Goal: Check status: Check status

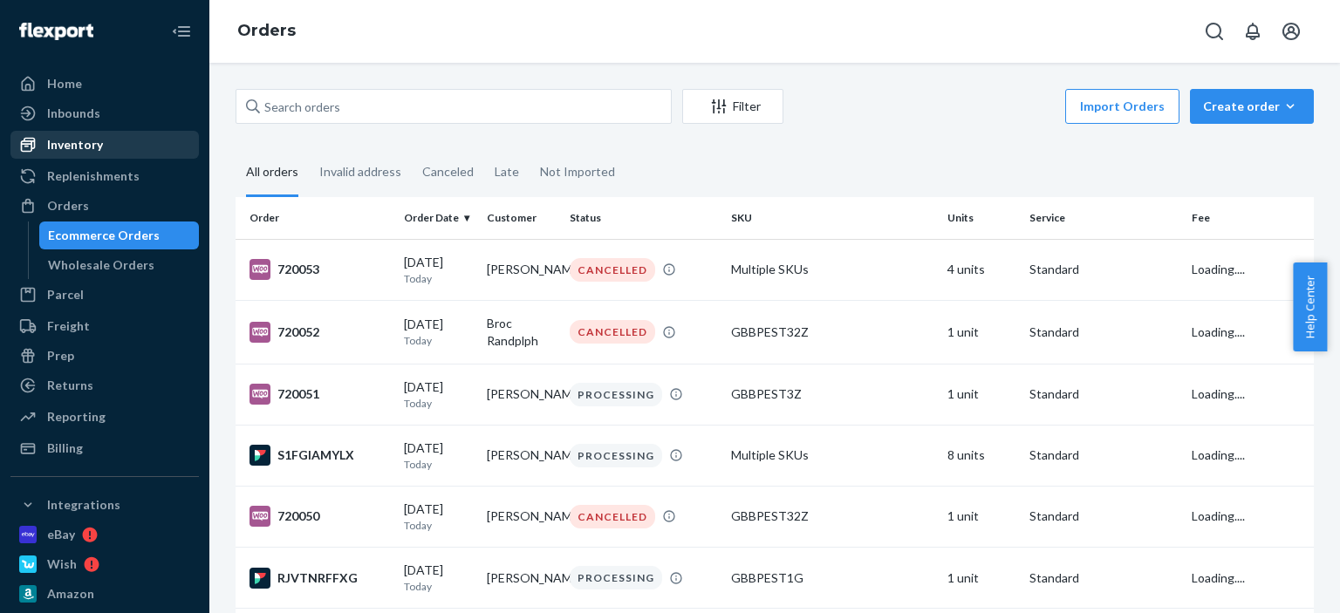
click at [106, 153] on div "Inventory" at bounding box center [104, 145] width 185 height 24
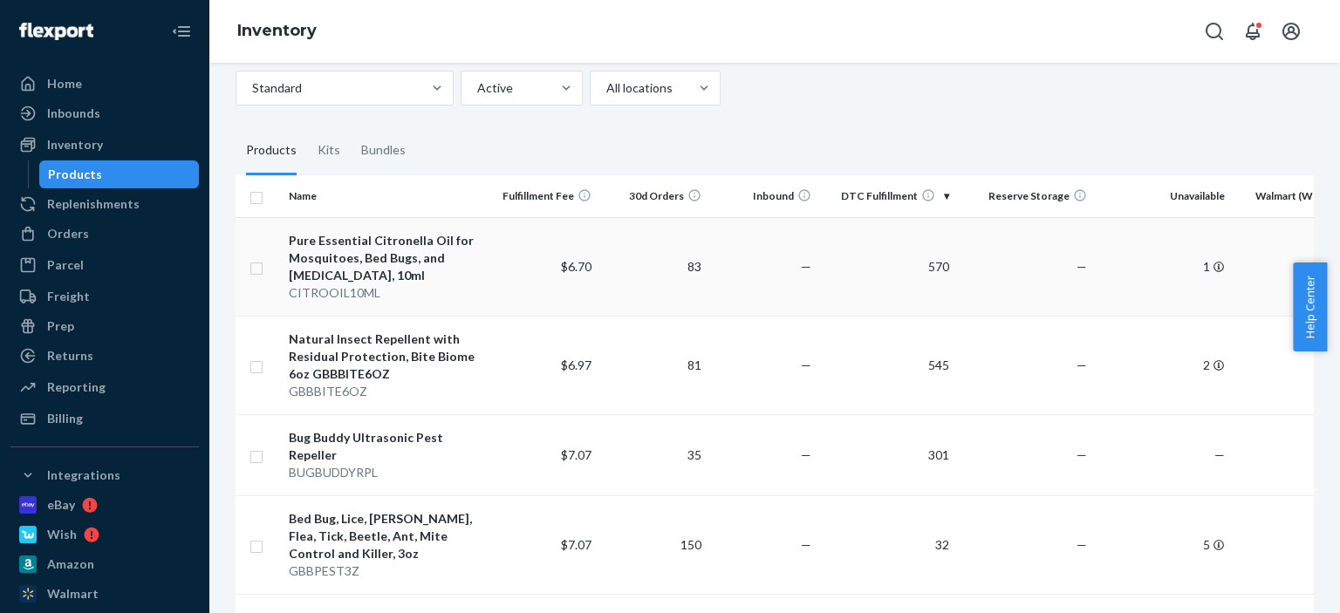
scroll to position [87, 0]
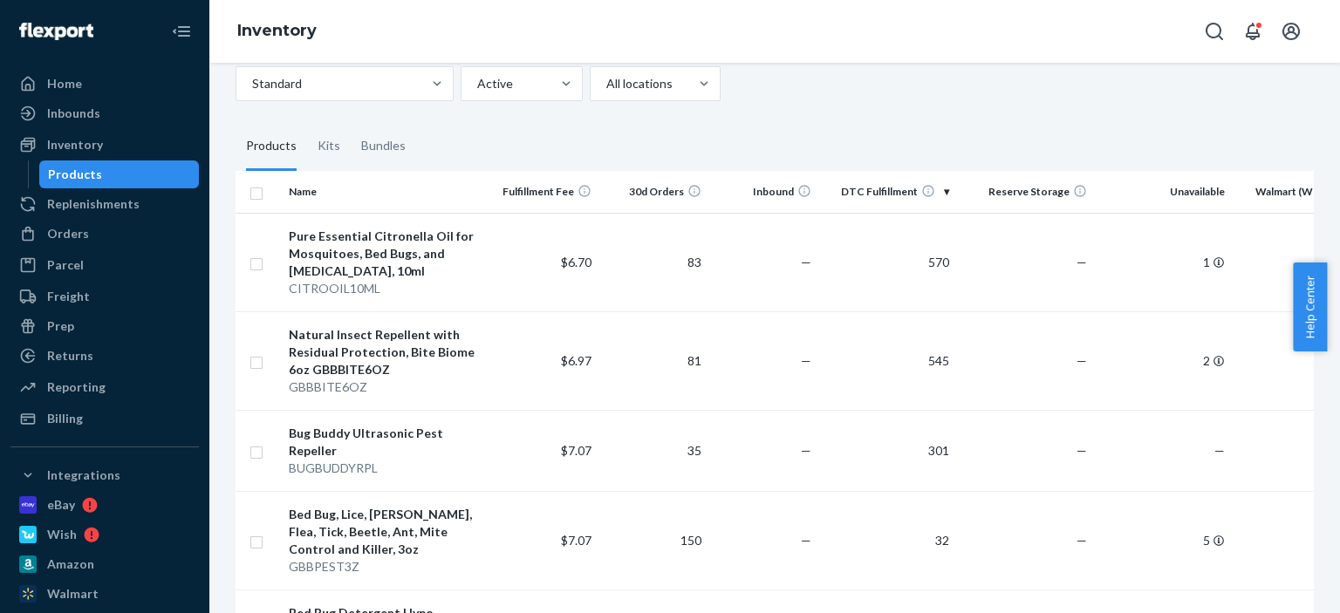
click at [777, 86] on div "Standard Active All locations" at bounding box center [767, 83] width 1065 height 35
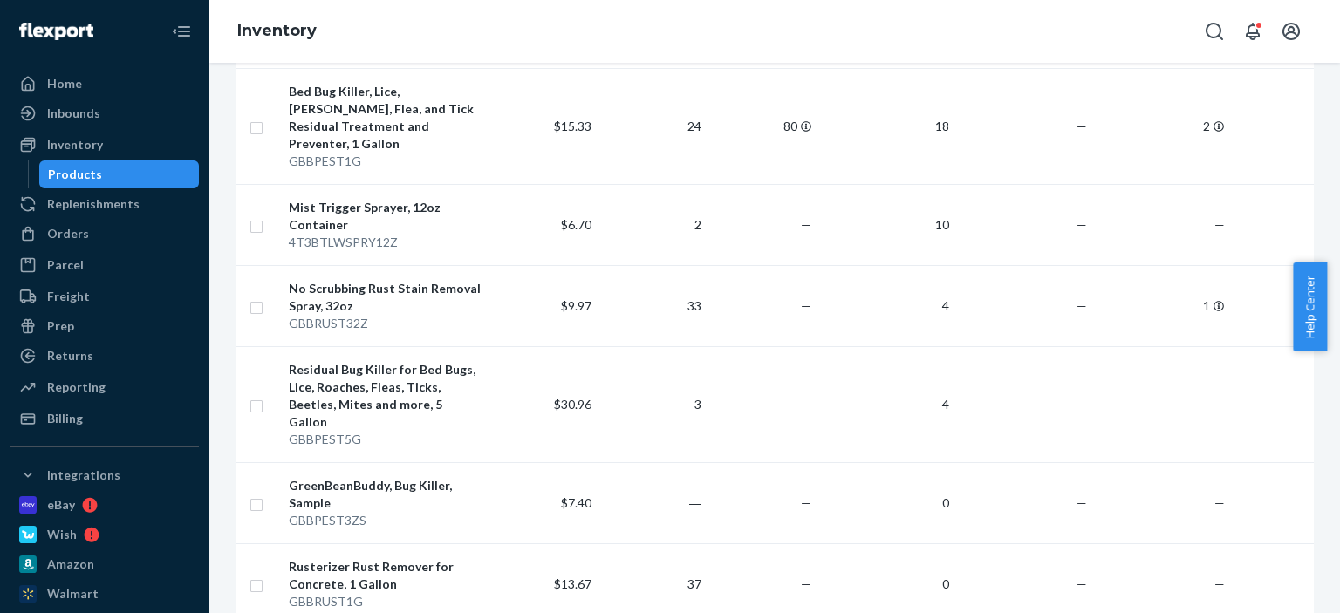
scroll to position [698, 0]
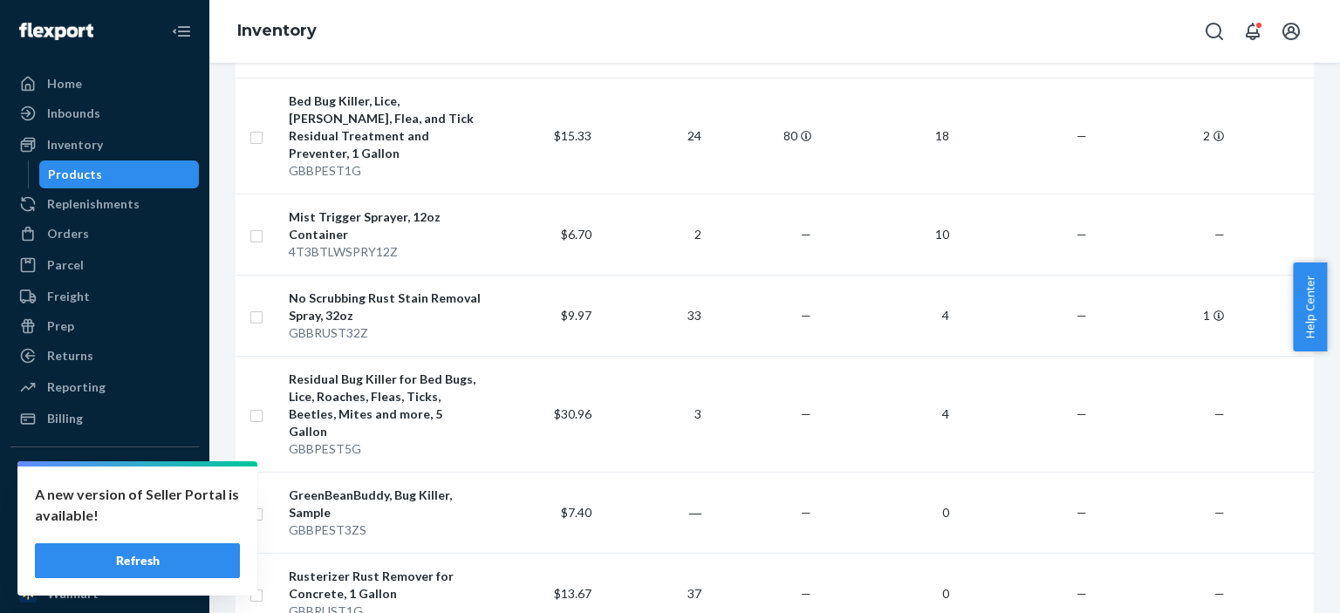
click at [224, 547] on button "Refresh" at bounding box center [137, 560] width 205 height 35
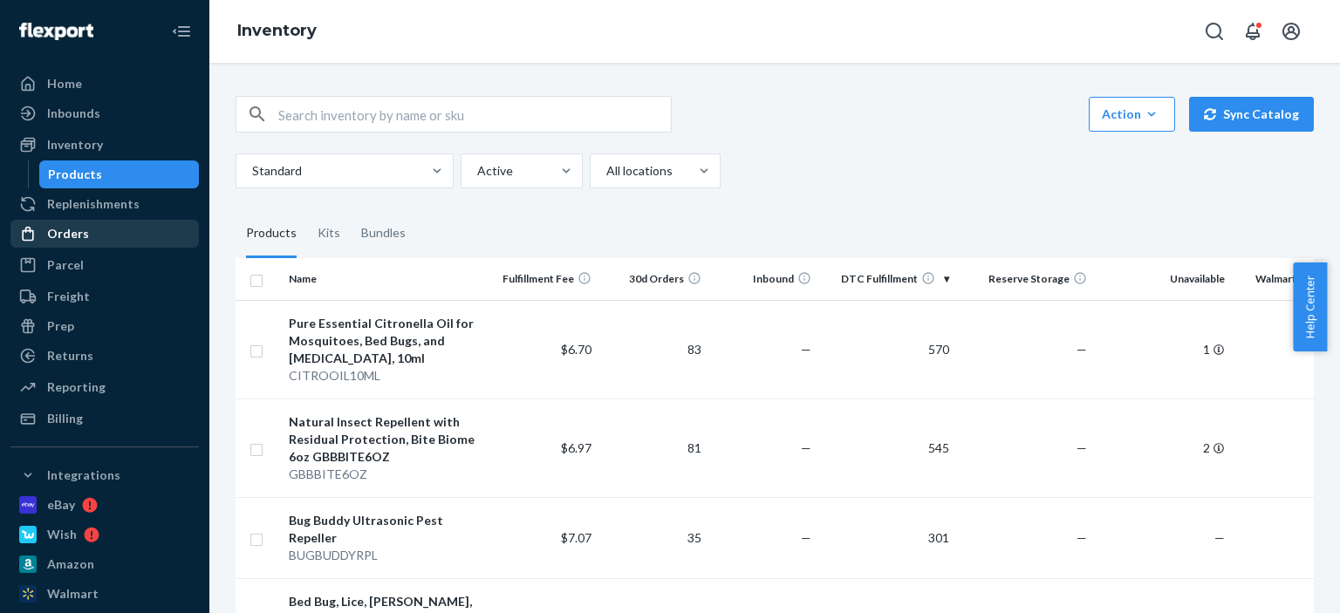
click at [70, 236] on div "Orders" at bounding box center [68, 233] width 42 height 17
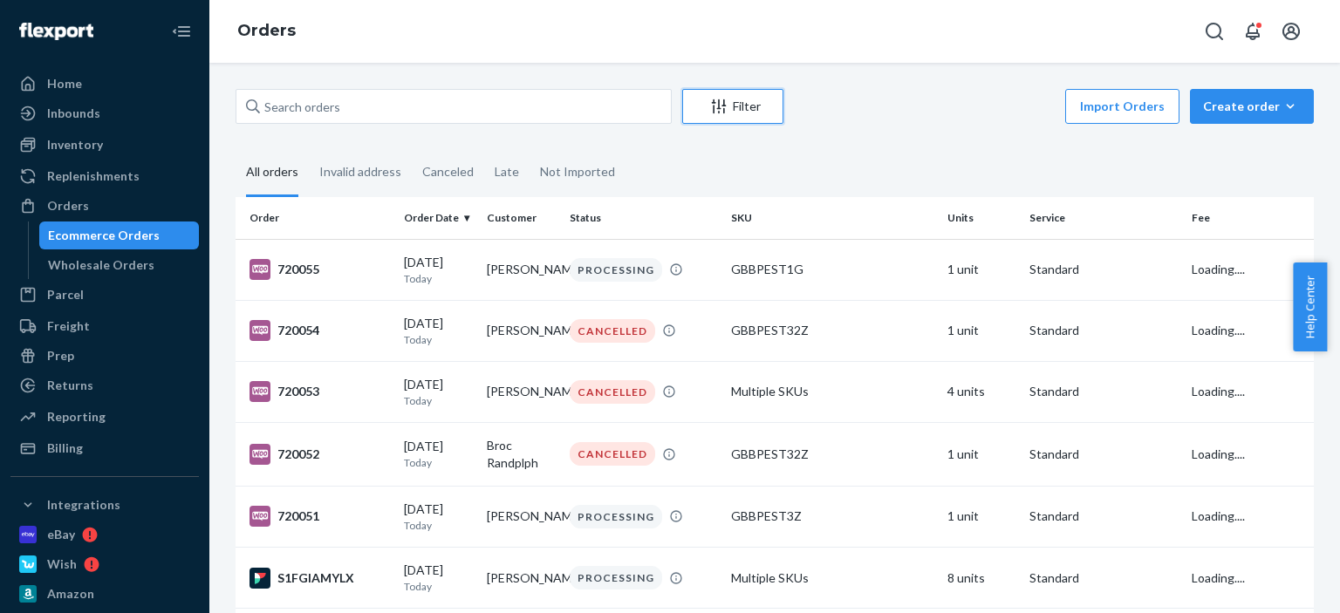
click at [748, 113] on div "Filter" at bounding box center [732, 106] width 99 height 17
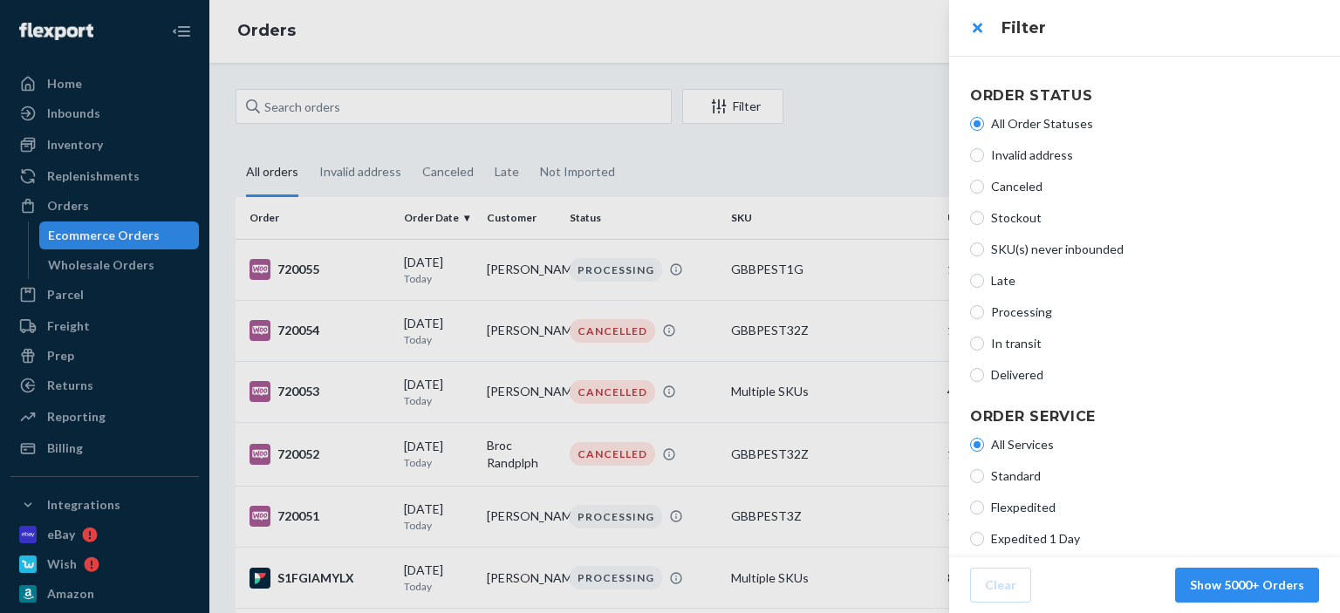
click at [1031, 345] on span "In transit" at bounding box center [1155, 343] width 328 height 17
click at [984, 345] on input "In transit" at bounding box center [977, 344] width 14 height 14
radio input "true"
radio input "false"
click at [1273, 583] on button "Show 1927 Orders" at bounding box center [1251, 585] width 136 height 35
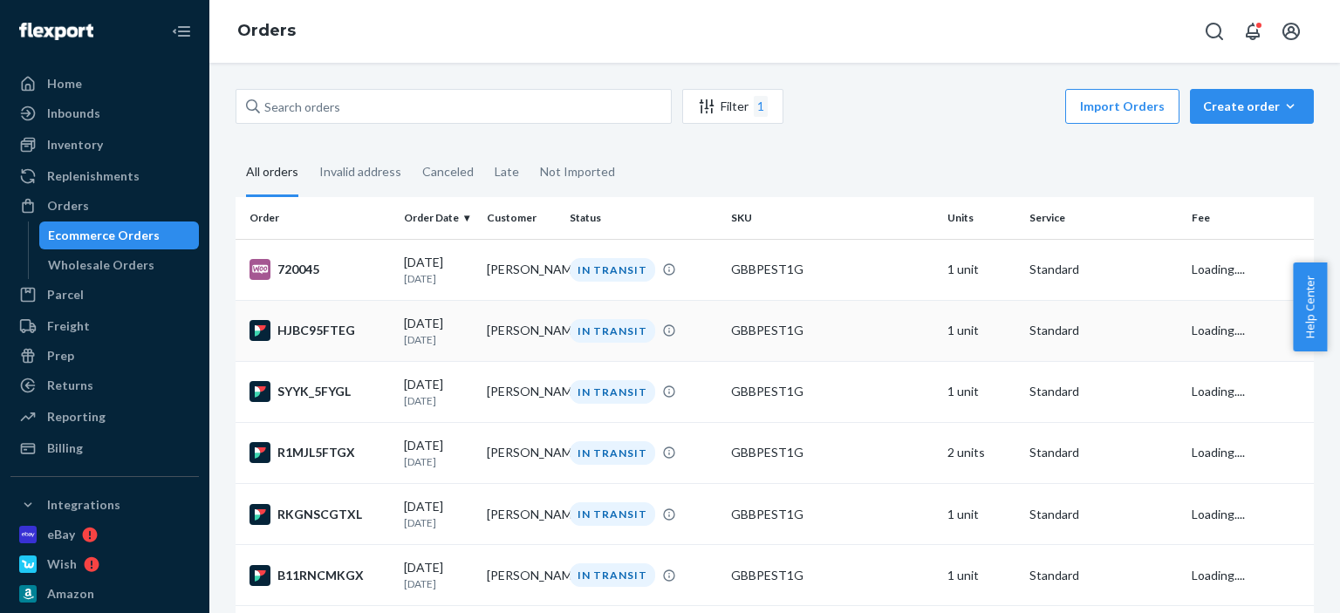
click at [687, 338] on div "IN TRANSIT" at bounding box center [643, 331] width 154 height 24
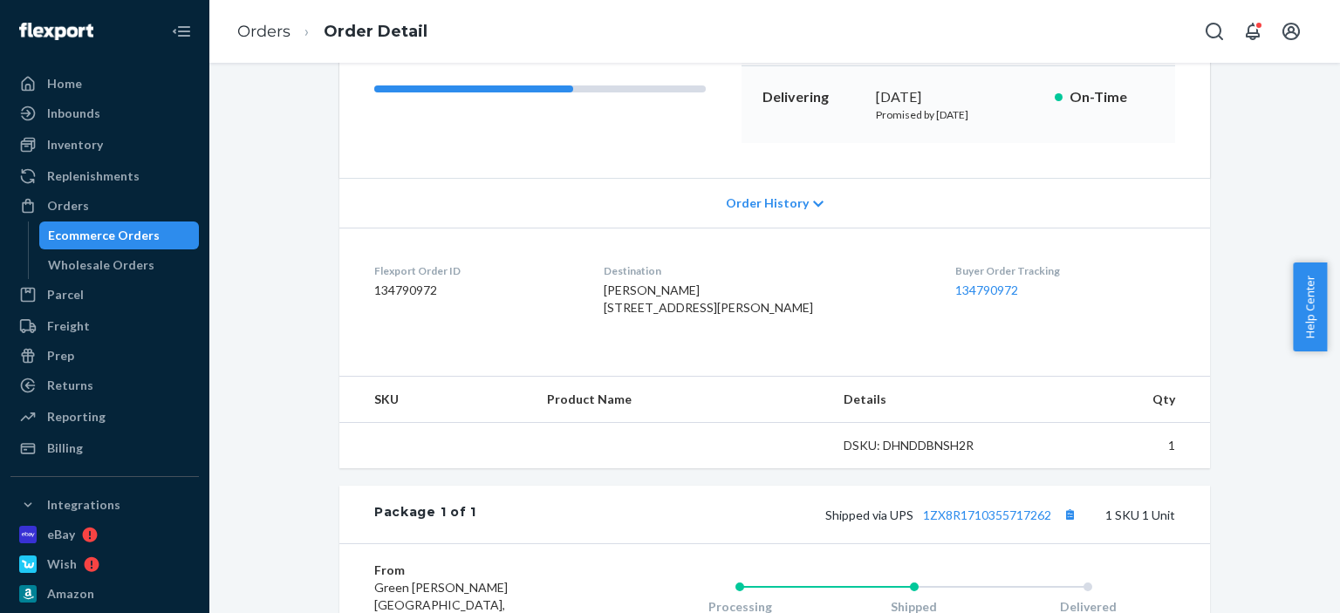
scroll to position [262, 0]
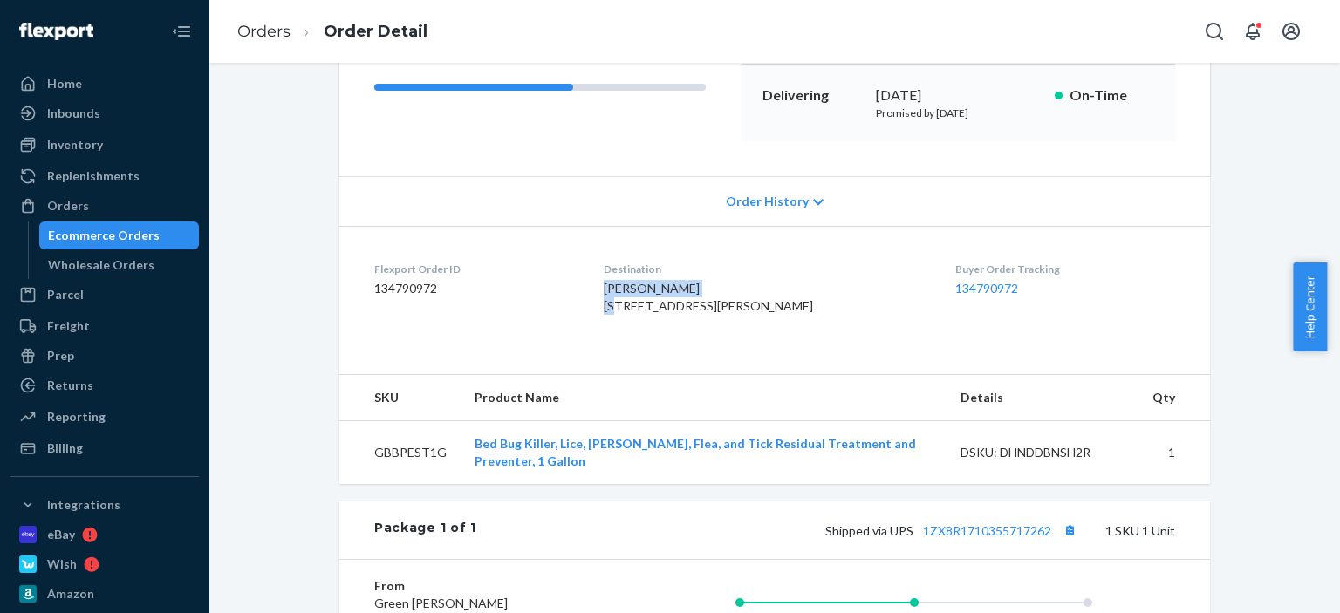
drag, startPoint x: 721, startPoint y: 282, endPoint x: 611, endPoint y: 284, distance: 109.9
click at [611, 284] on dl "Flexport Order ID 134790972 Destination Cheryl Nicholson 58 Noble St Triadelphi…" at bounding box center [774, 291] width 870 height 131
copy span "[PERSON_NAME]"
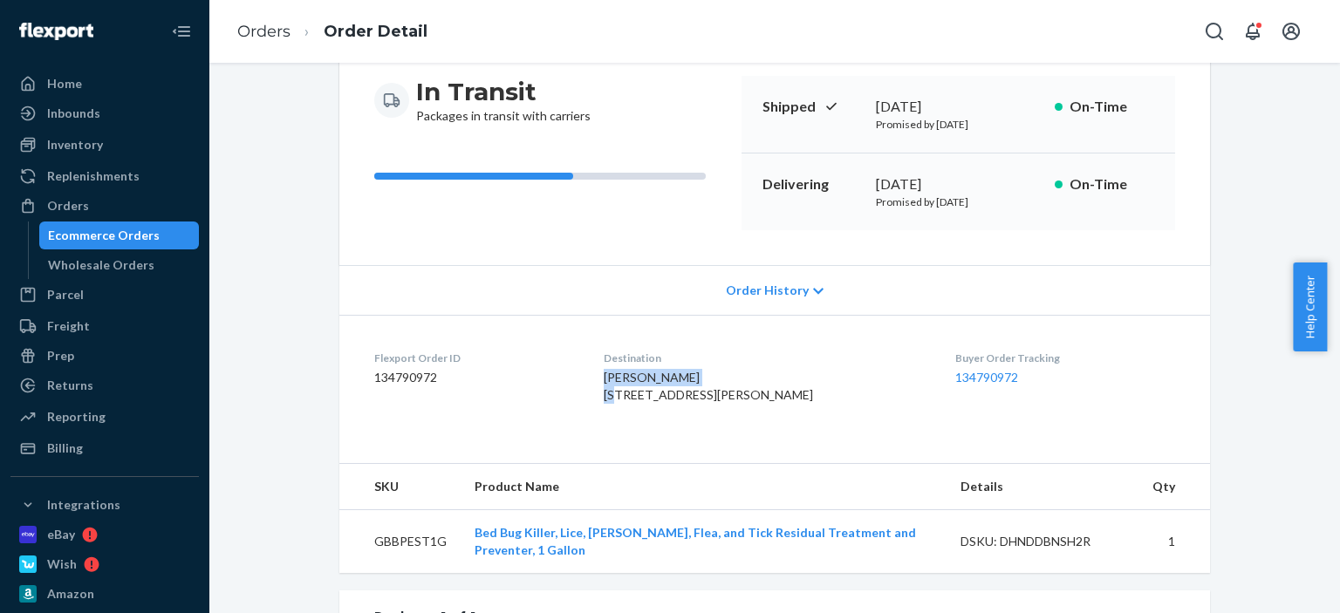
scroll to position [349, 0]
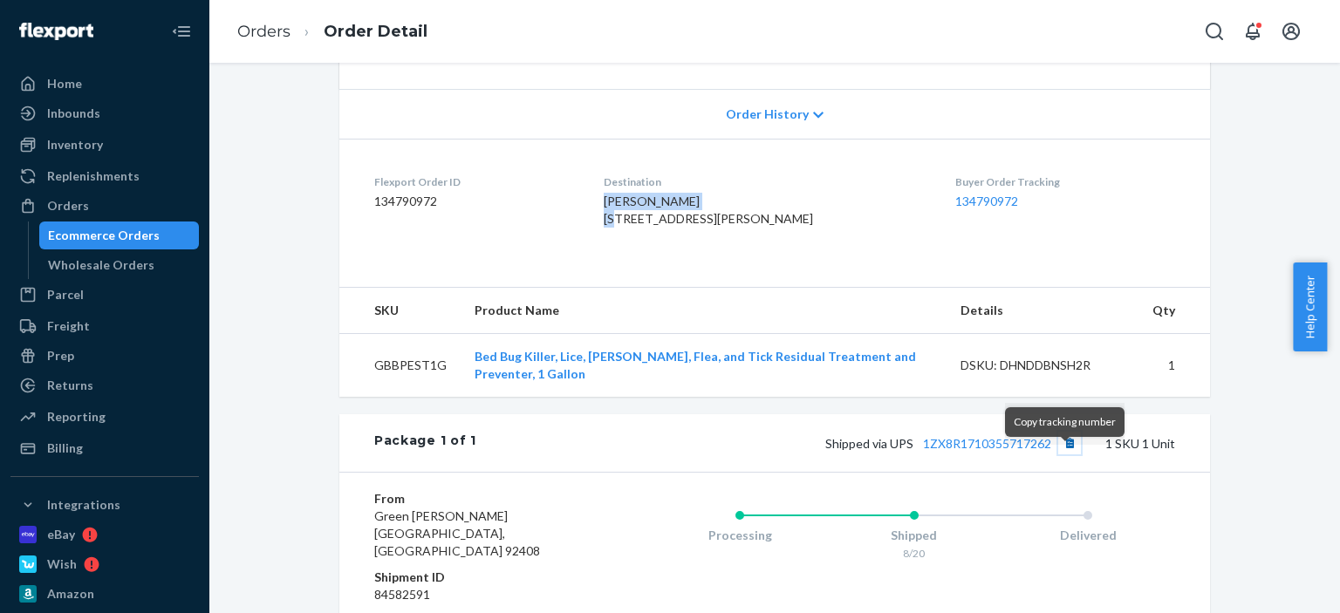
click at [1064, 454] on button "Copy tracking number" at bounding box center [1069, 443] width 23 height 23
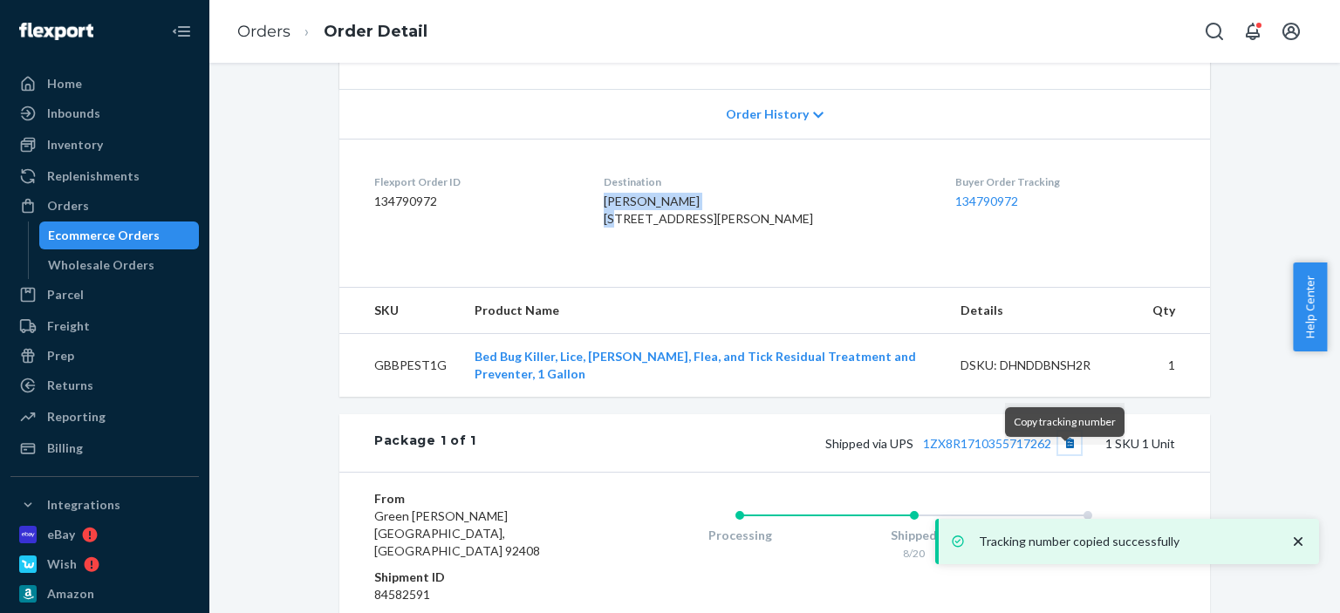
click at [1059, 454] on button "Copy tracking number" at bounding box center [1069, 443] width 23 height 23
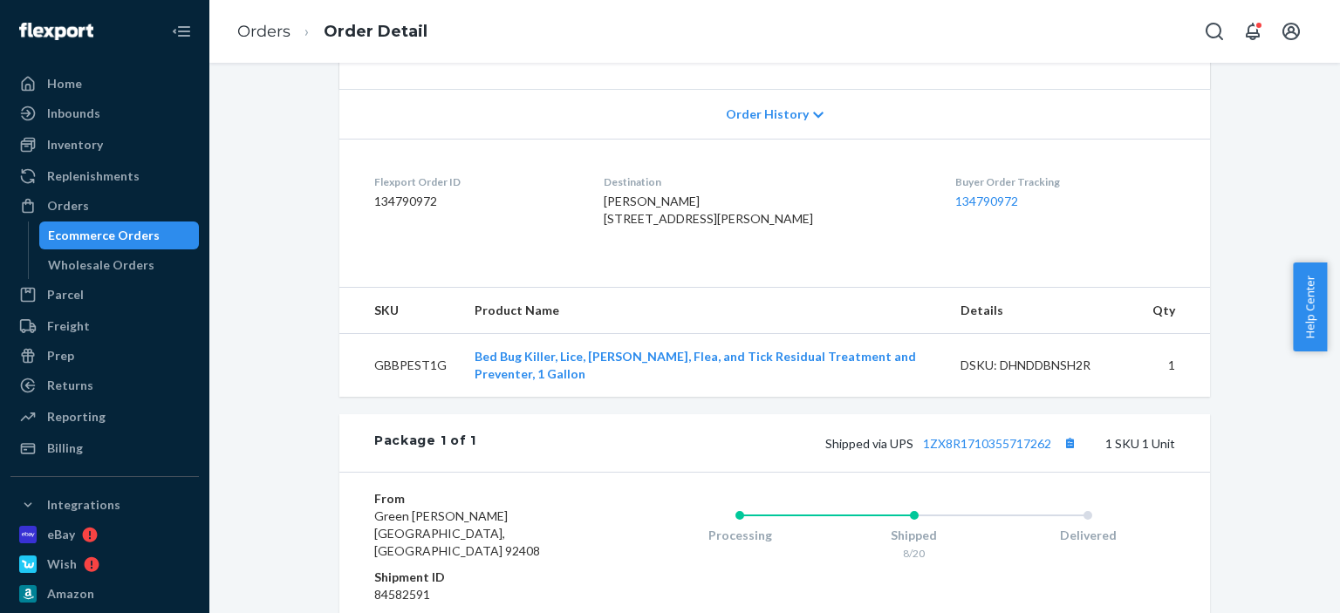
click at [476, 140] on dl "Flexport Order ID 134790972 Destination Cheryl Nicholson 58 Noble St Triadelphi…" at bounding box center [774, 204] width 870 height 131
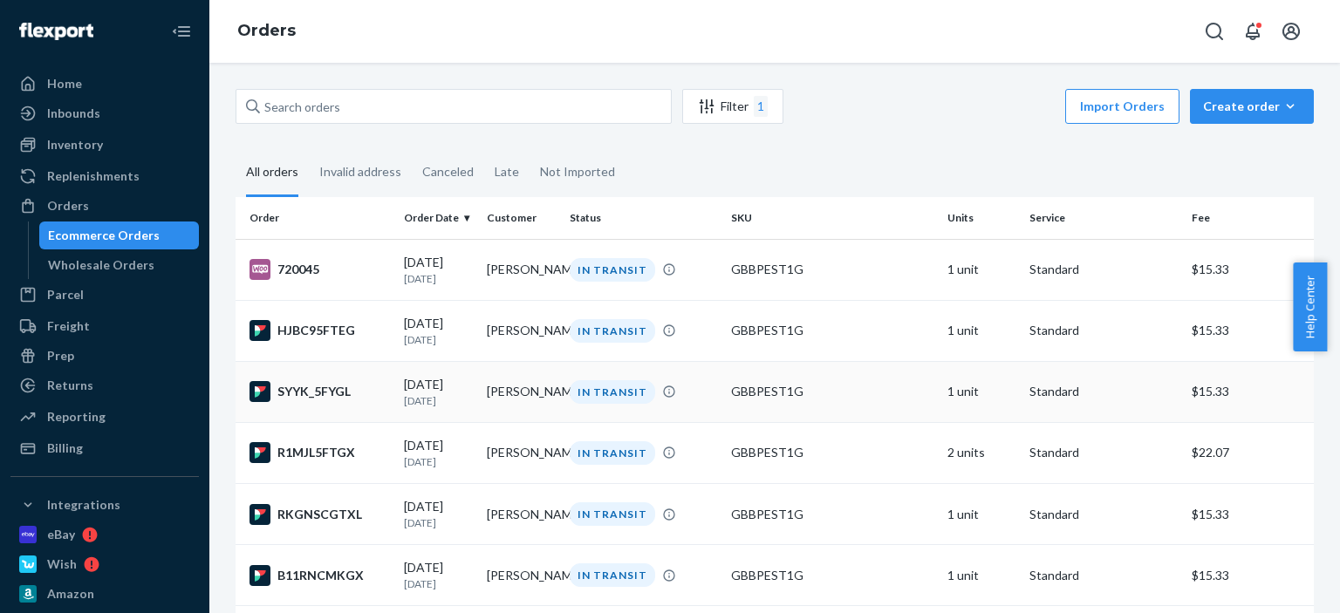
click at [503, 404] on td "[PERSON_NAME]" at bounding box center [521, 391] width 83 height 61
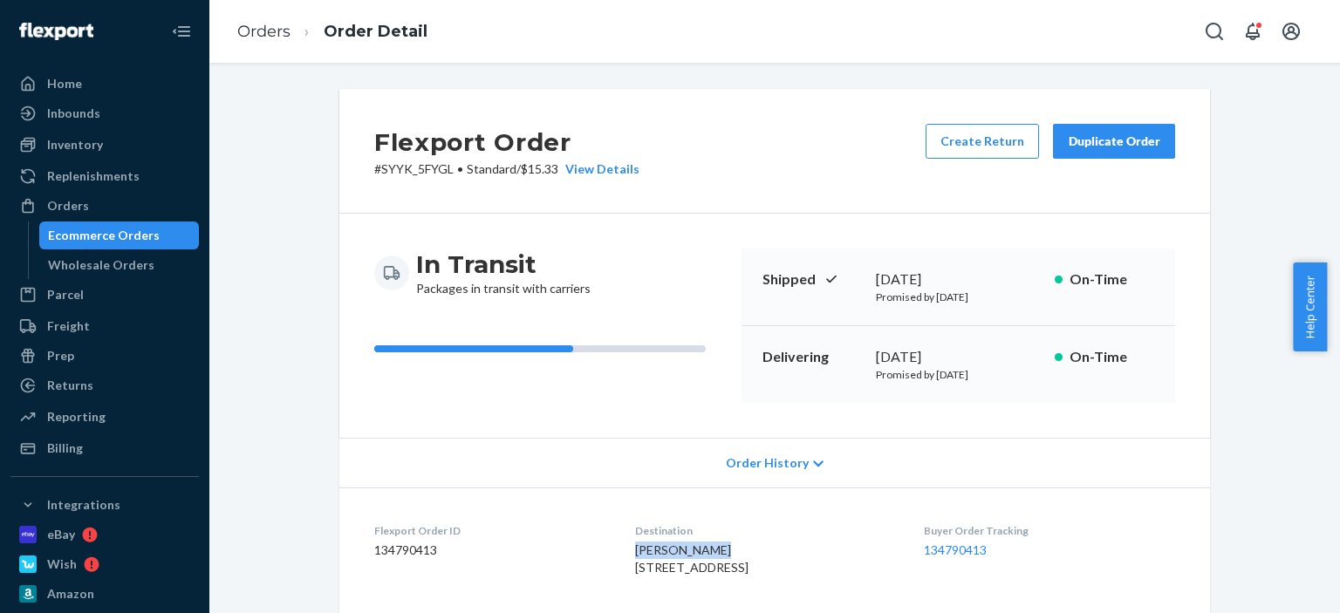
drag, startPoint x: 719, startPoint y: 548, endPoint x: 618, endPoint y: 548, distance: 101.2
click at [618, 548] on dl "Flexport Order ID 134790413 Destination James Butcher 401 First St Flora, MS 39…" at bounding box center [774, 553] width 870 height 131
copy span "[PERSON_NAME]"
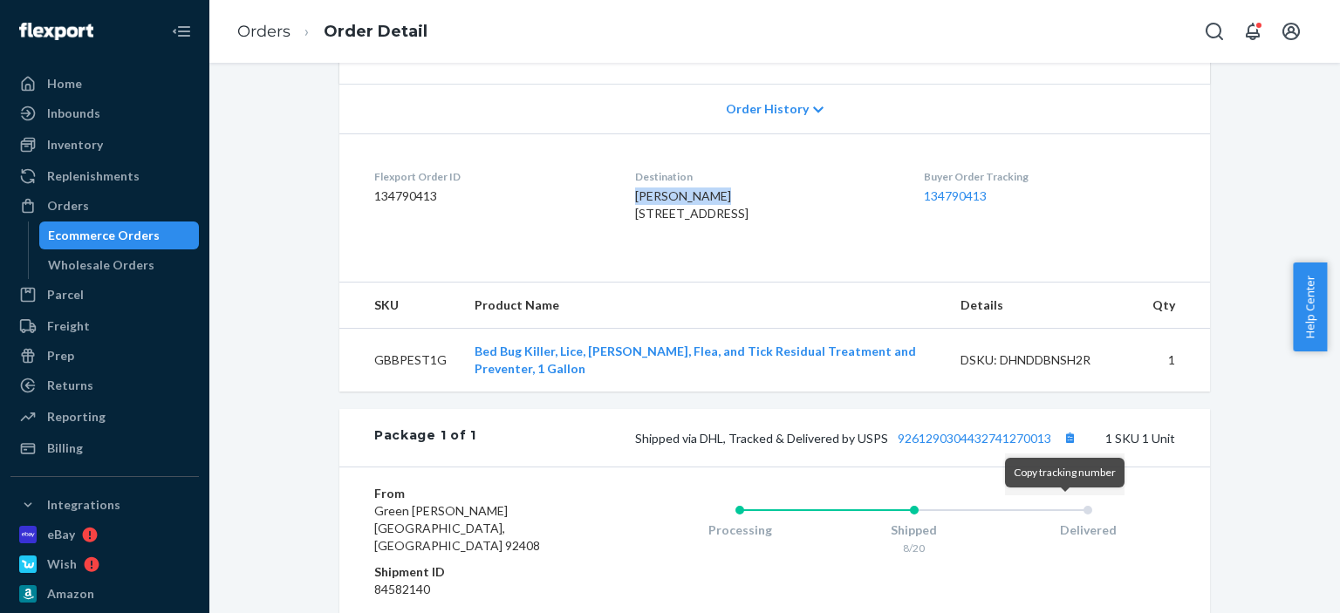
scroll to position [523, 0]
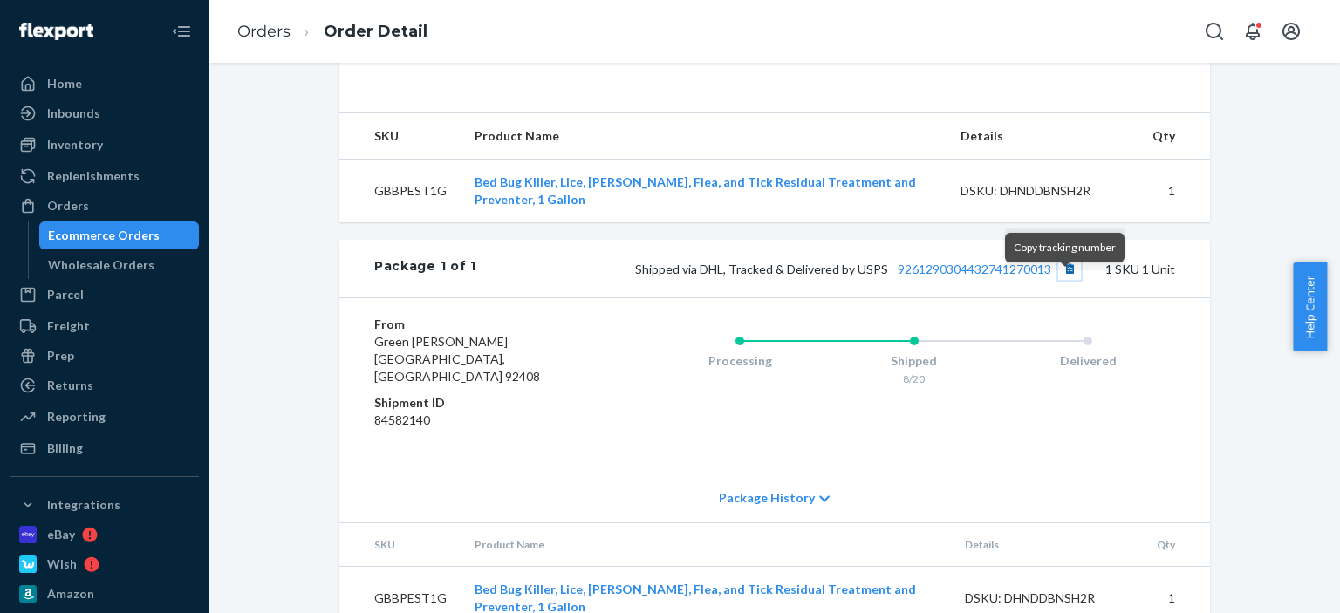
click at [1059, 280] on button "Copy tracking number" at bounding box center [1069, 268] width 23 height 23
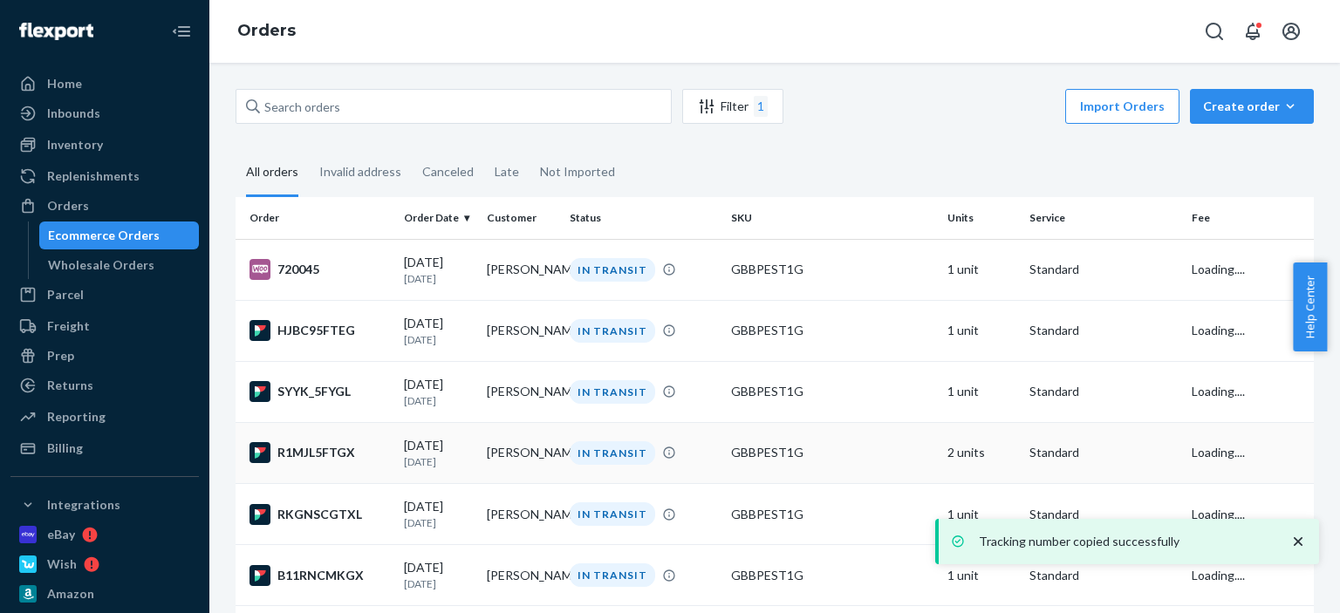
click at [583, 479] on td "IN TRANSIT" at bounding box center [643, 452] width 161 height 61
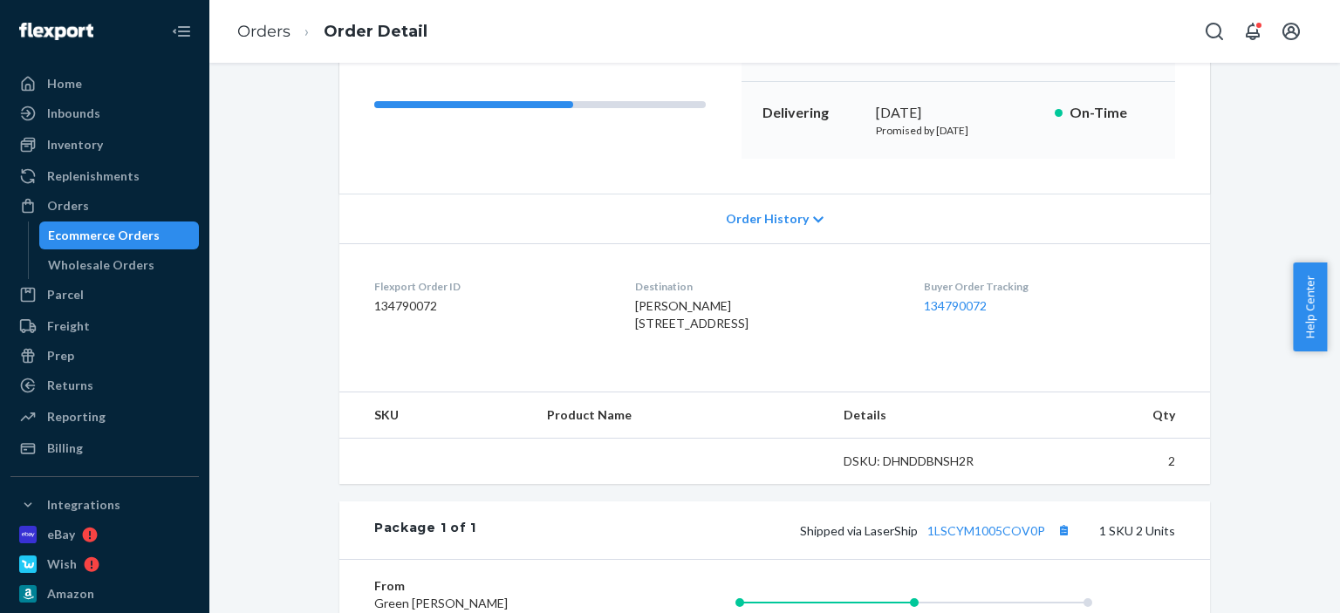
scroll to position [262, 0]
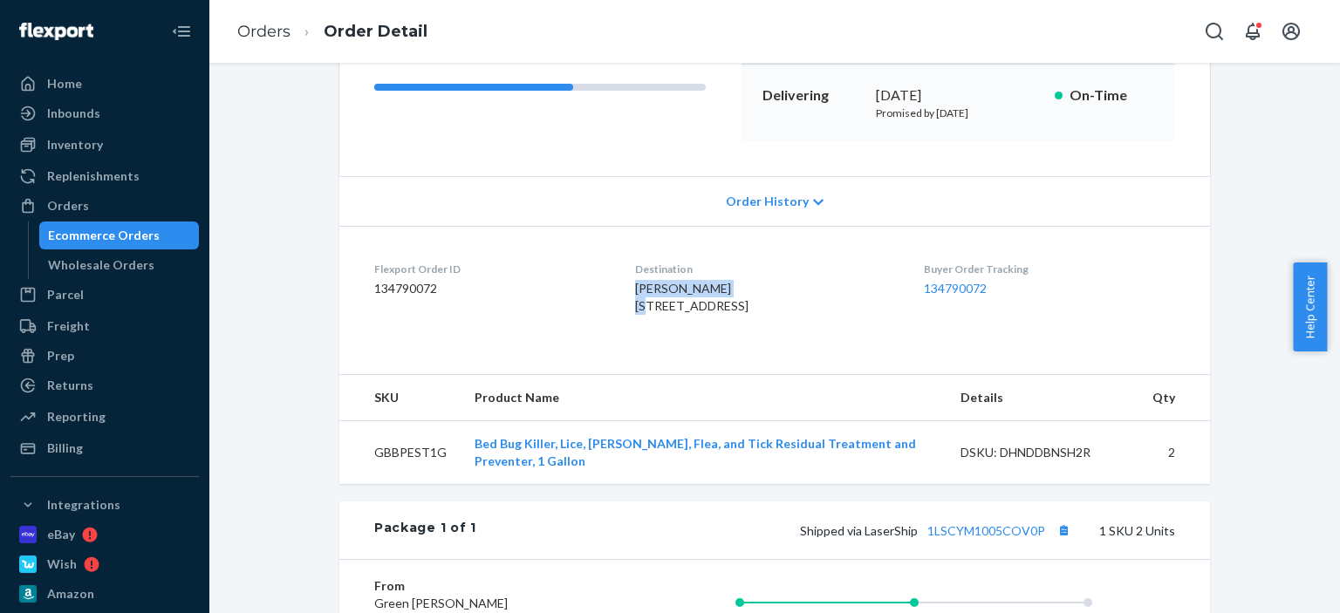
drag, startPoint x: 681, startPoint y: 286, endPoint x: 611, endPoint y: 286, distance: 70.6
click at [611, 286] on dl "Flexport Order ID 134790072 Destination William Sprecher 812 Donerville Rd Mill…" at bounding box center [774, 291] width 870 height 131
copy span "[PERSON_NAME]"
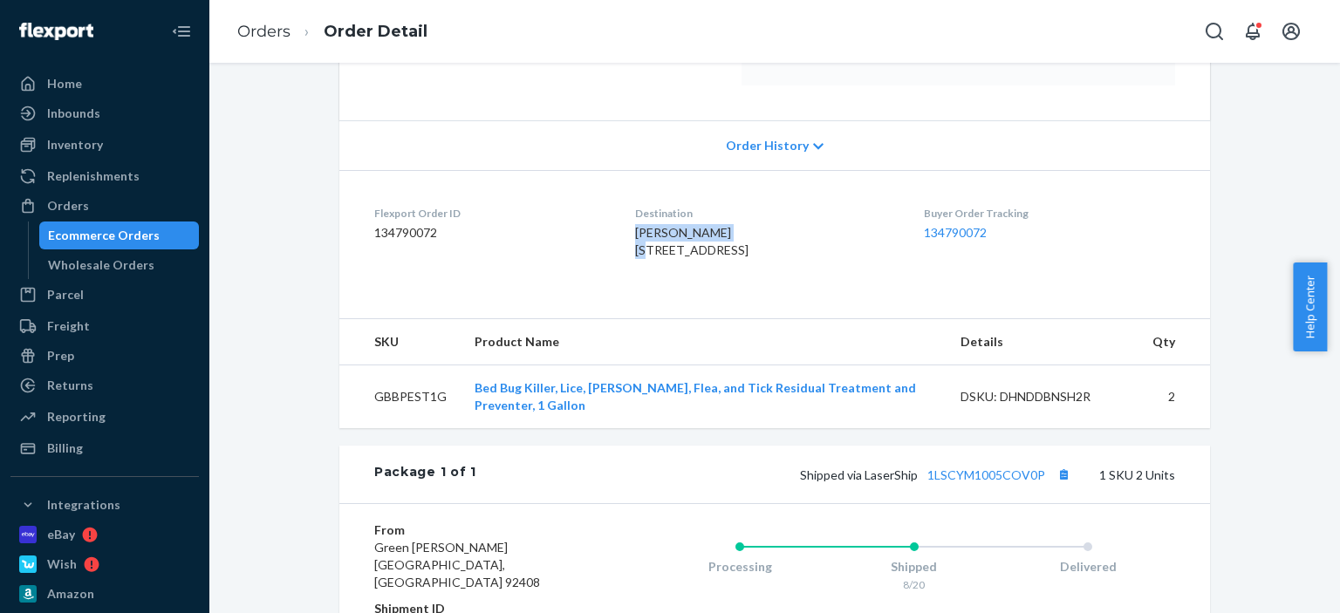
scroll to position [436, 0]
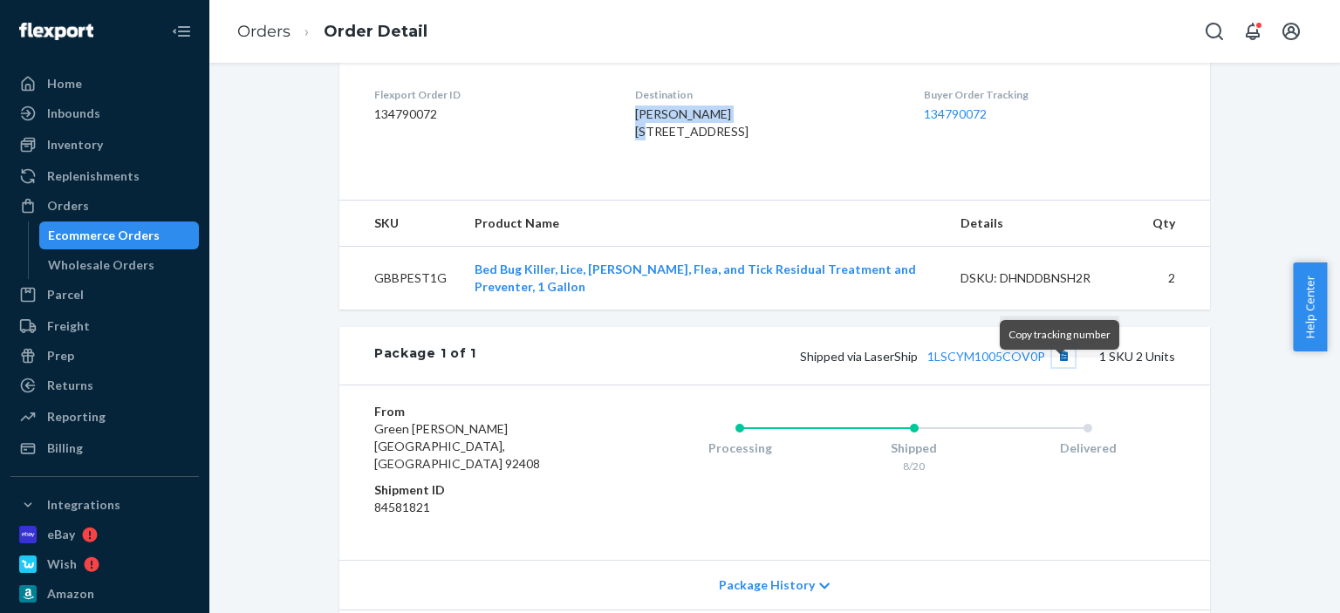
click at [1065, 367] on button "Copy tracking number" at bounding box center [1063, 356] width 23 height 23
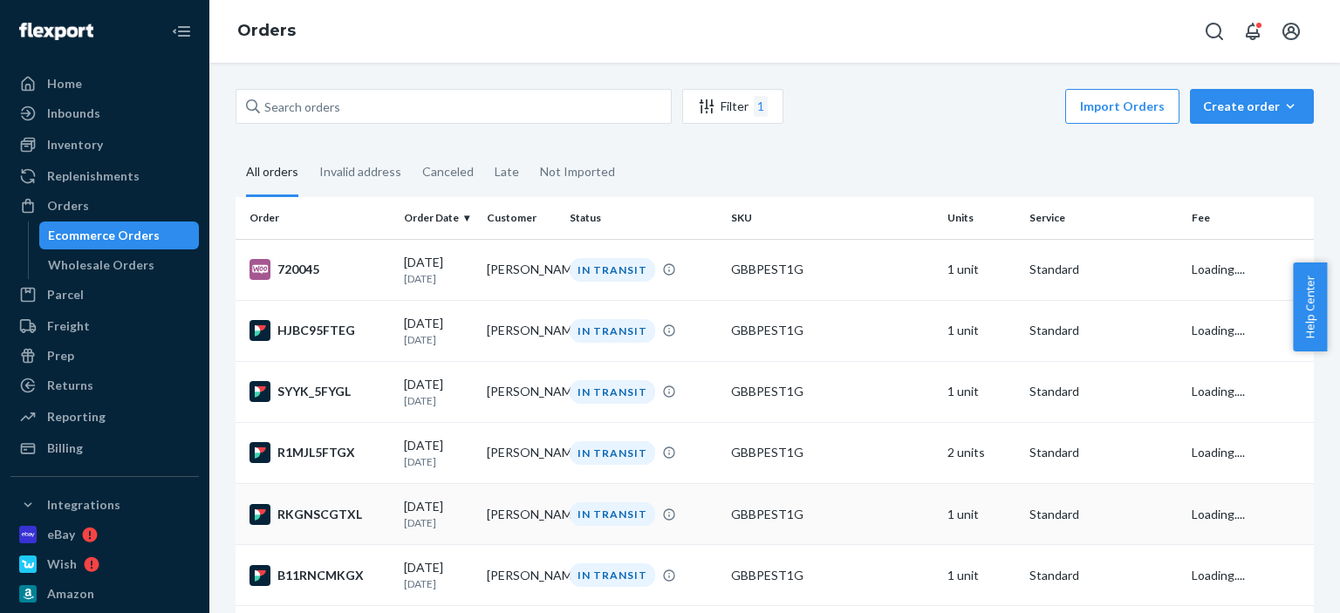
click at [566, 526] on div "IN TRANSIT" at bounding box center [643, 514] width 154 height 24
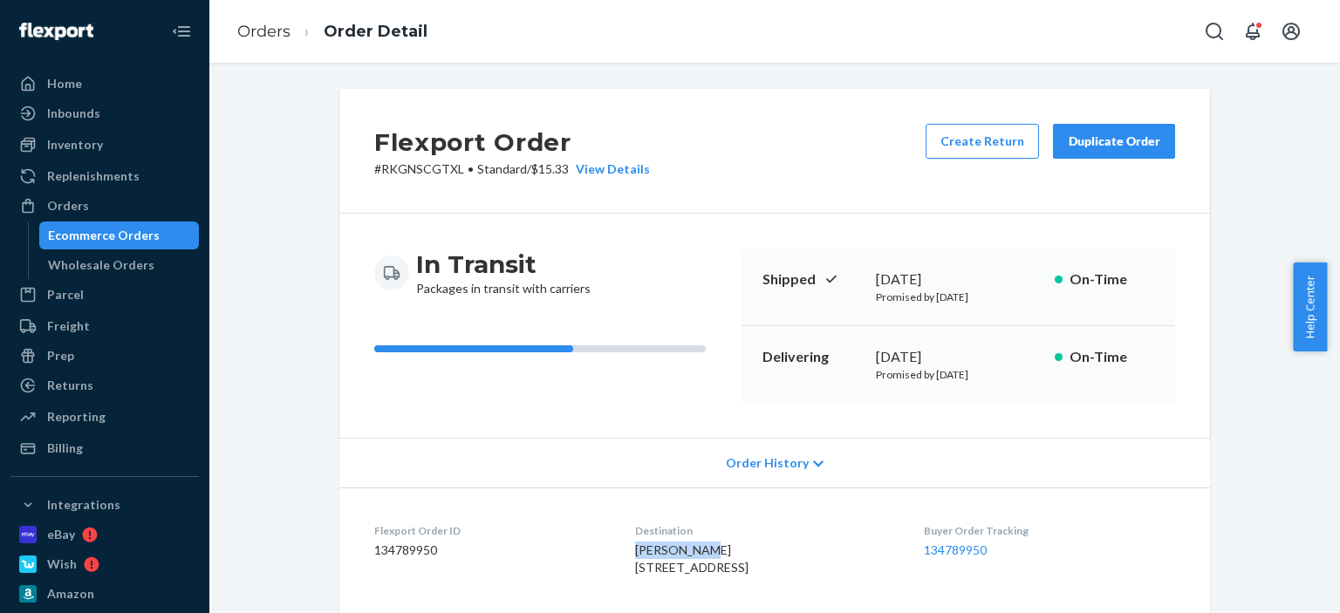
drag, startPoint x: 705, startPoint y: 549, endPoint x: 618, endPoint y: 549, distance: 87.2
click at [635, 549] on div "Barry Boone 191 Margin St Pontotoc, MS 38863-2707 US" at bounding box center [765, 559] width 260 height 35
copy span "[PERSON_NAME]"
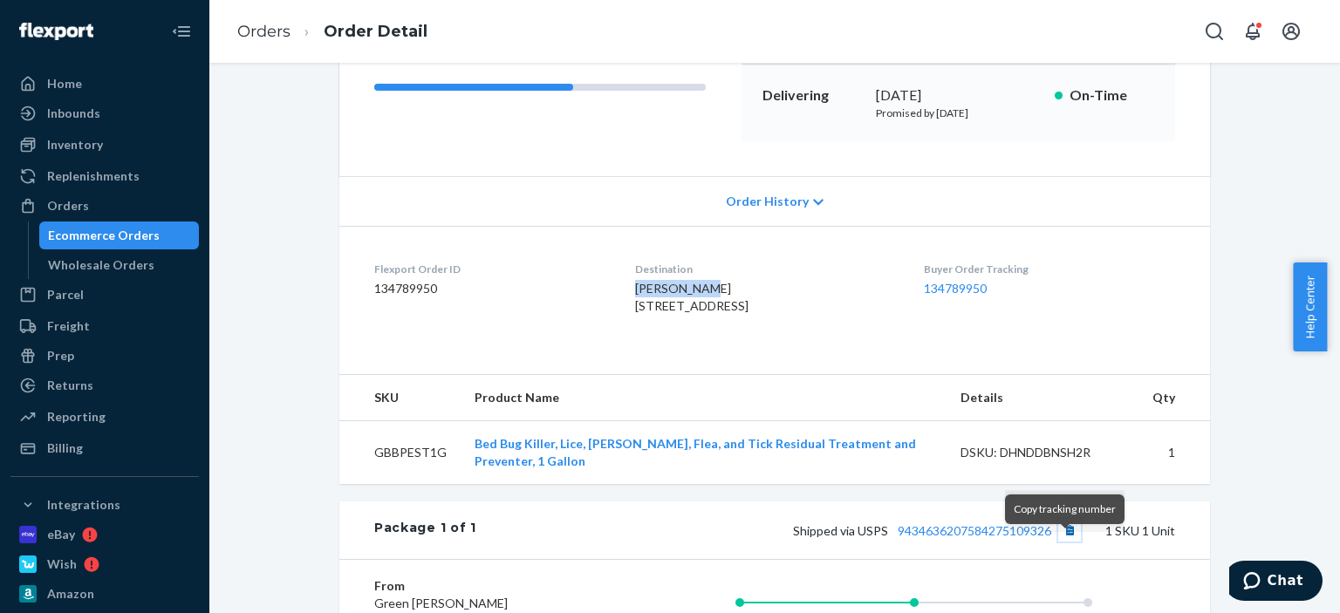
click at [1068, 542] on button "Copy tracking number" at bounding box center [1069, 530] width 23 height 23
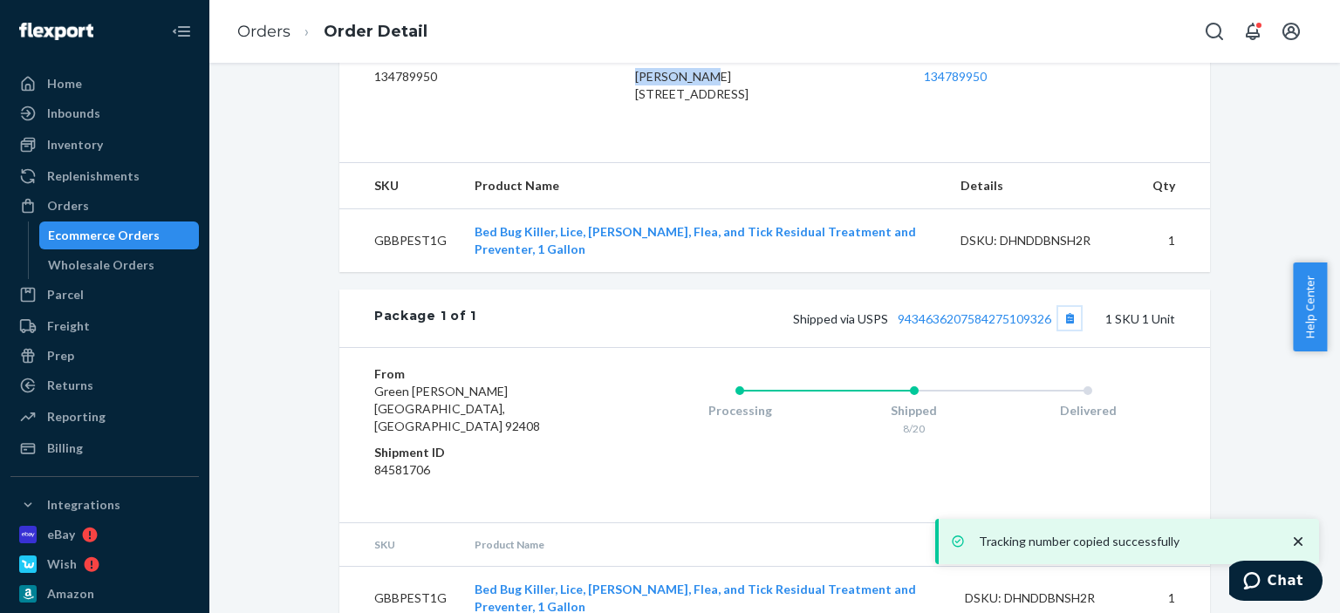
scroll to position [492, 0]
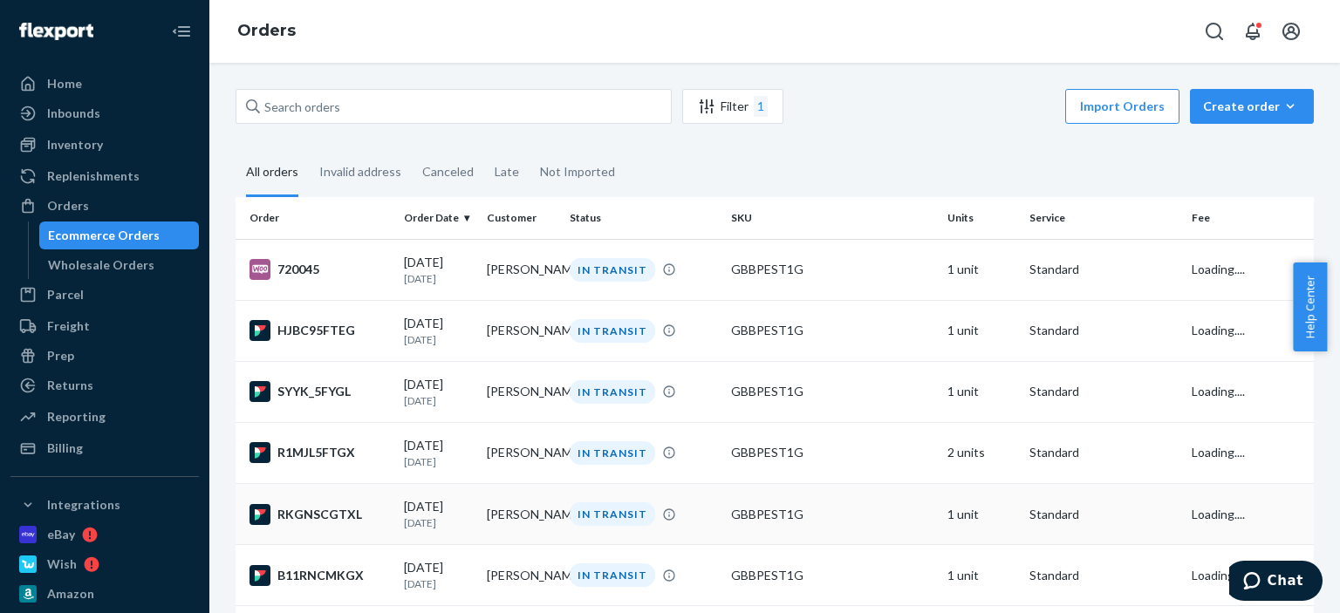
scroll to position [262, 0]
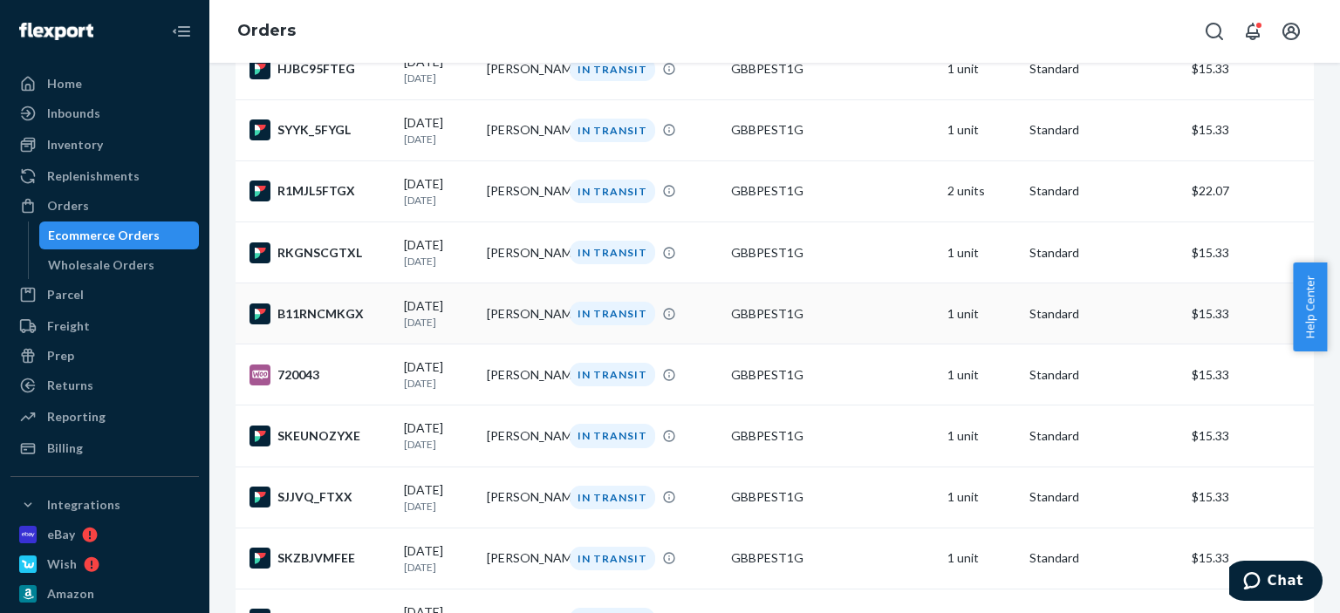
click at [569, 338] on td "IN TRANSIT" at bounding box center [643, 313] width 161 height 61
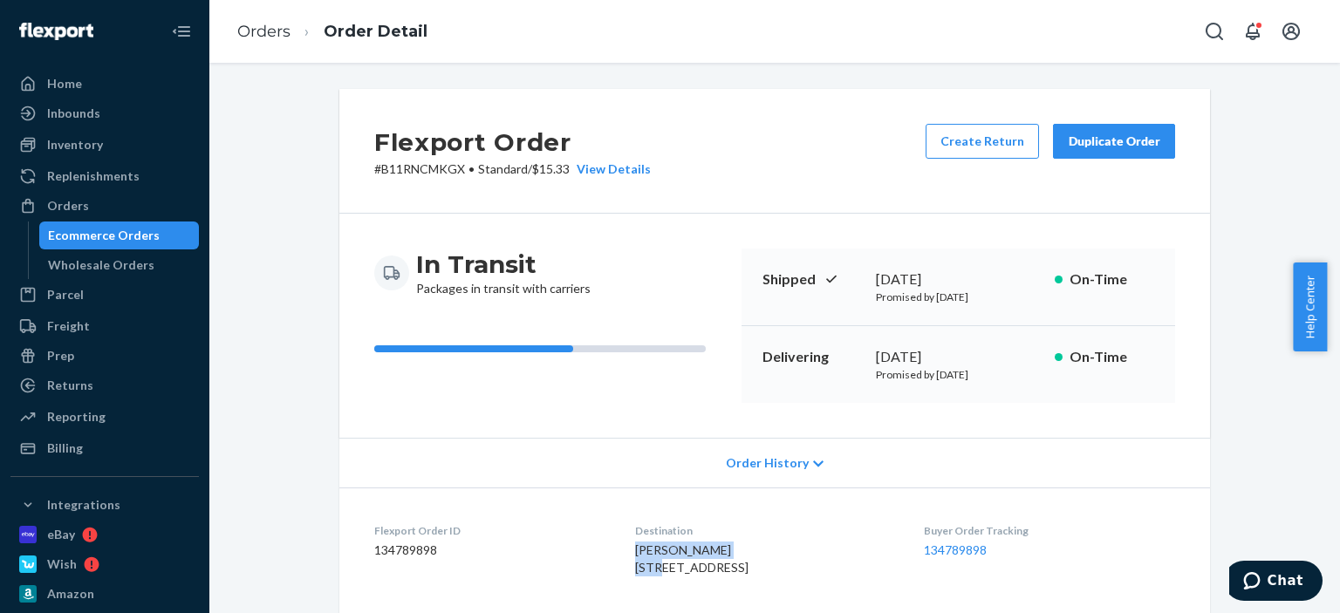
drag, startPoint x: 734, startPoint y: 548, endPoint x: 621, endPoint y: 547, distance: 113.4
click at [635, 547] on div "Kathleen Gallagher 5610 13th Ave S Gulfport, FL 33707-3413 US" at bounding box center [765, 559] width 260 height 35
copy span "Kathleen Gallagher"
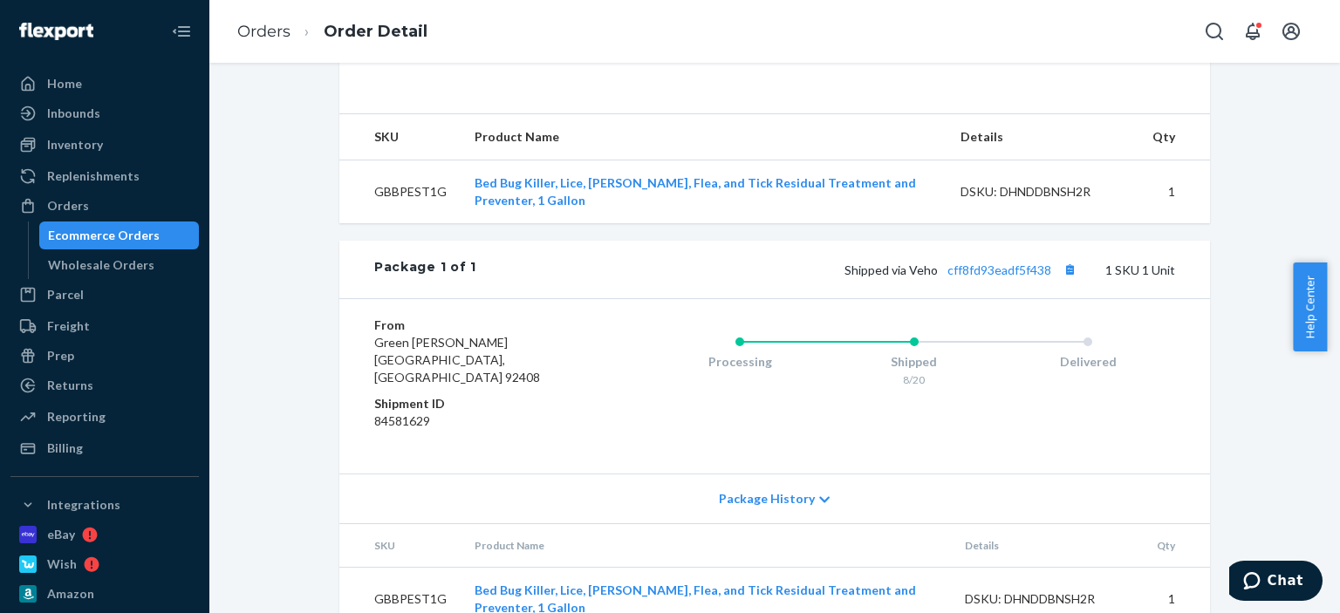
scroll to position [523, 0]
click at [1068, 280] on button "Copy tracking number" at bounding box center [1069, 268] width 23 height 23
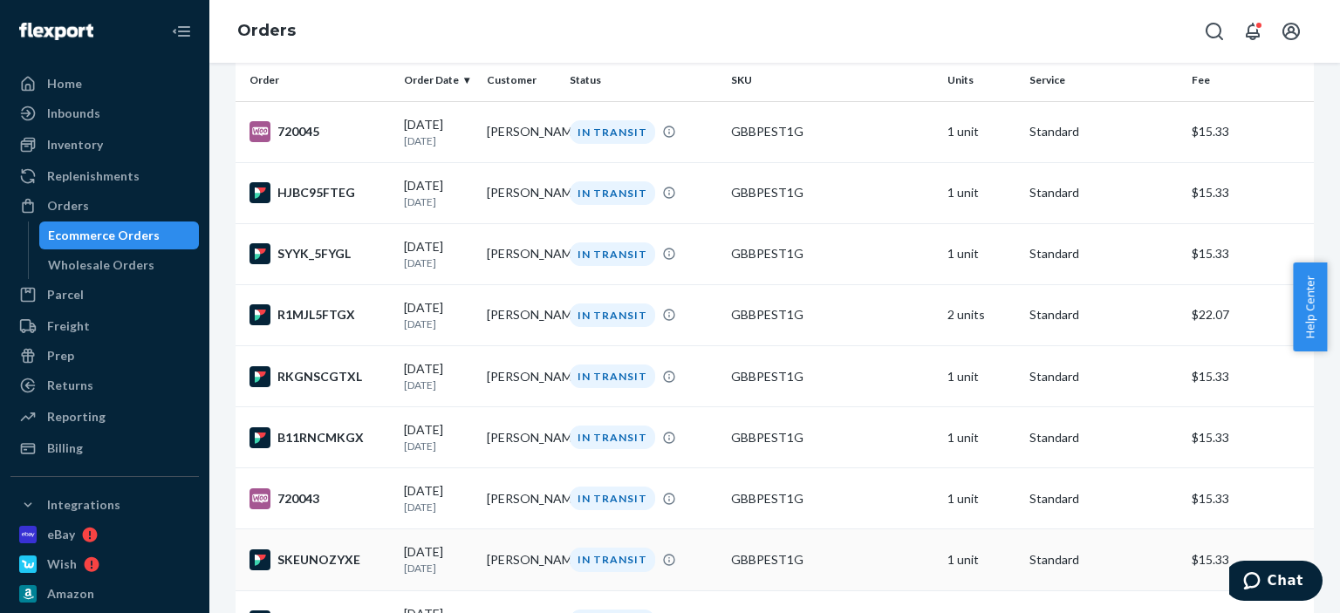
scroll to position [262, 0]
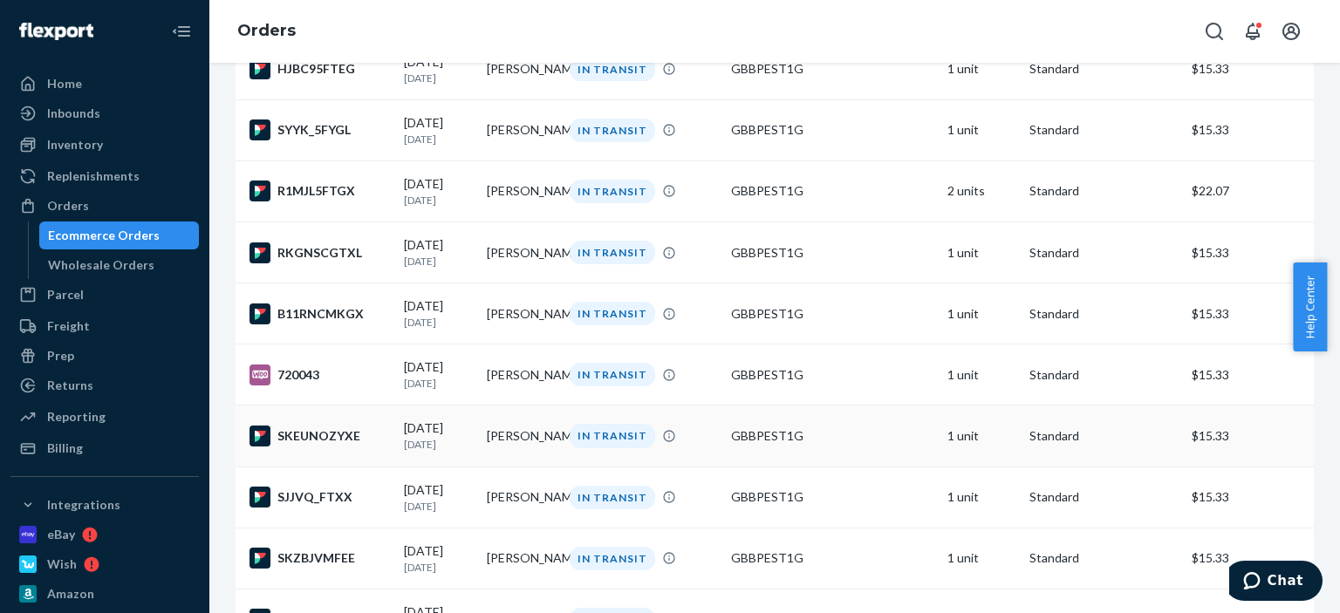
click at [696, 459] on td "IN TRANSIT" at bounding box center [643, 436] width 161 height 61
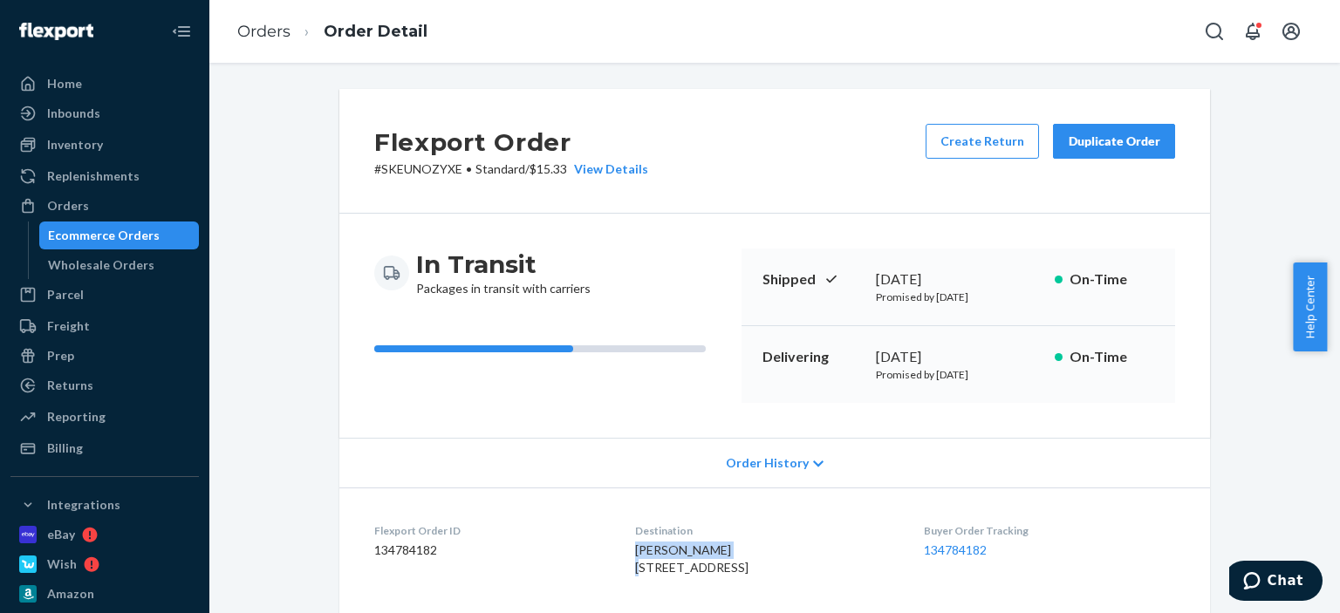
drag, startPoint x: 736, startPoint y: 547, endPoint x: 621, endPoint y: 549, distance: 115.1
click at [621, 549] on dl "Flexport Order ID 134784182 Destination Richard Gaughan 328 Crosat St La Salle,…" at bounding box center [774, 553] width 870 height 131
copy span "Richard Gaughan"
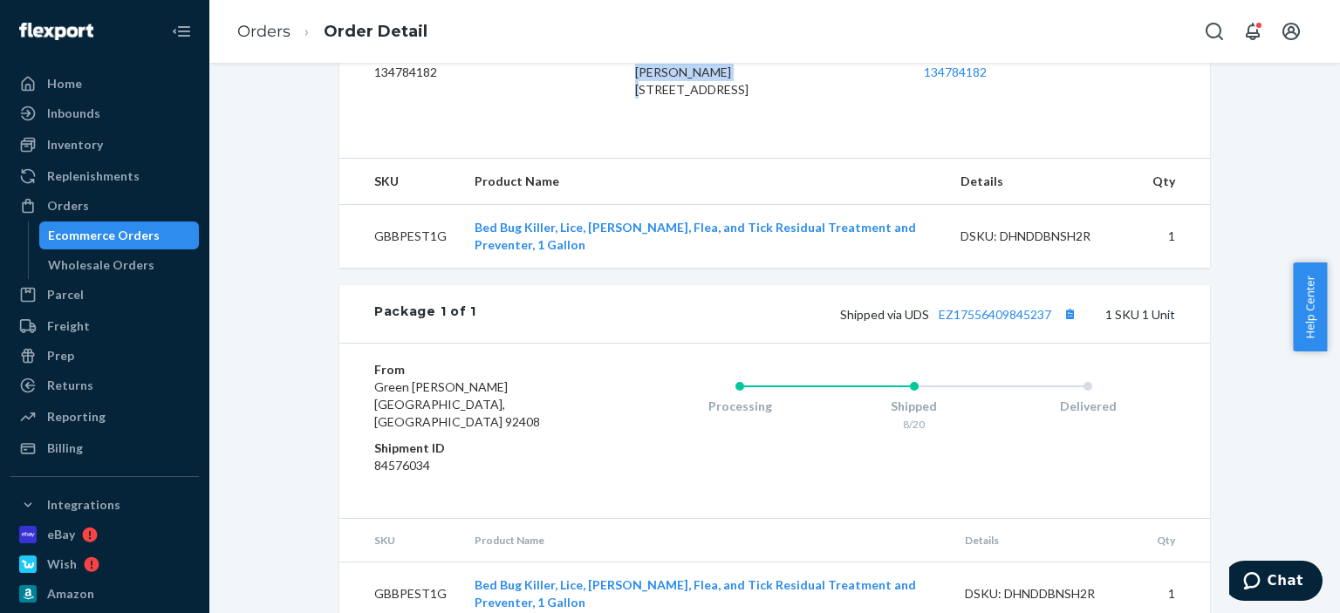
scroll to position [492, 0]
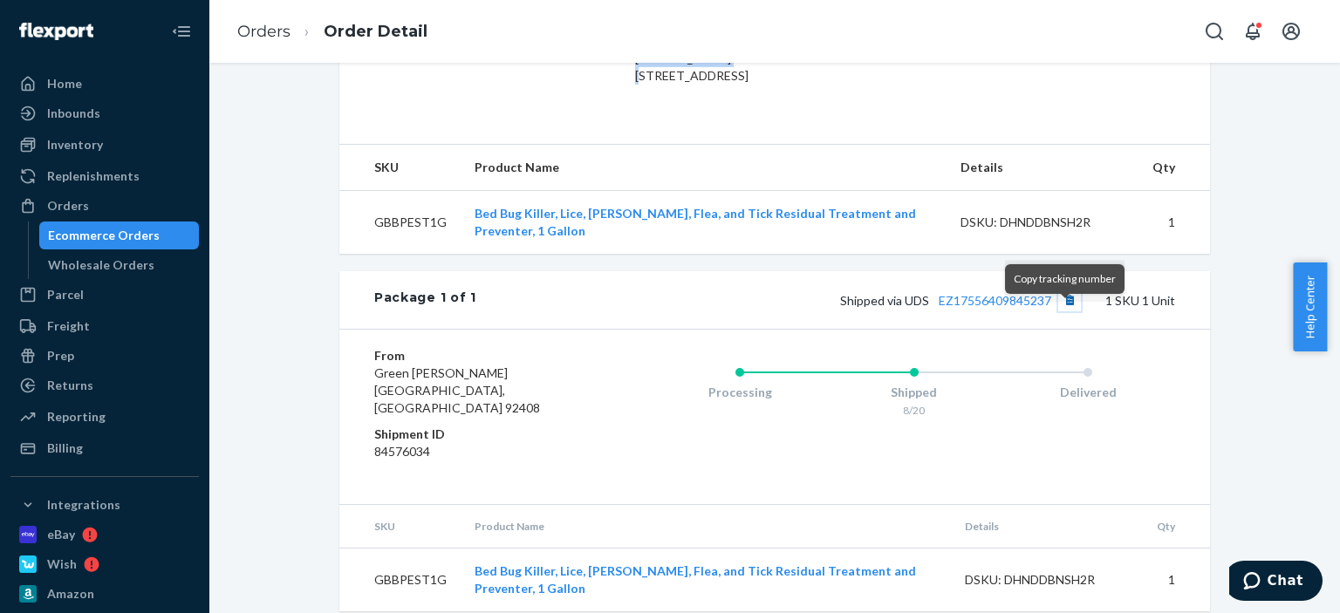
click at [1067, 311] on button "Copy tracking number" at bounding box center [1069, 300] width 23 height 23
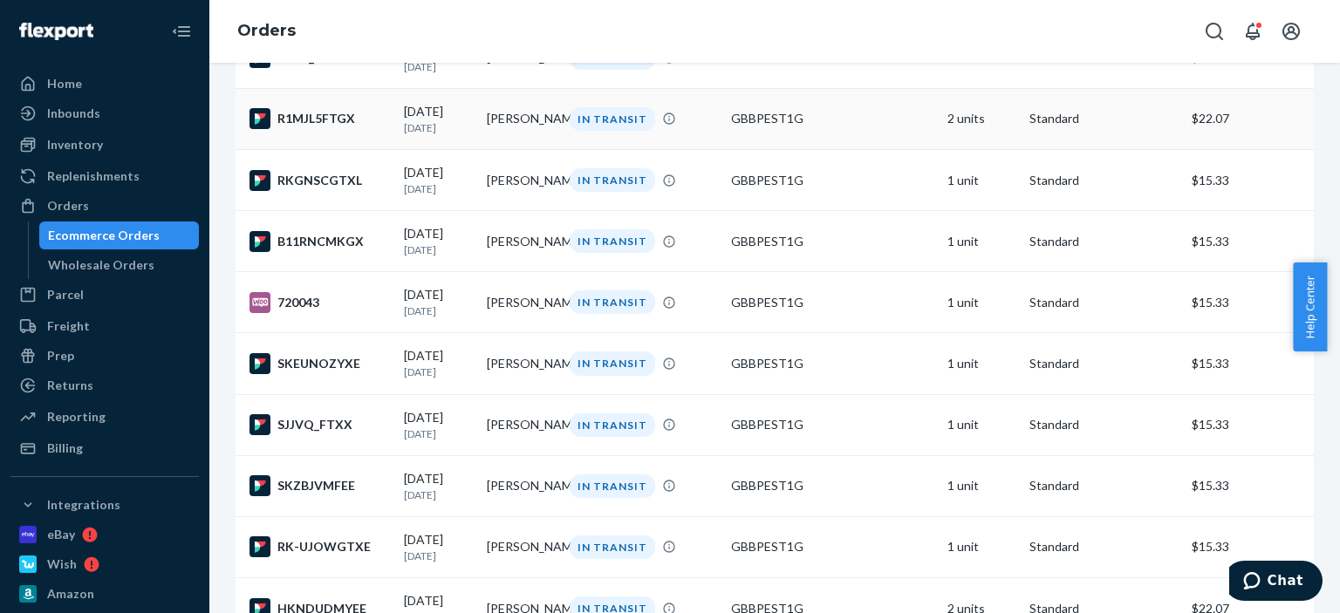
scroll to position [349, 0]
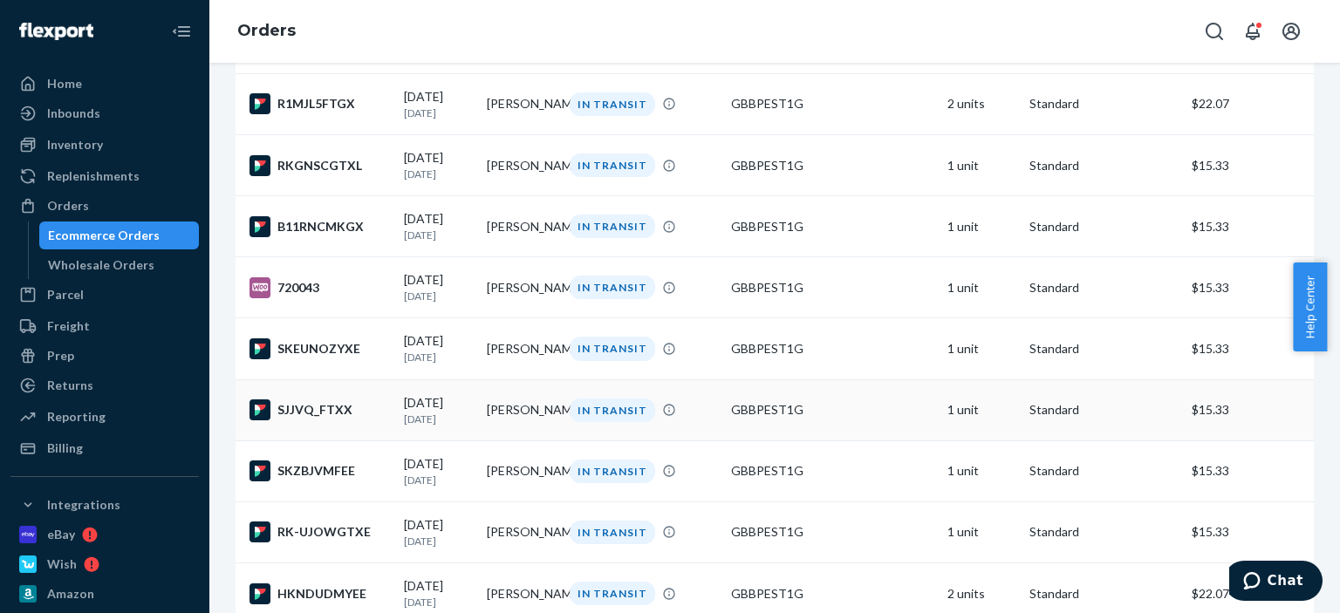
click at [507, 432] on td "Arthur Drummond" at bounding box center [521, 409] width 83 height 61
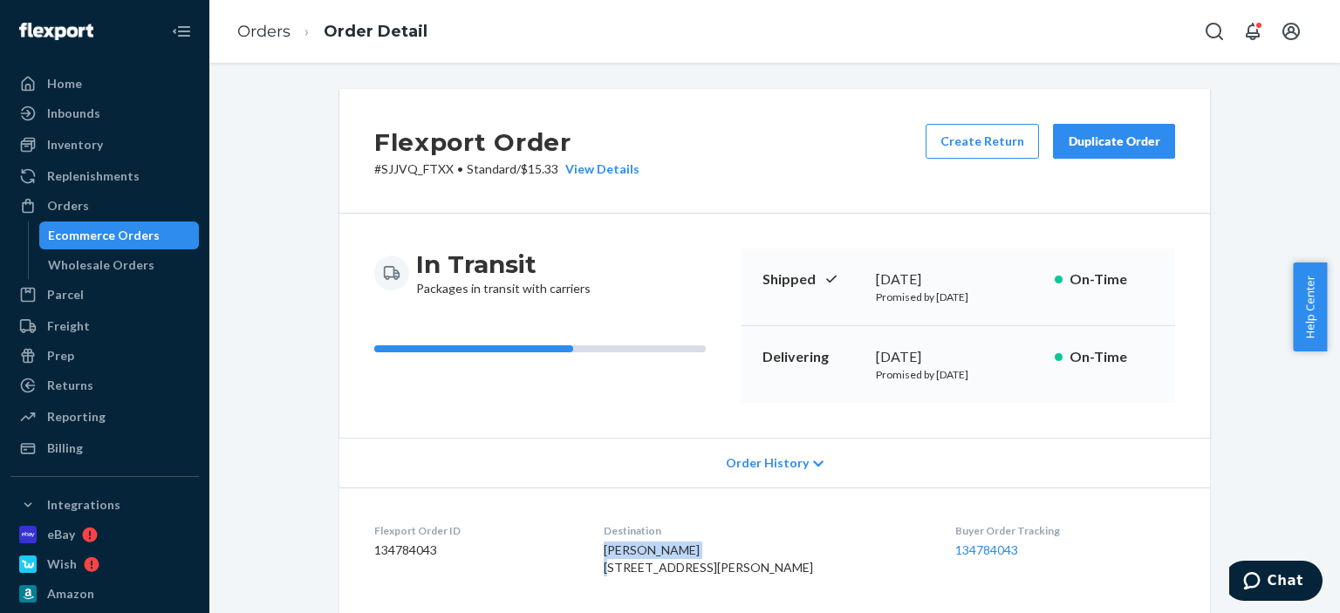
drag, startPoint x: 735, startPoint y: 557, endPoint x: 606, endPoint y: 550, distance: 129.3
click at [606, 550] on dl "Flexport Order ID 134784043 Destination Arthur Drummond 5126 Catharine St Phila…" at bounding box center [774, 553] width 870 height 131
copy span "Arthur Drummond"
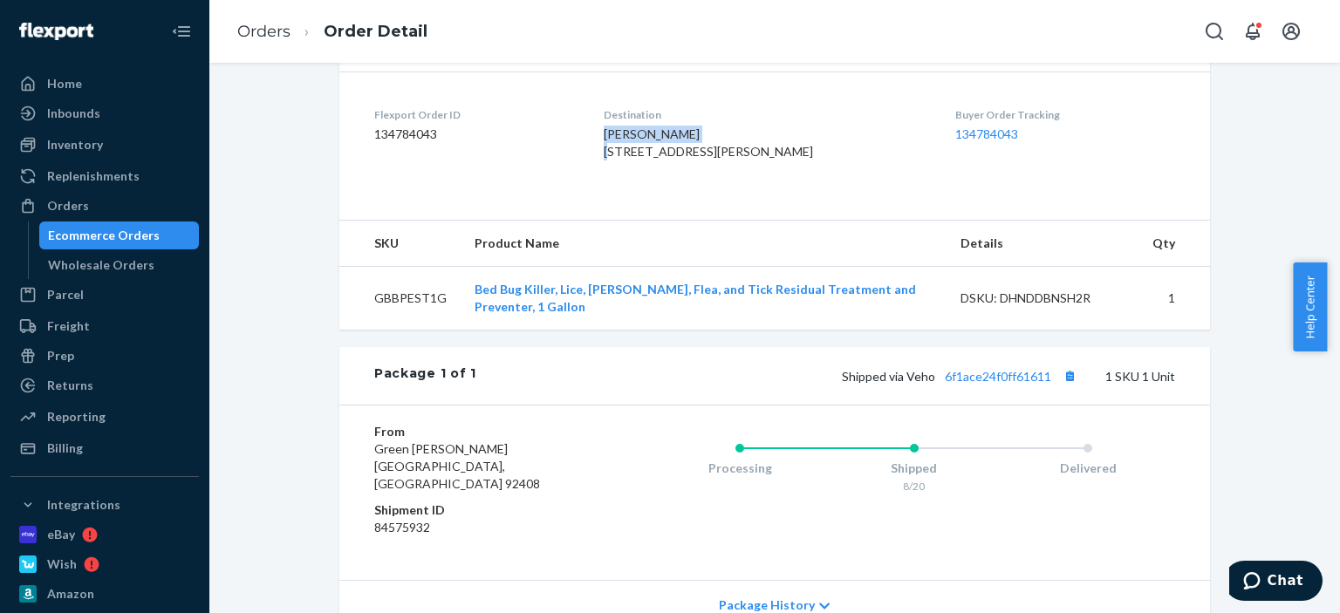
scroll to position [541, 0]
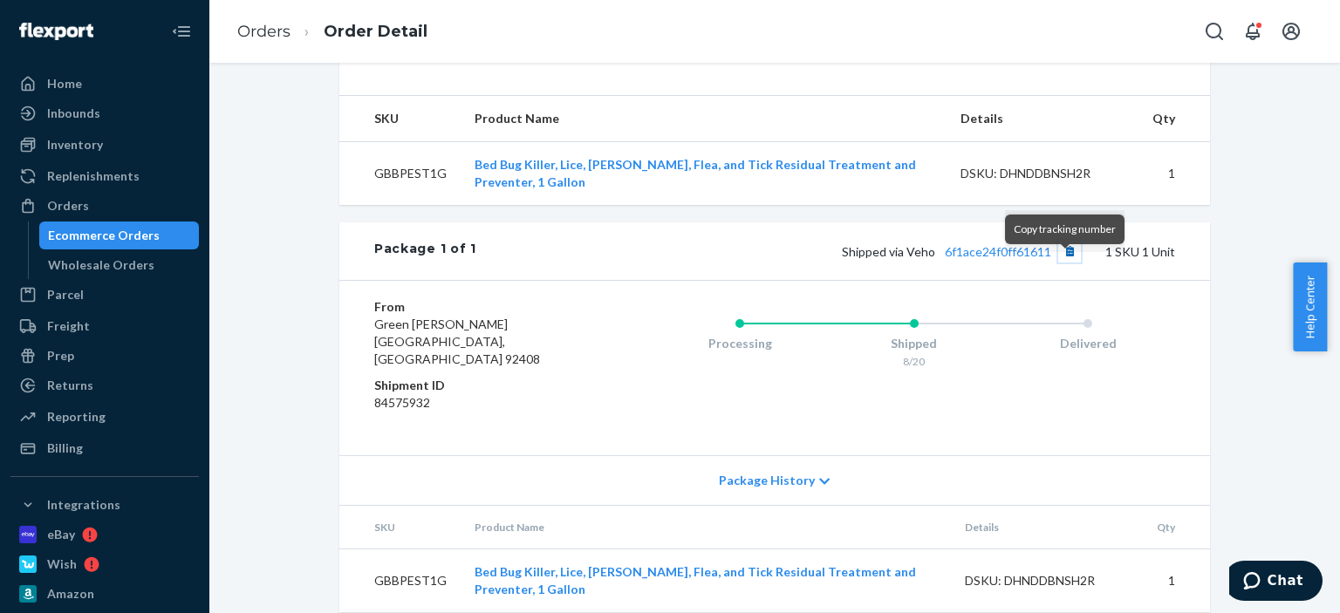
click at [1075, 263] on button "Copy tracking number" at bounding box center [1069, 251] width 23 height 23
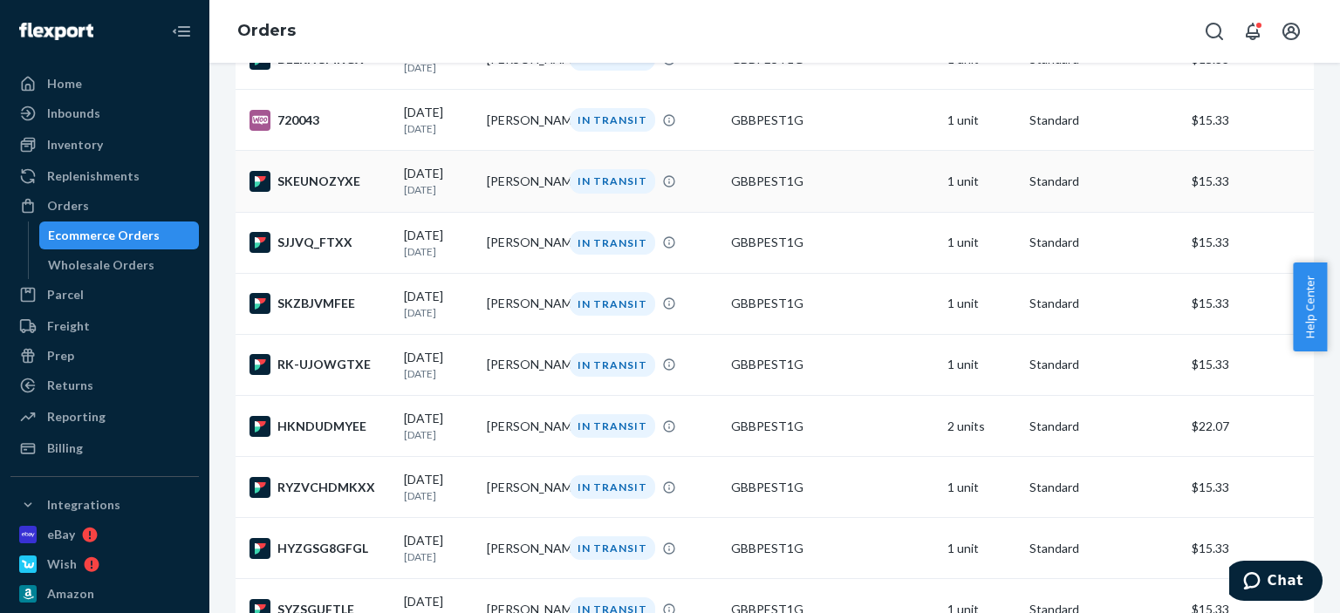
scroll to position [523, 0]
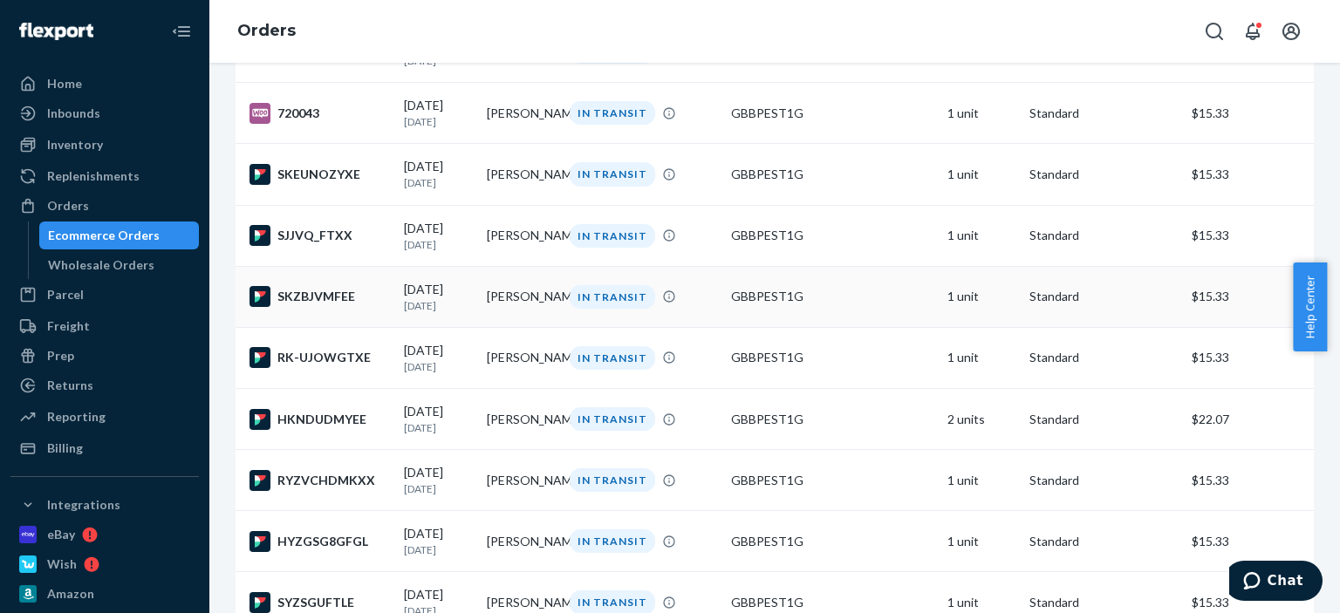
click at [548, 310] on td "Linda Mims" at bounding box center [521, 296] width 83 height 61
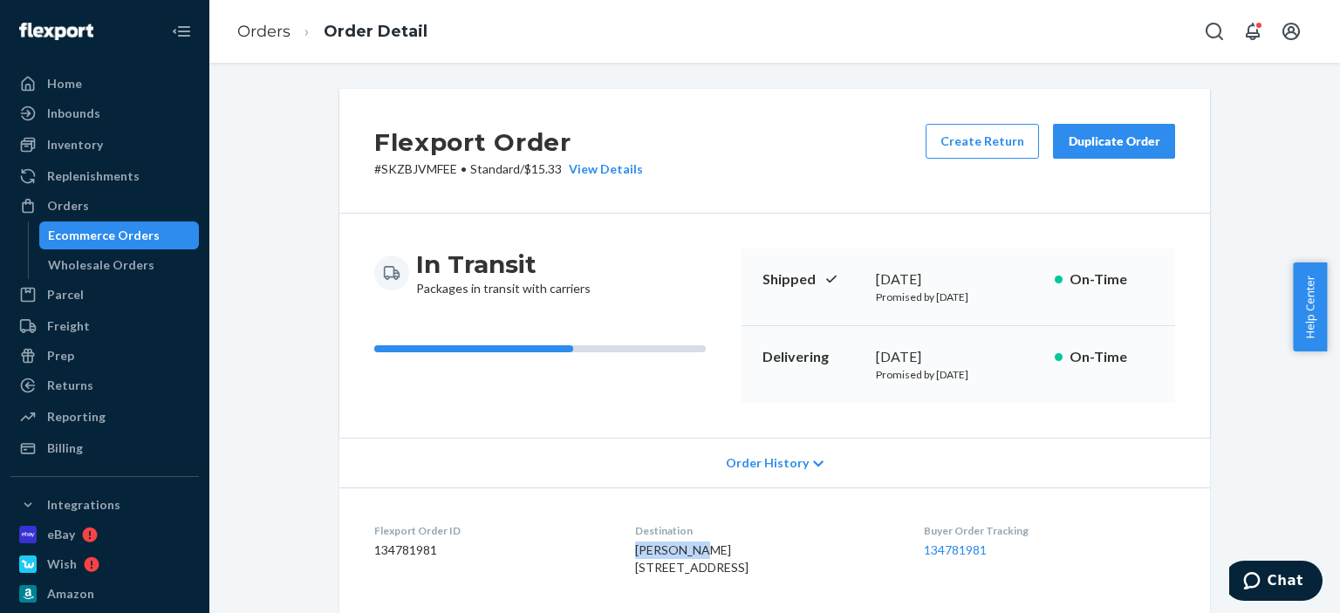
drag, startPoint x: 696, startPoint y: 548, endPoint x: 622, endPoint y: 548, distance: 74.1
click at [635, 548] on div "Linda Mims 4843 BEAM RD ZILLAH, WA 98953-9394 US" at bounding box center [765, 559] width 260 height 35
copy span "Linda Mims"
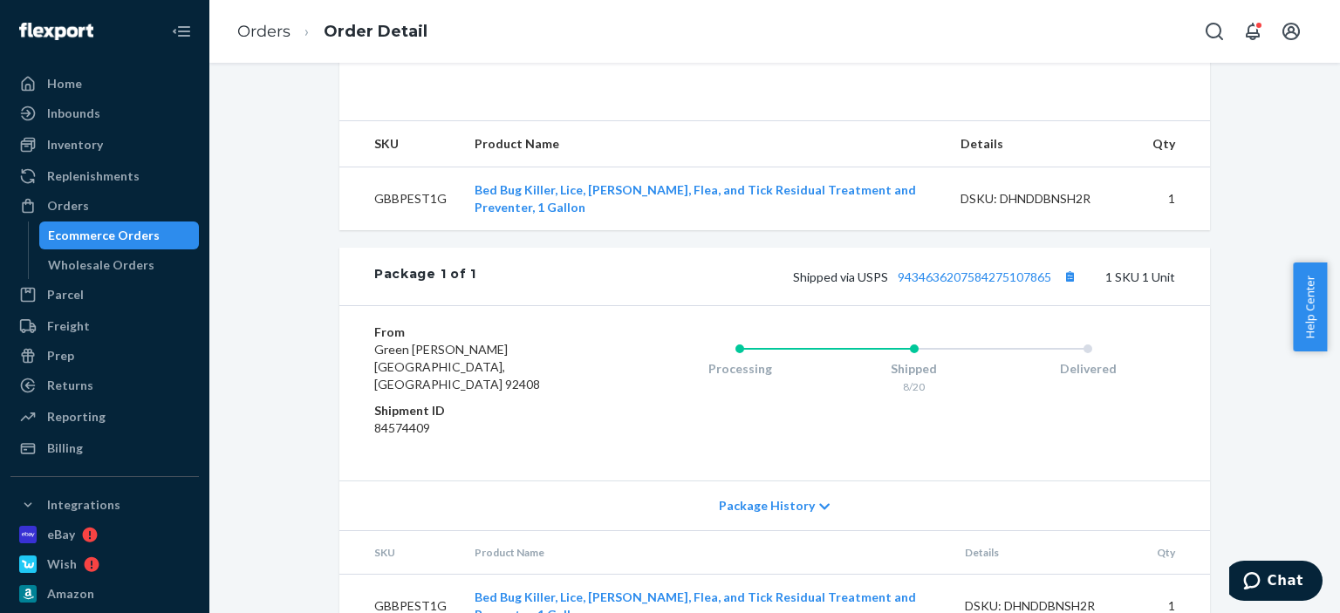
scroll to position [523, 0]
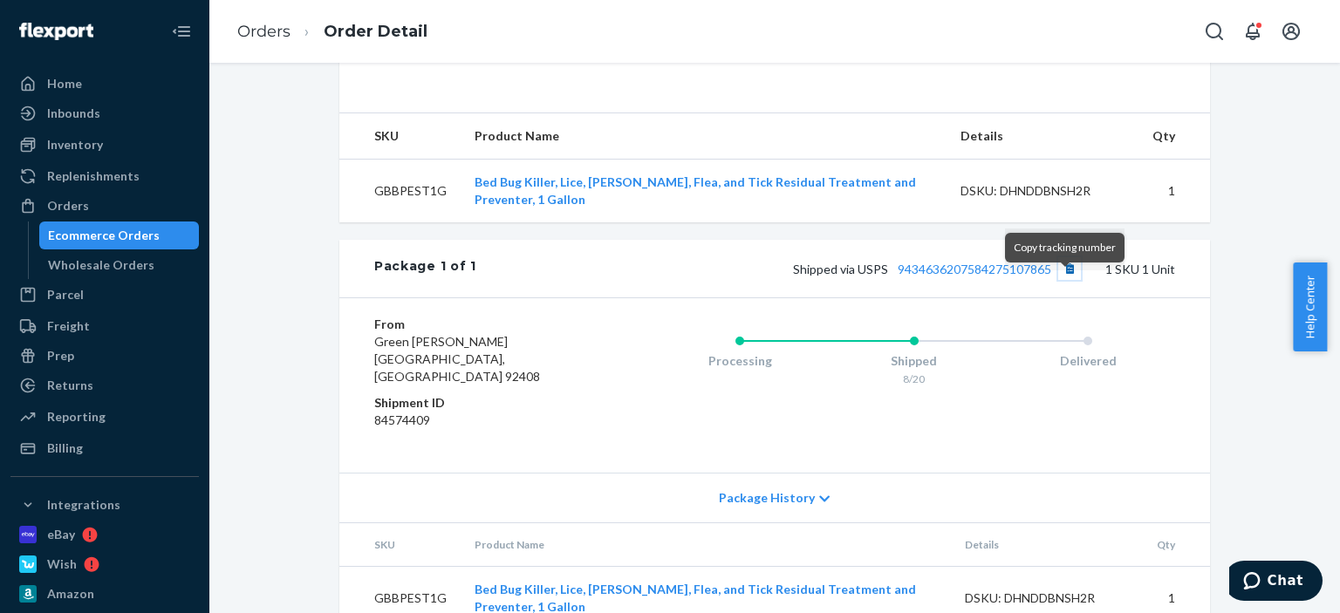
click at [1069, 280] on button "Copy tracking number" at bounding box center [1069, 268] width 23 height 23
drag, startPoint x: 1069, startPoint y: 275, endPoint x: 780, endPoint y: 91, distance: 343.1
click at [1068, 274] on button "Copy tracking number" at bounding box center [1069, 268] width 23 height 23
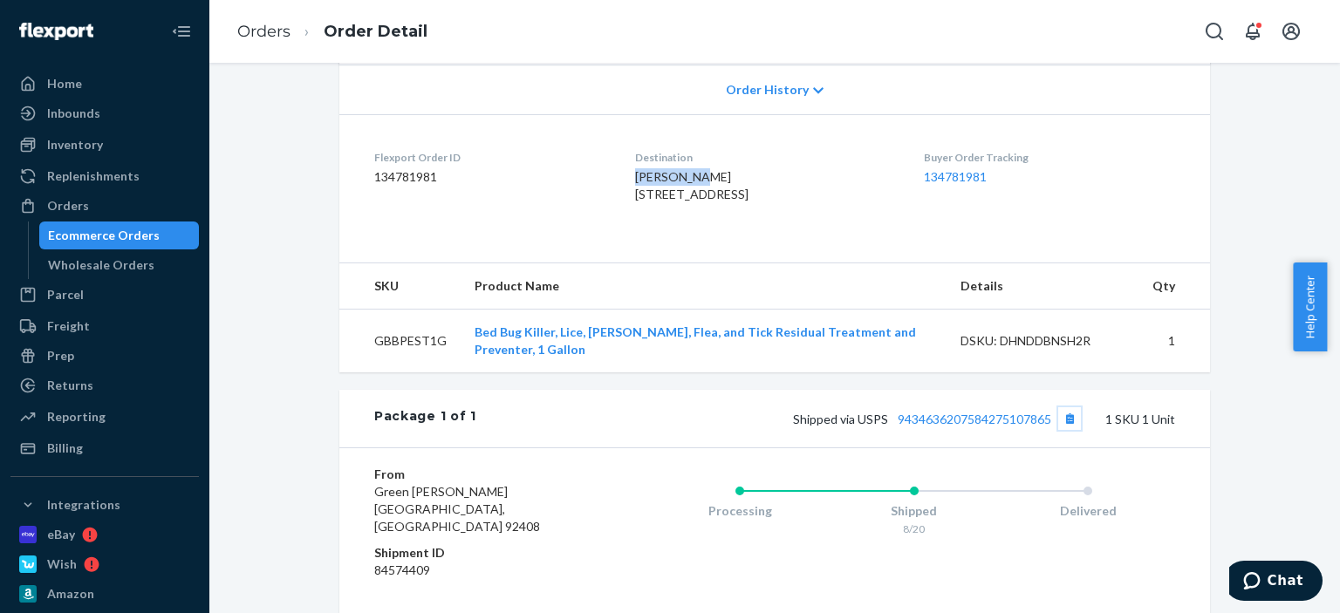
scroll to position [366, 0]
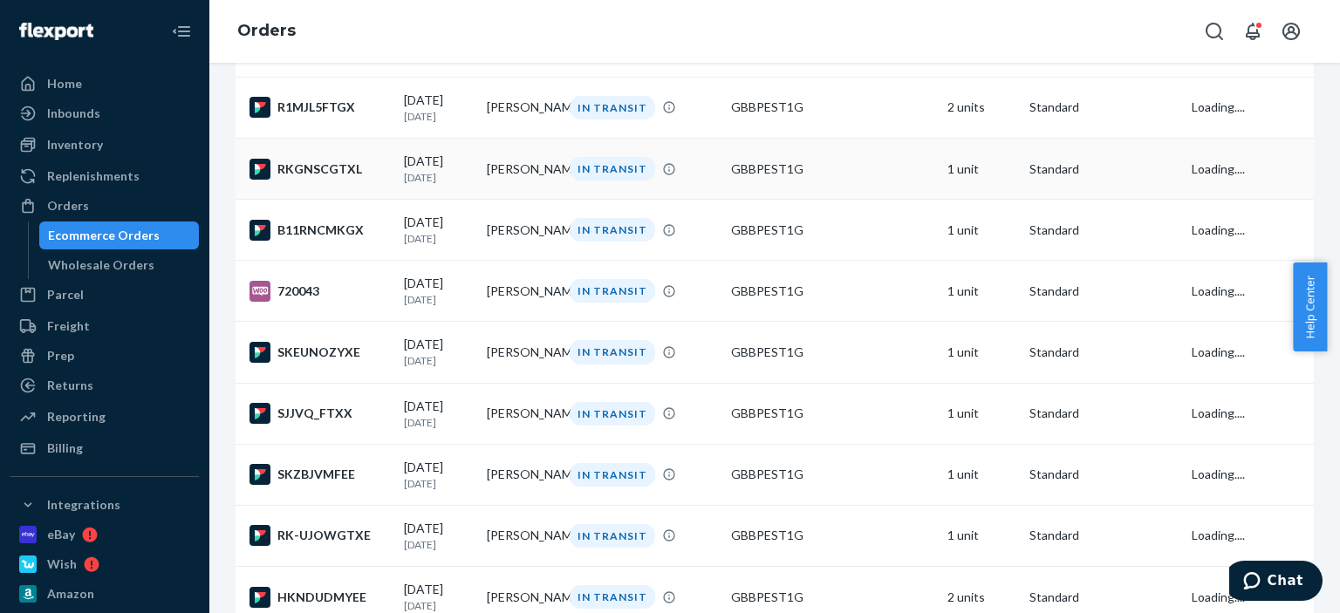
scroll to position [349, 0]
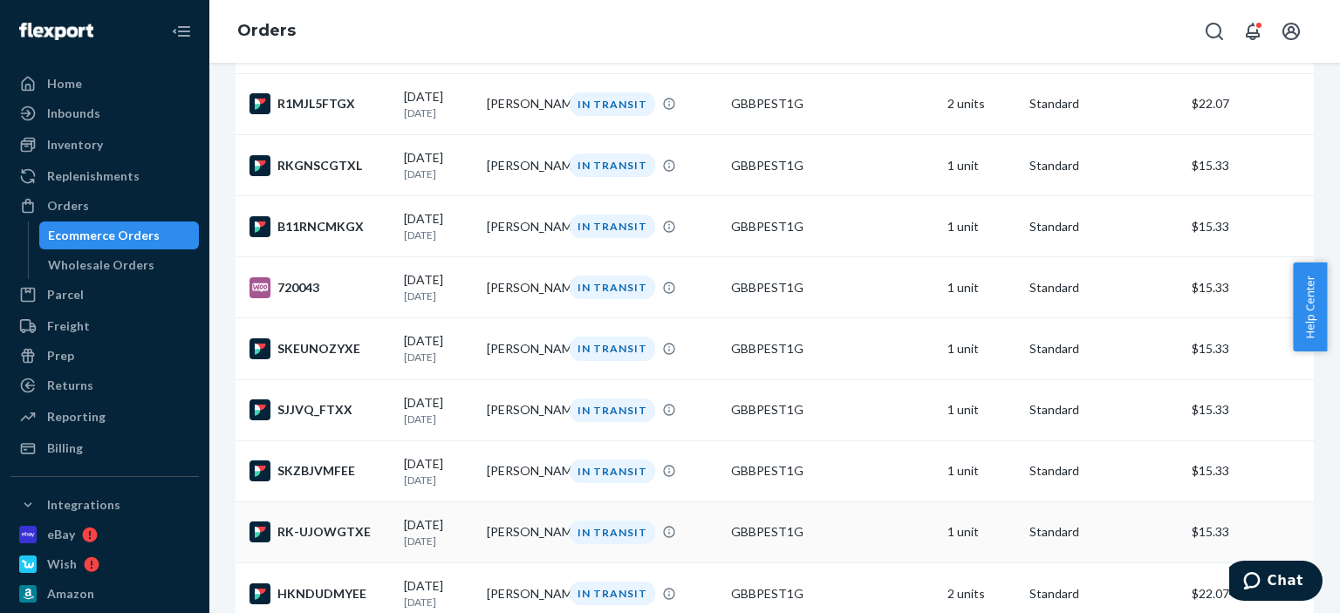
click at [522, 540] on td "Lynne Porter" at bounding box center [521, 532] width 83 height 61
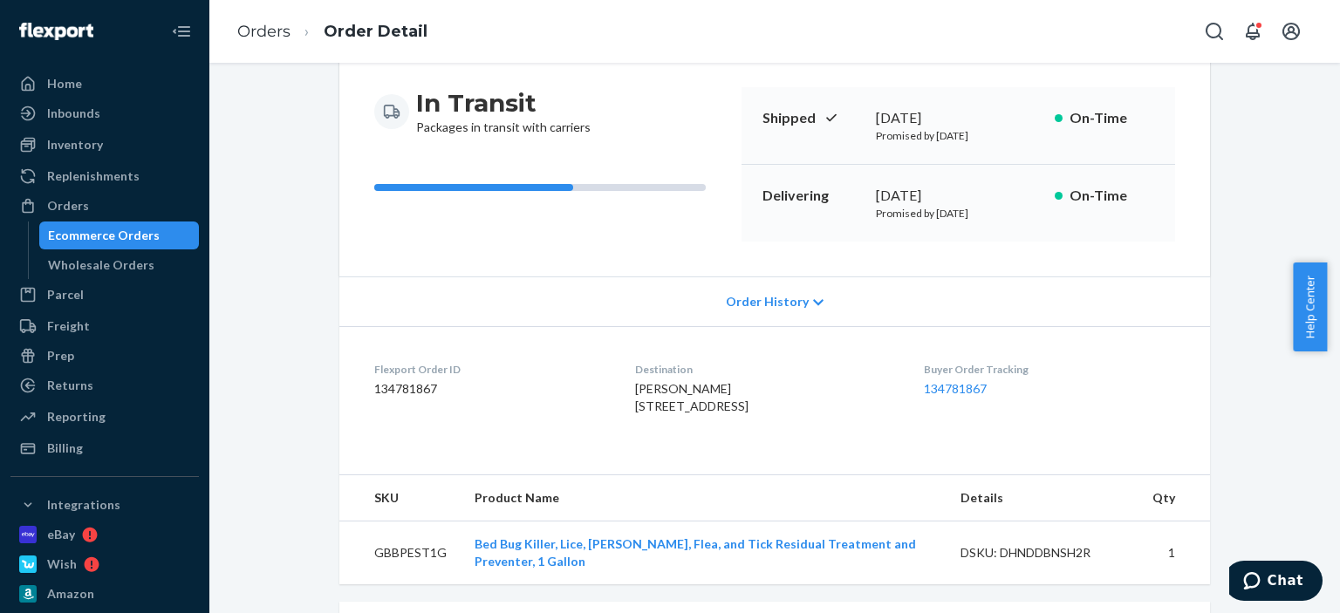
scroll to position [174, 0]
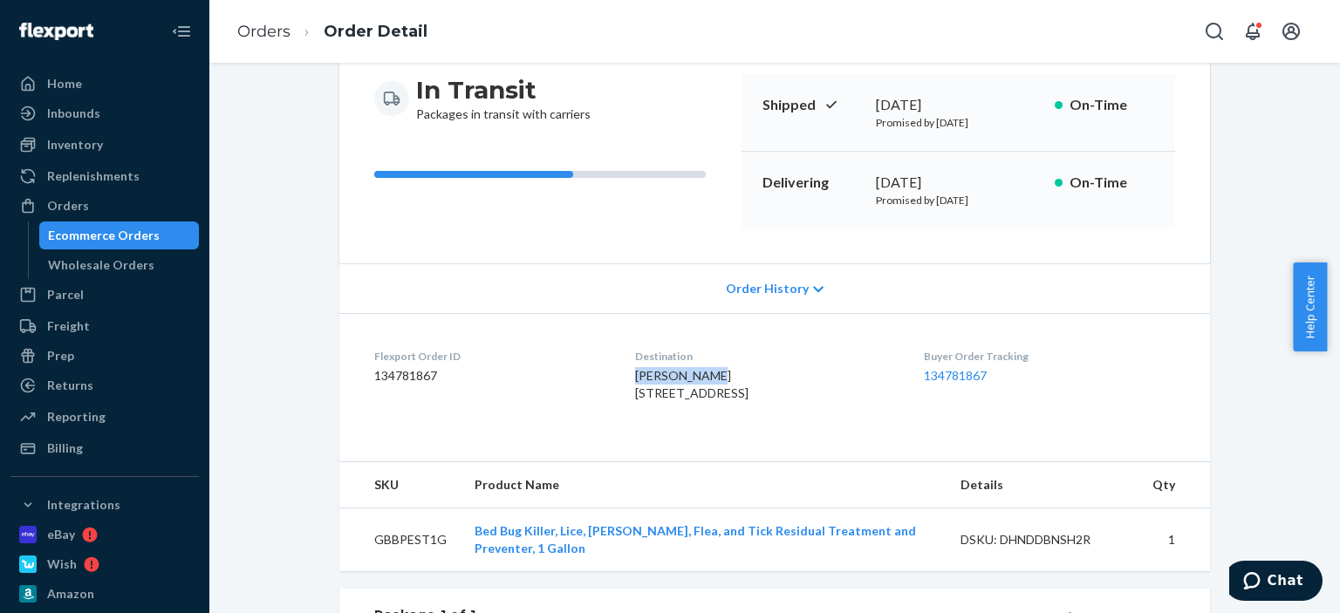
drag, startPoint x: 679, startPoint y: 376, endPoint x: 614, endPoint y: 376, distance: 65.4
click at [614, 376] on dl "Flexport Order ID 134781867 Destination Lynne Porter 1421 W Alameda Ave Apt A B…" at bounding box center [774, 378] width 870 height 131
copy span "Lynne Porter"
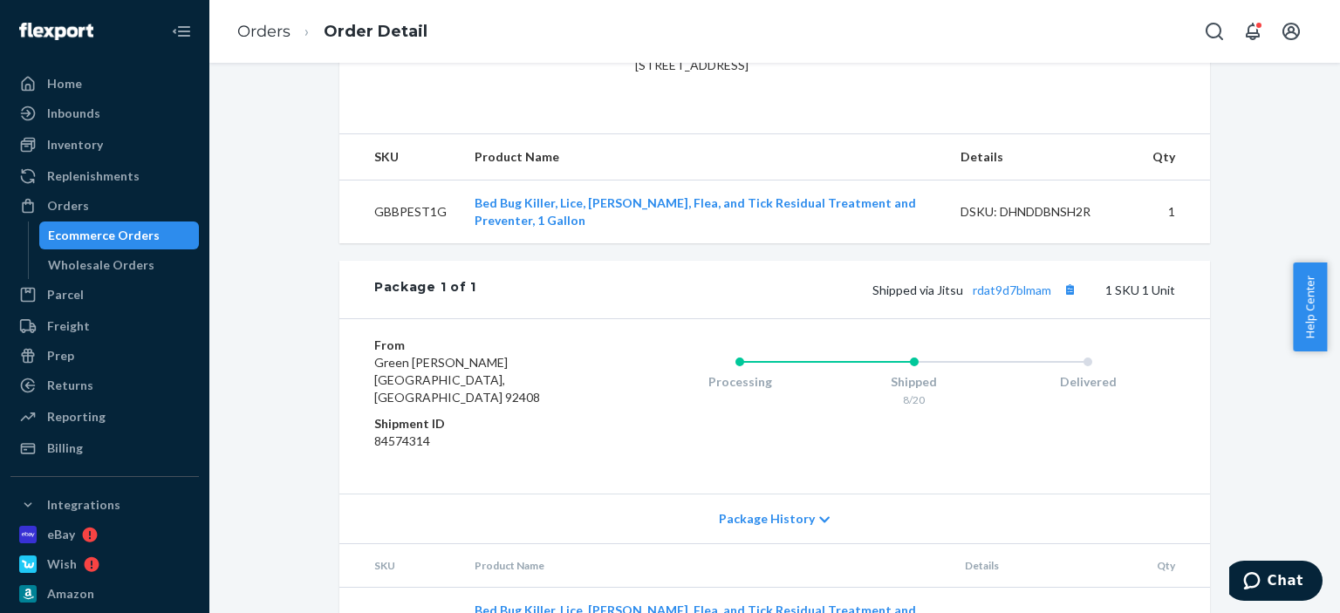
scroll to position [523, 0]
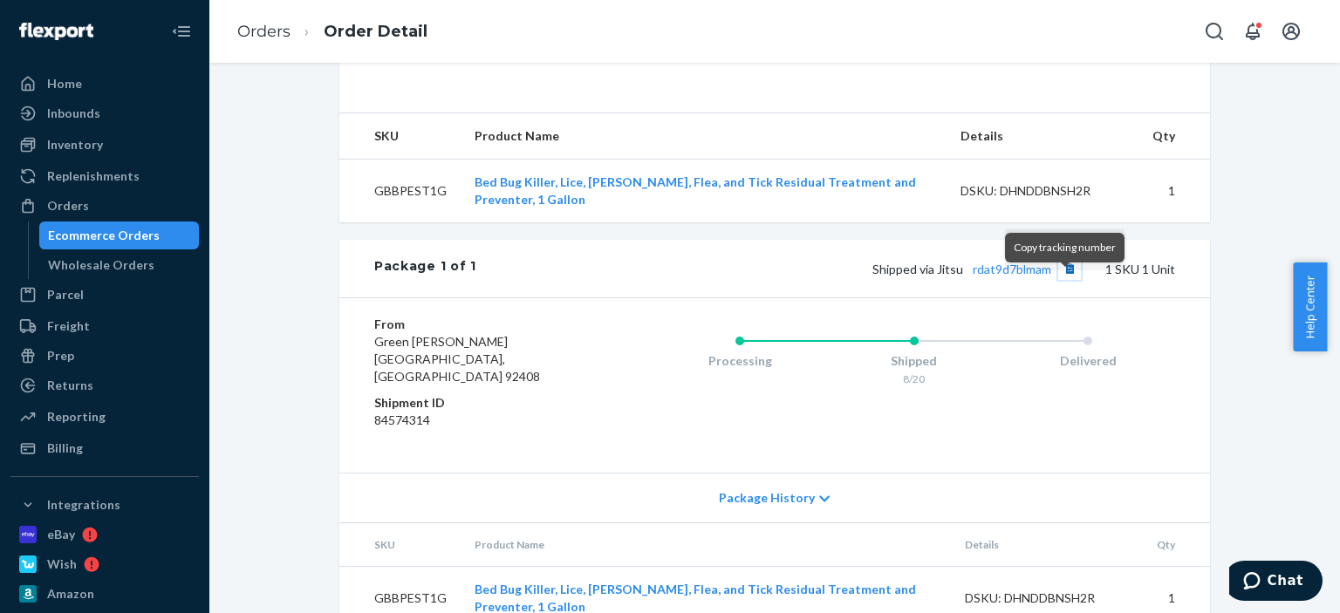
click at [1060, 280] on button "Copy tracking number" at bounding box center [1069, 268] width 23 height 23
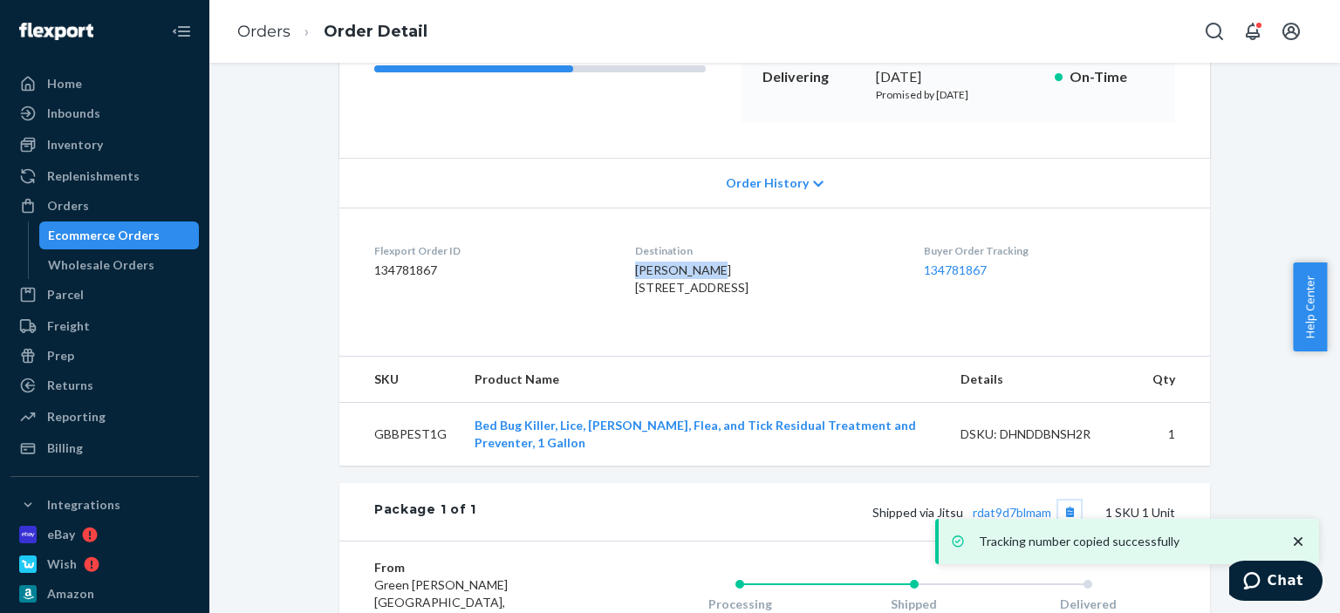
scroll to position [262, 0]
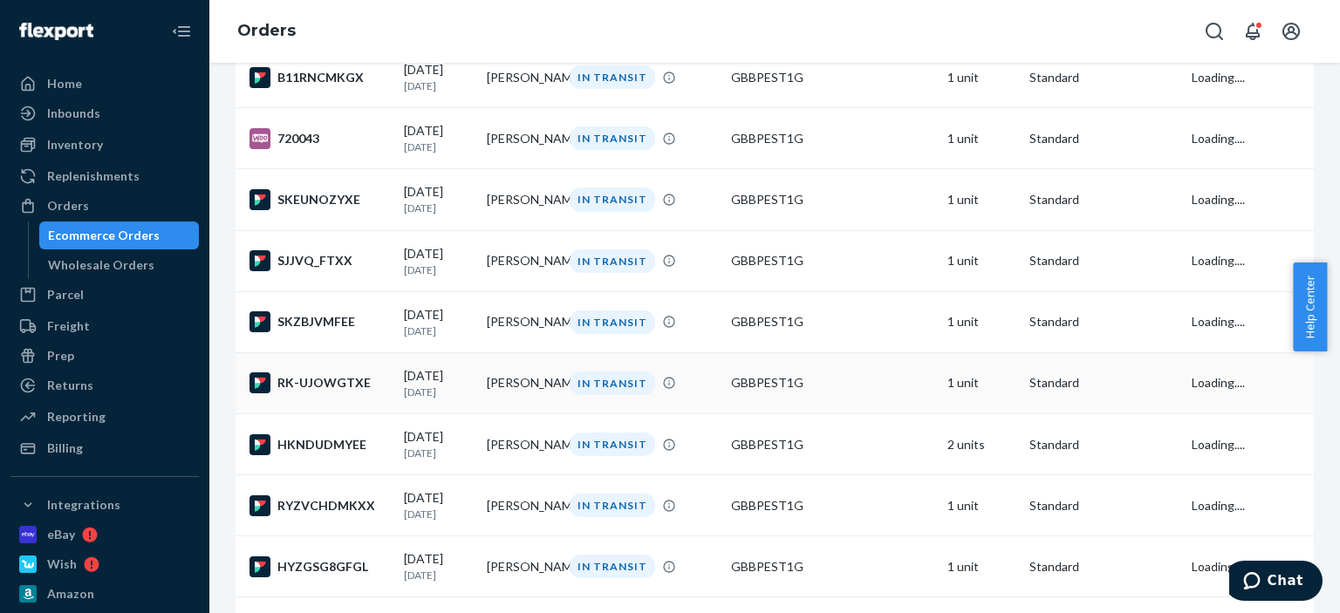
scroll to position [523, 0]
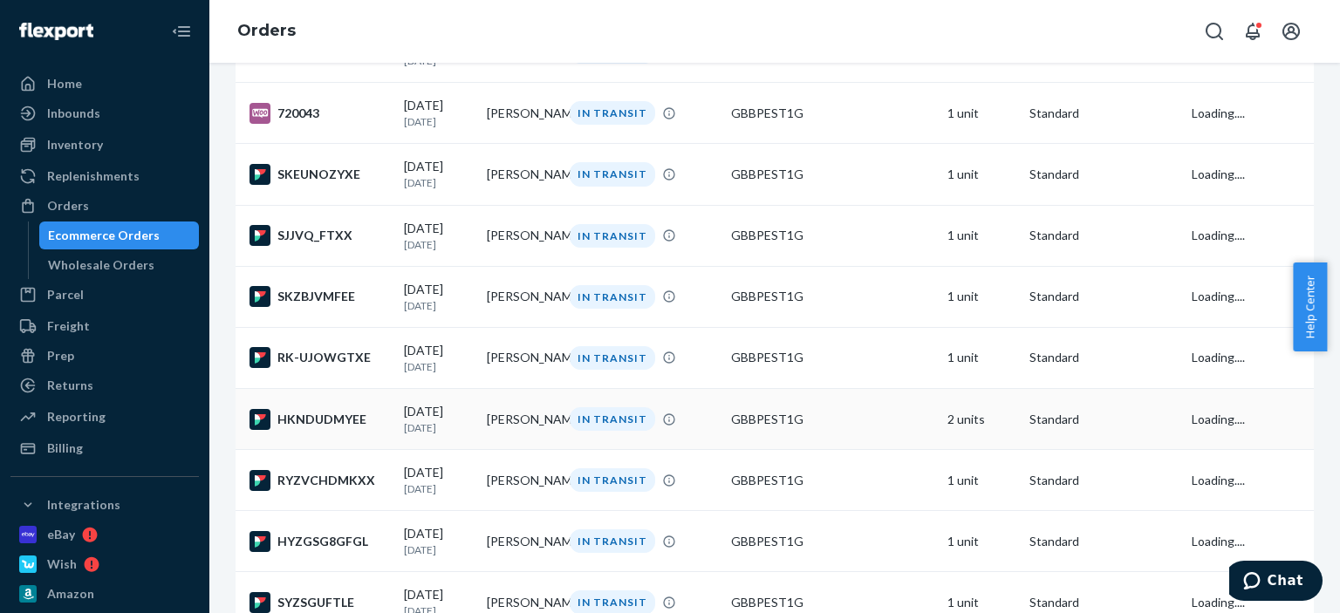
click at [461, 450] on td "08/19/2025 1 day ago" at bounding box center [438, 419] width 83 height 61
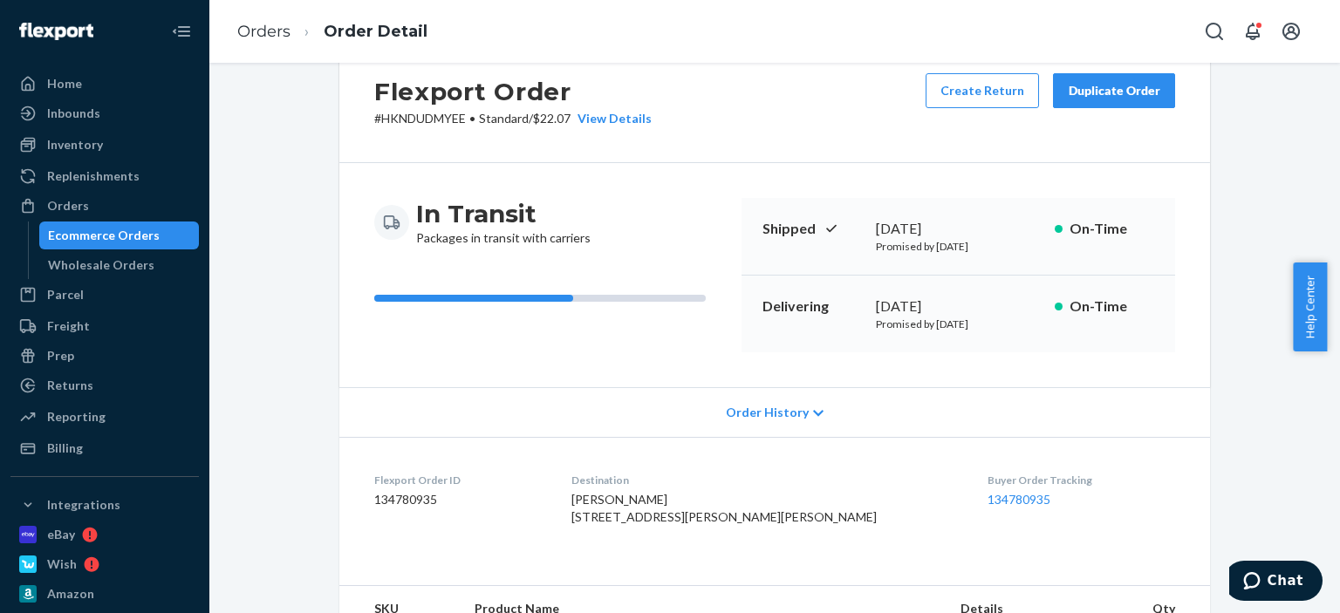
scroll to position [174, 0]
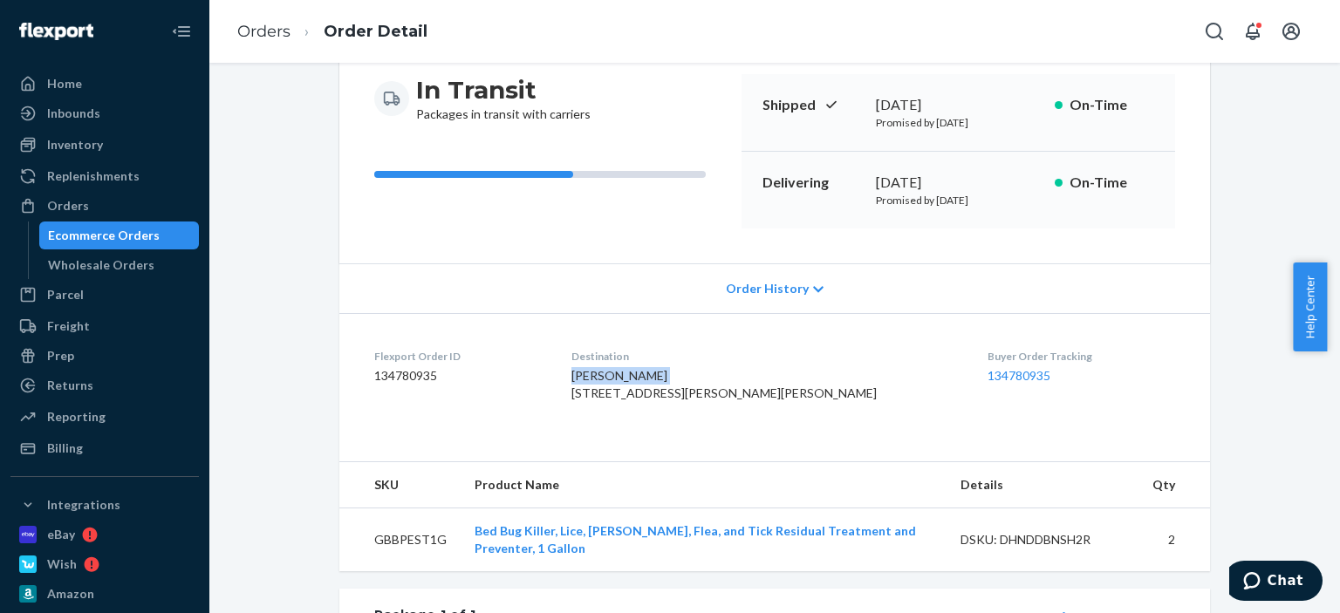
drag, startPoint x: 707, startPoint y: 380, endPoint x: 611, endPoint y: 371, distance: 97.3
click at [611, 371] on dl "Flexport Order ID 134780935 Destination Brenda Callins 115 Jackson St Greenfiel…" at bounding box center [774, 378] width 870 height 131
copy span "Brenda Callins"
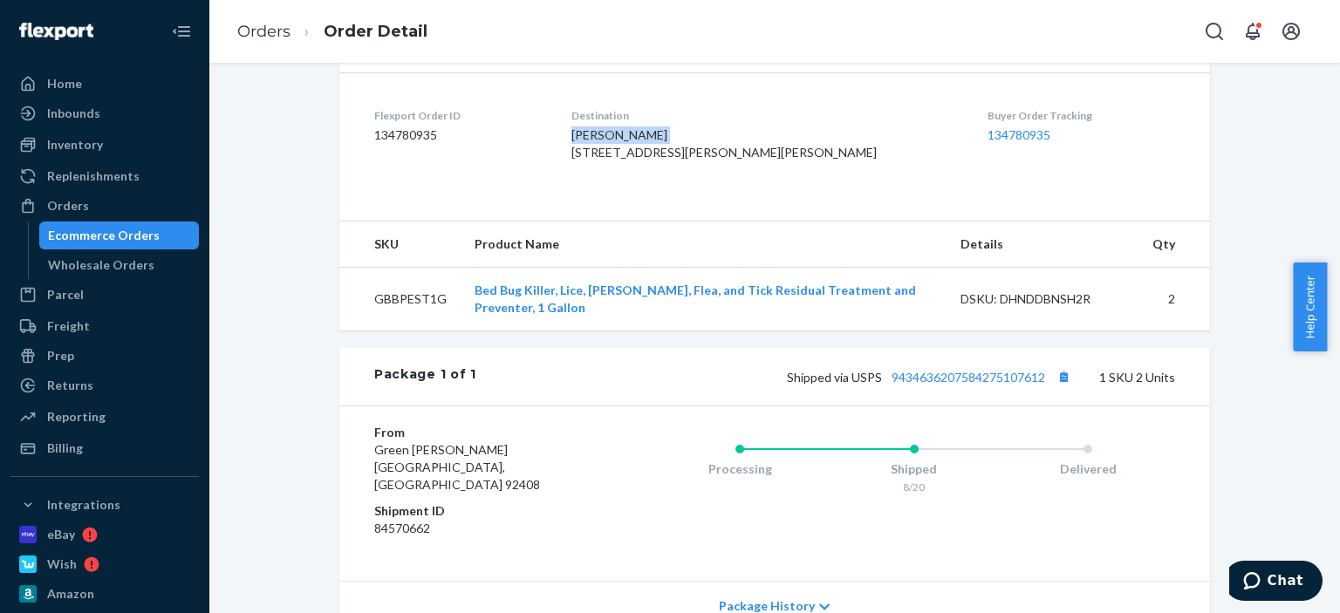
scroll to position [436, 0]
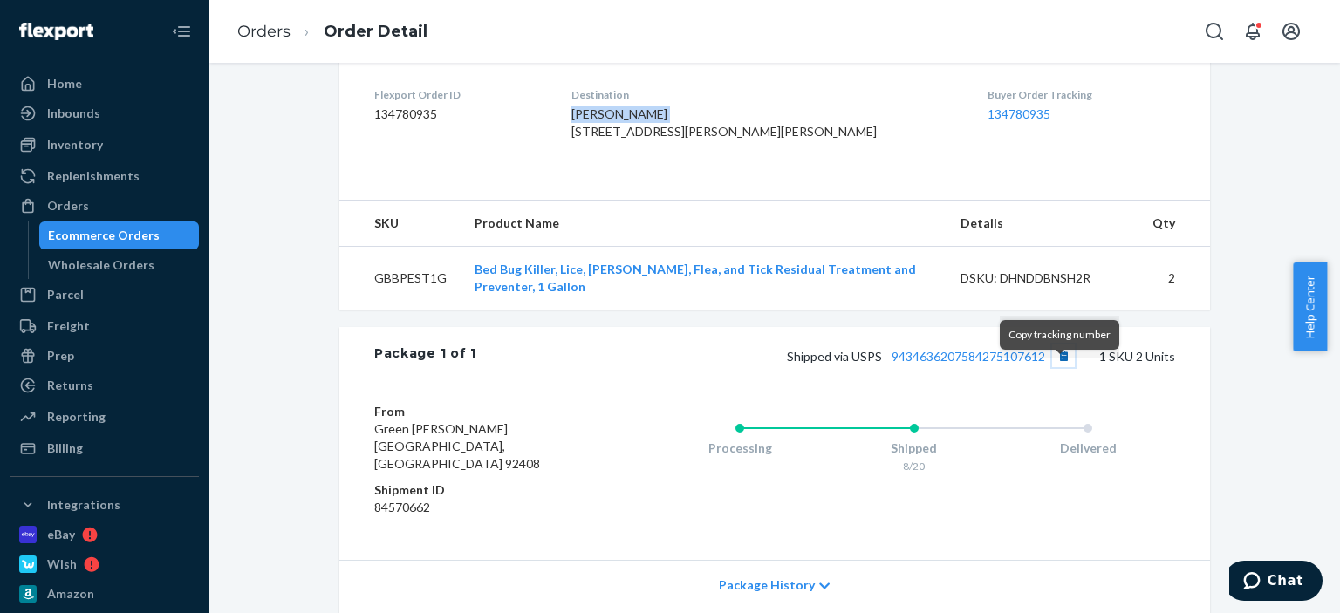
click at [1061, 367] on button "Copy tracking number" at bounding box center [1063, 356] width 23 height 23
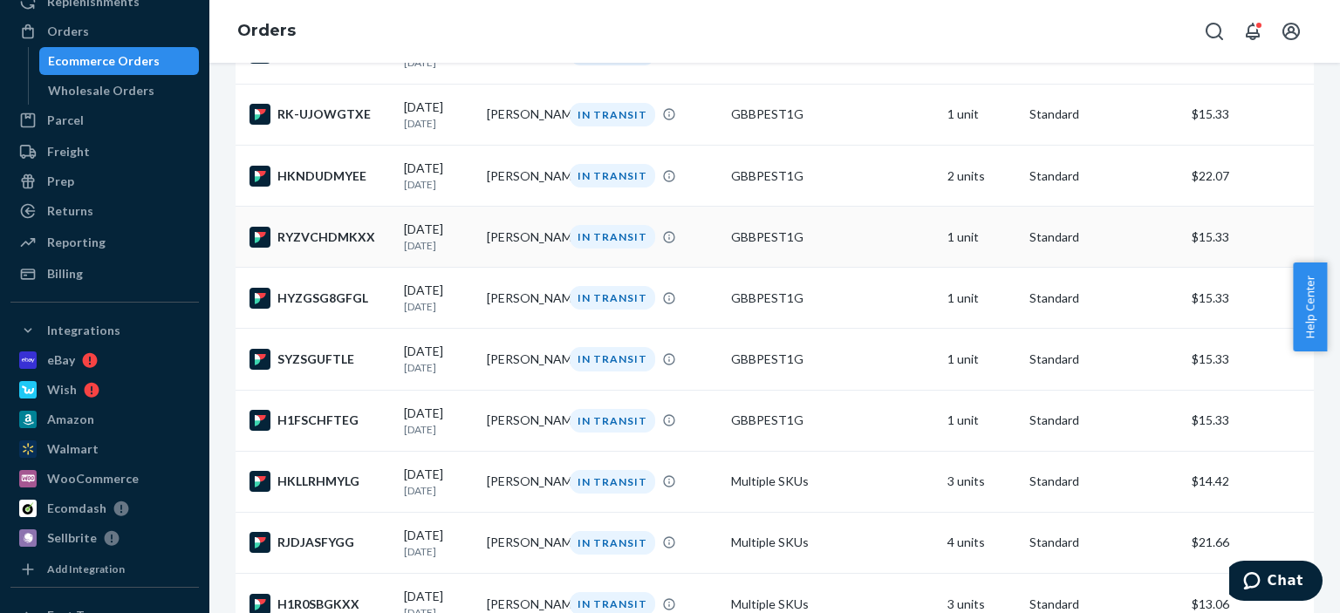
scroll to position [785, 0]
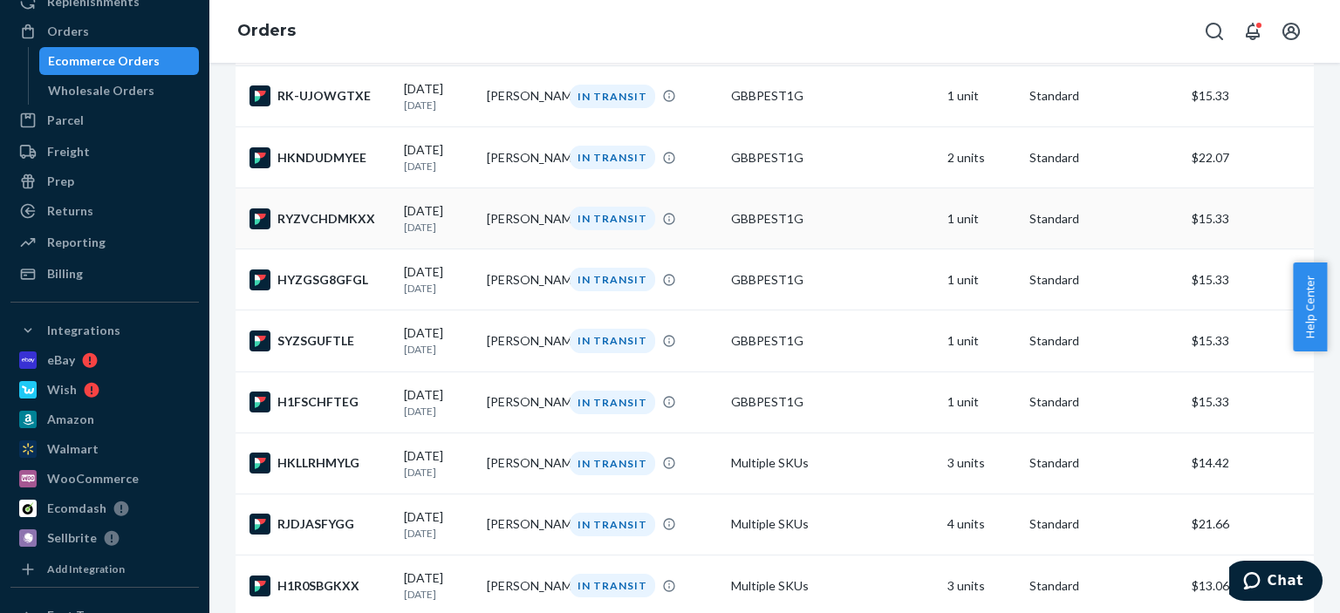
click at [731, 228] on div "GBBPEST1G" at bounding box center [831, 218] width 201 height 17
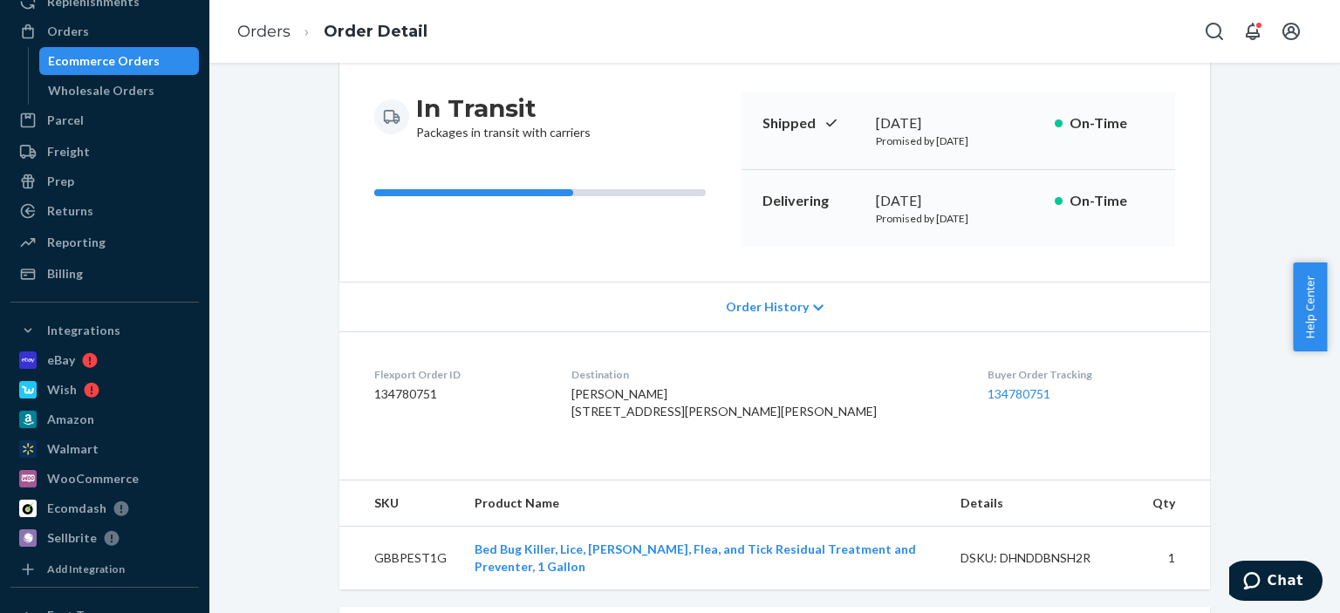
scroll to position [174, 0]
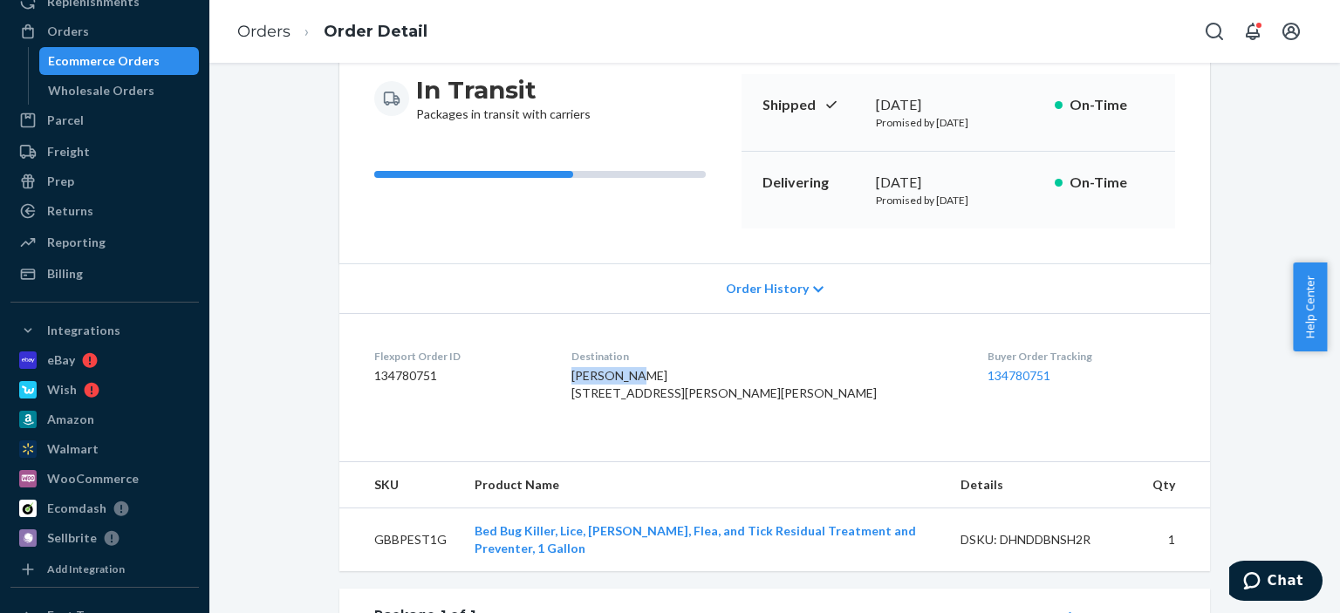
drag, startPoint x: 684, startPoint y: 371, endPoint x: 569, endPoint y: 324, distance: 124.4
click at [608, 372] on dl "Flexport Order ID 134780751 Destination Kay Juhnke 180 Lyness Ave Apt 8 Harriso…" at bounding box center [774, 378] width 870 height 131
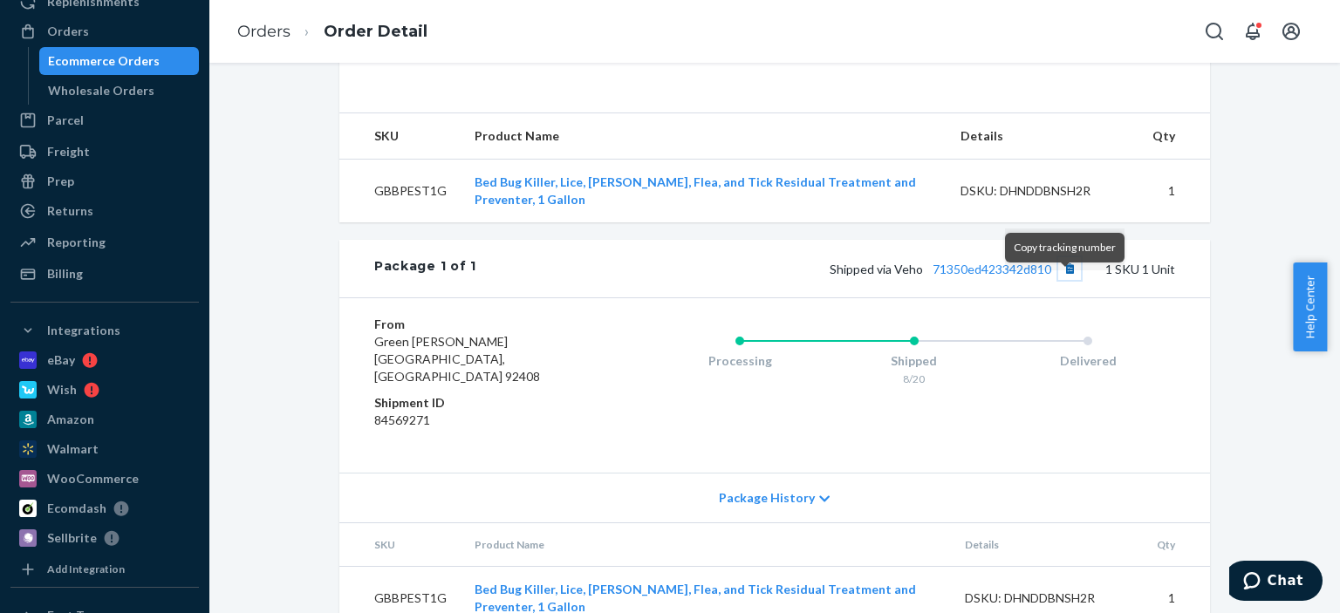
click at [1058, 280] on button "Copy tracking number" at bounding box center [1069, 268] width 23 height 23
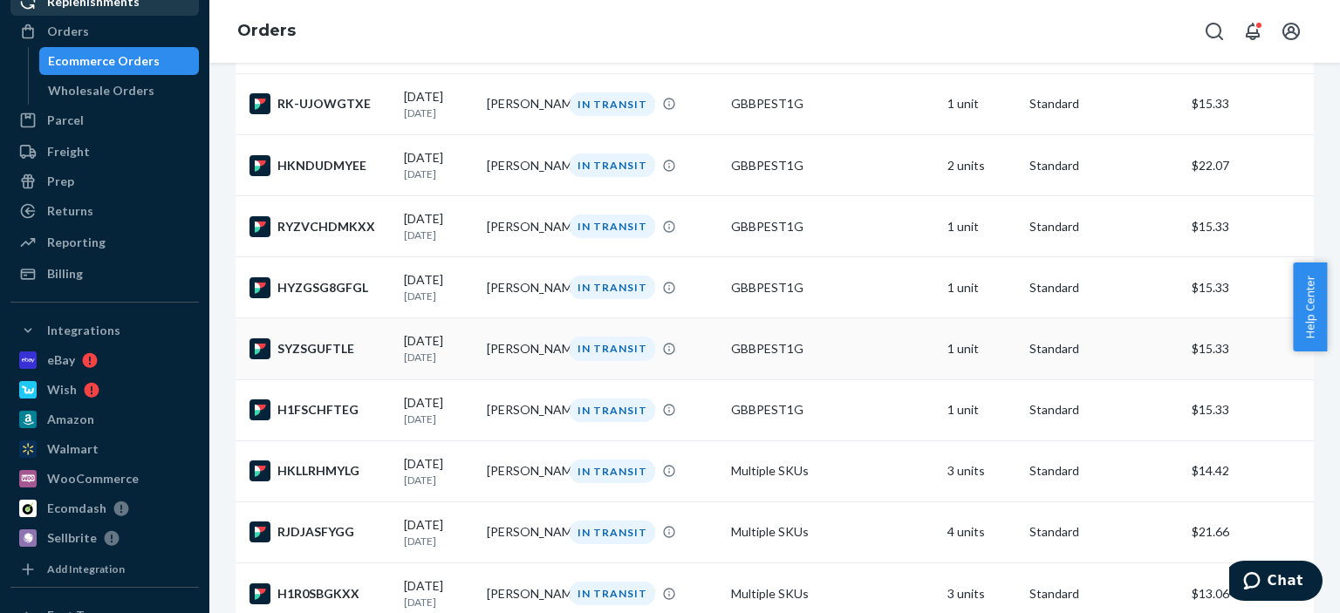
scroll to position [785, 0]
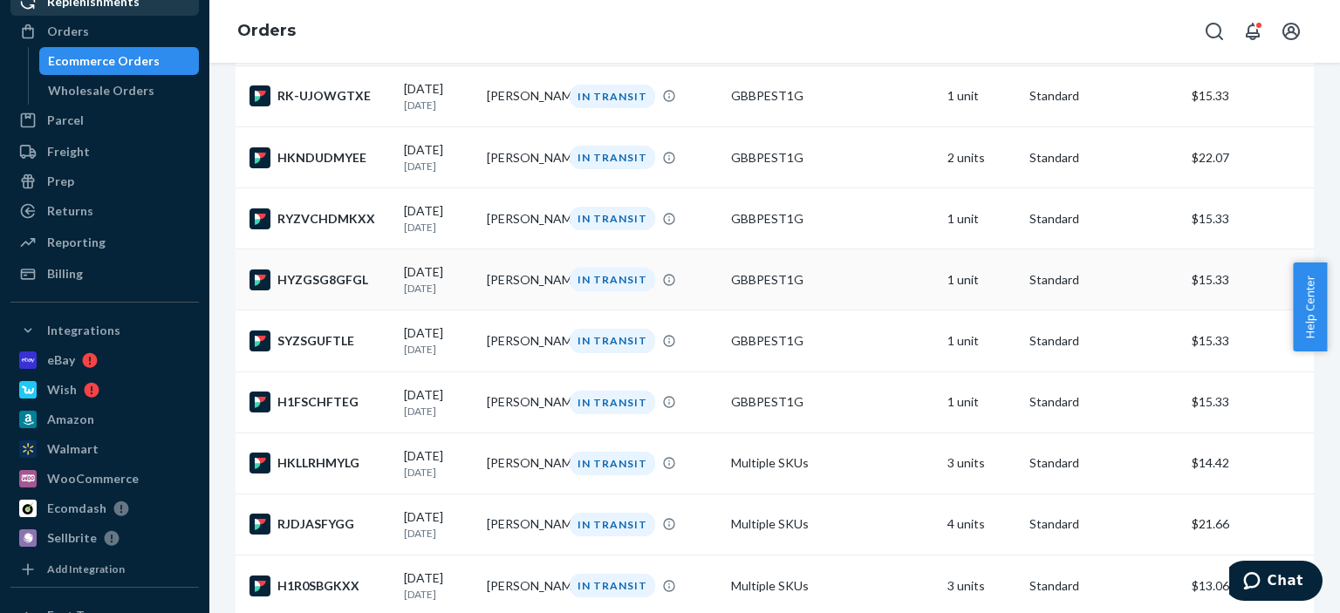
click at [618, 291] on div "IN TRANSIT" at bounding box center [612, 280] width 85 height 24
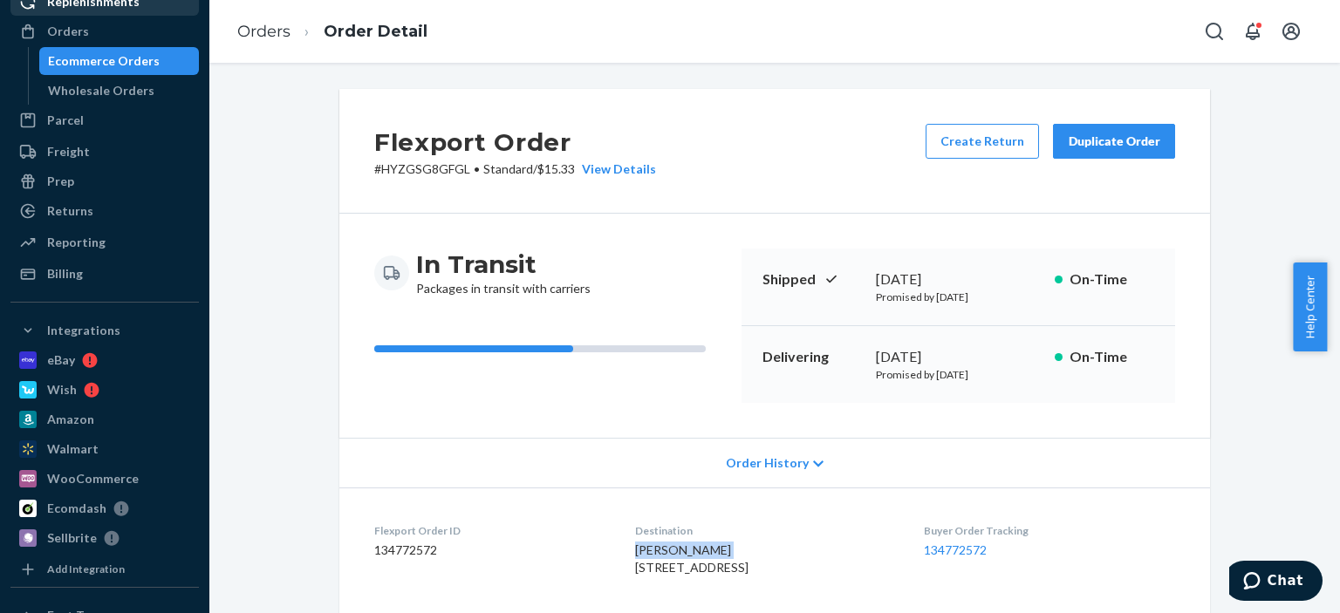
drag, startPoint x: 677, startPoint y: 548, endPoint x: 604, endPoint y: 555, distance: 73.6
click at [604, 555] on dl "Flexport Order ID 134772572 Destination Michael Hayman 120 Hickory Rdg Kill Dev…" at bounding box center [774, 553] width 870 height 131
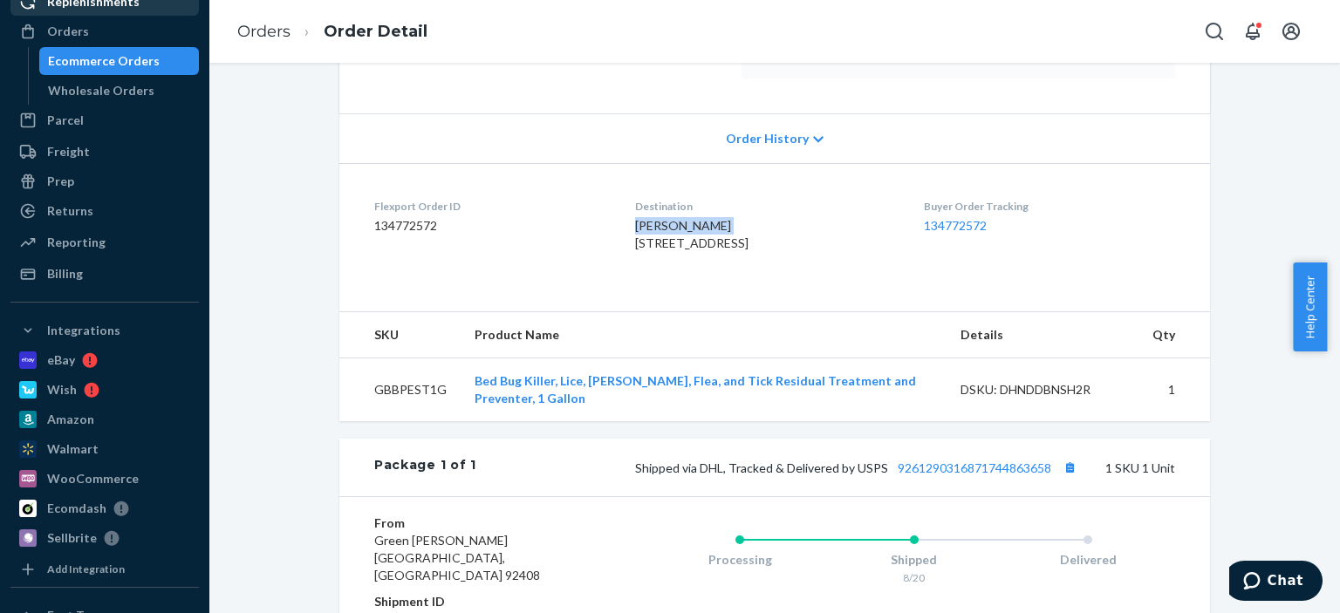
scroll to position [349, 0]
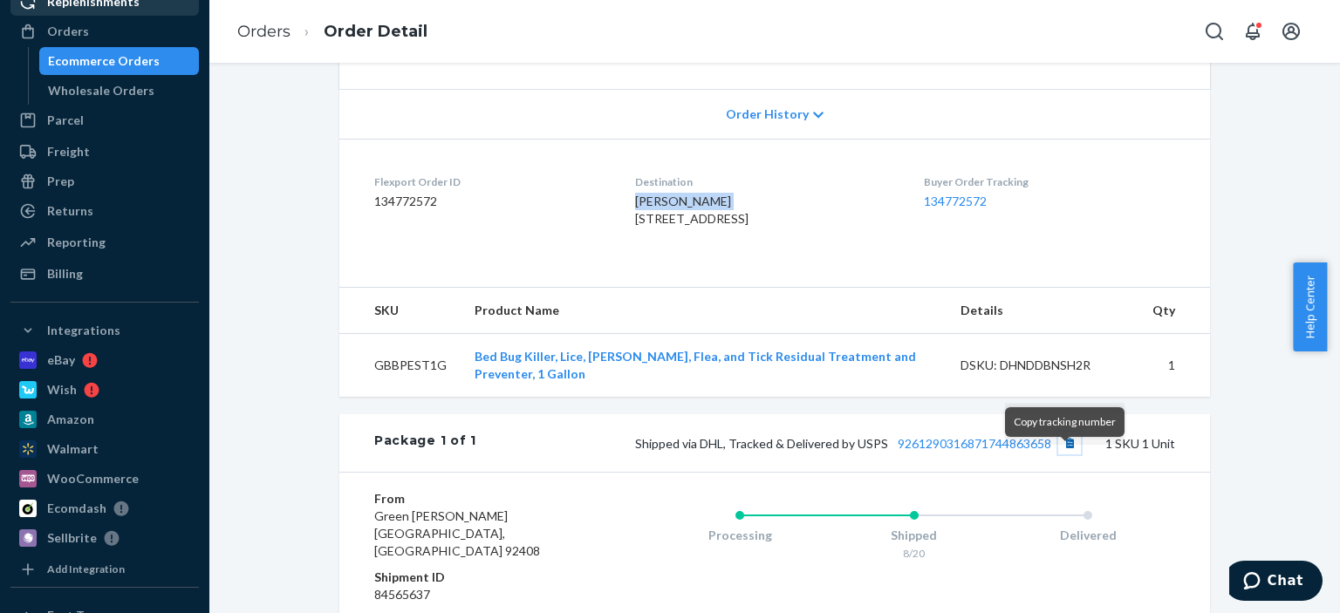
click at [1067, 454] on button "Copy tracking number" at bounding box center [1069, 443] width 23 height 23
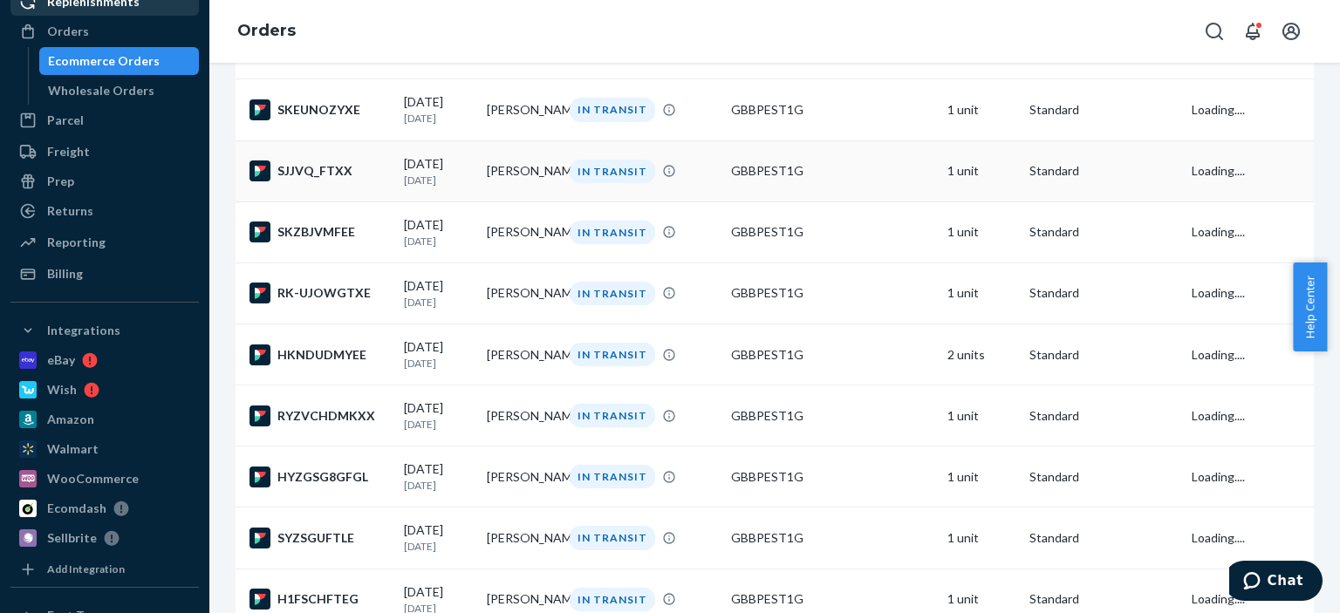
scroll to position [611, 0]
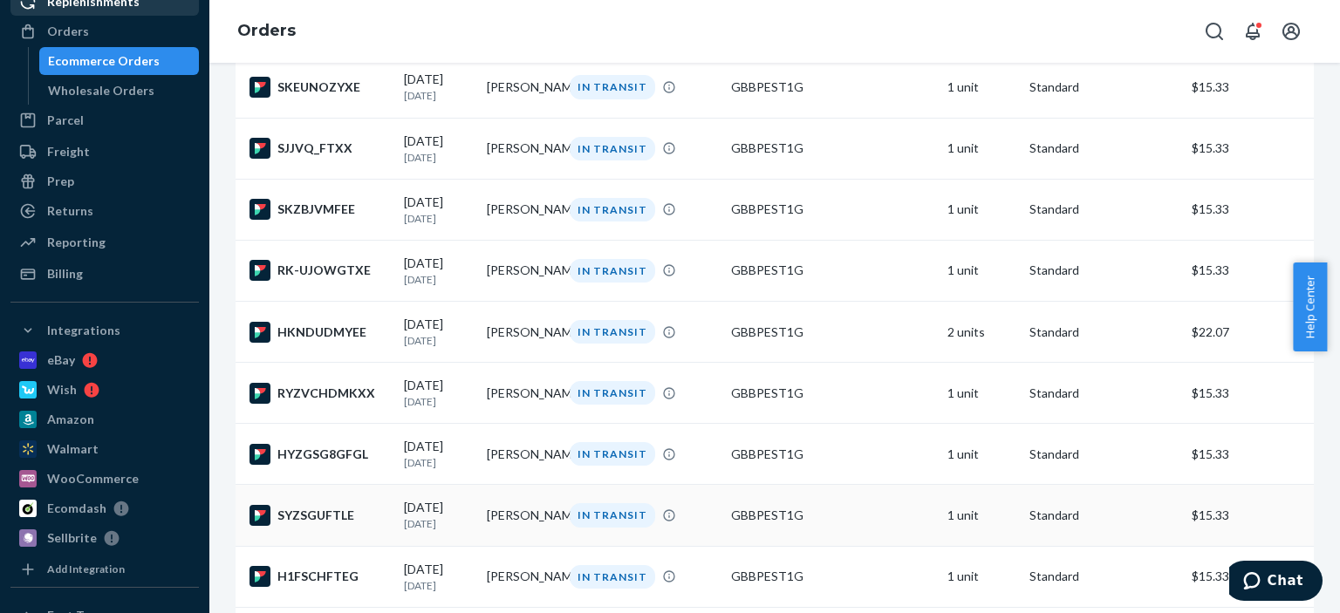
click at [532, 546] on td "Erica Lucero" at bounding box center [521, 515] width 83 height 61
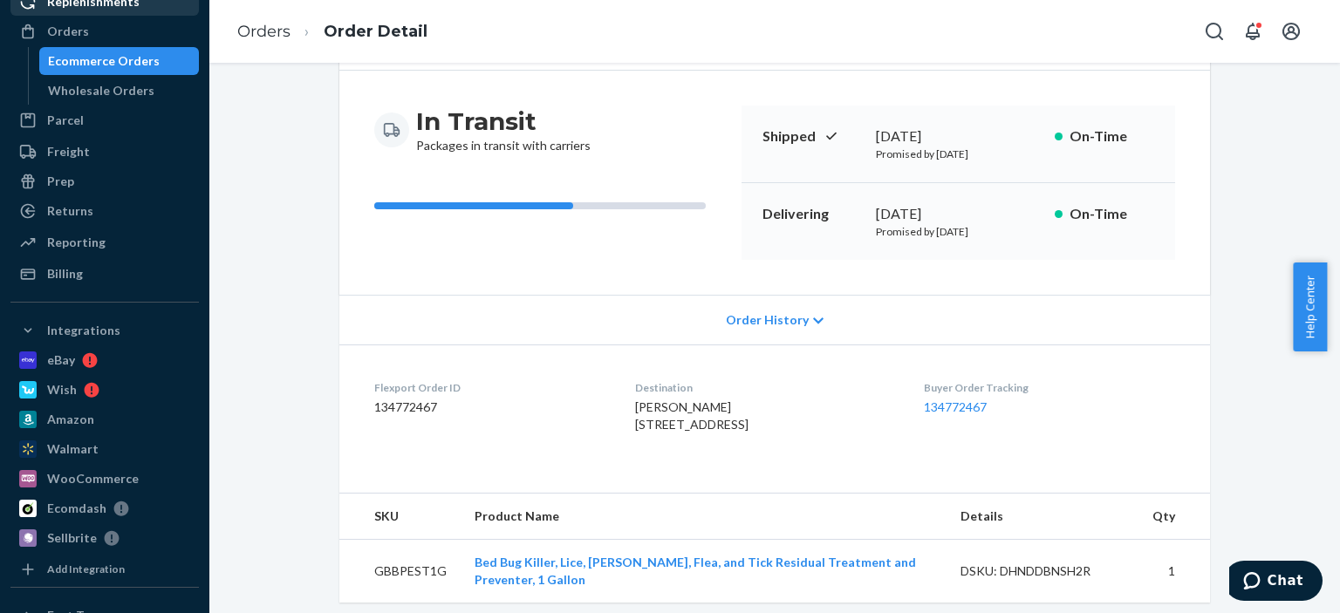
scroll to position [174, 0]
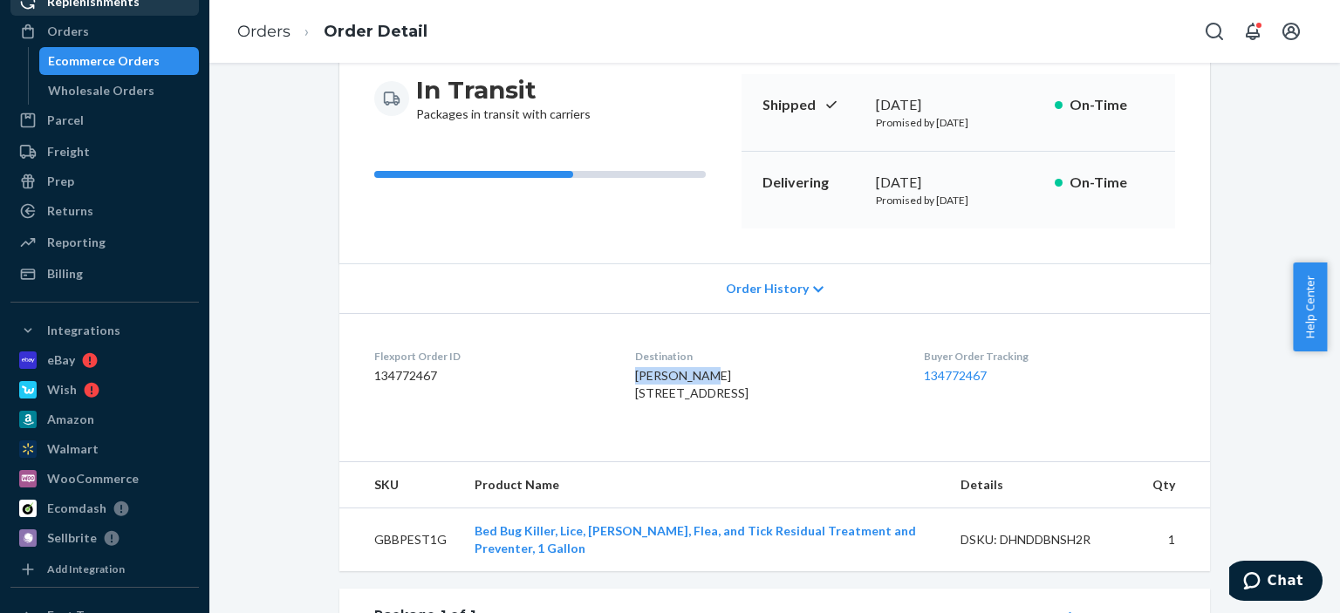
drag, startPoint x: 673, startPoint y: 369, endPoint x: 745, endPoint y: 379, distance: 72.3
click at [646, 369] on span "Erica Lucero PO Box 741 Salem, NM 87941-0741 US" at bounding box center [691, 384] width 113 height 32
drag, startPoint x: 724, startPoint y: 370, endPoint x: 618, endPoint y: 372, distance: 106.4
click at [618, 372] on dl "Flexport Order ID 134772467 Destination Erica Lucero PO Box 741 Salem, NM 87941…" at bounding box center [774, 378] width 870 height 131
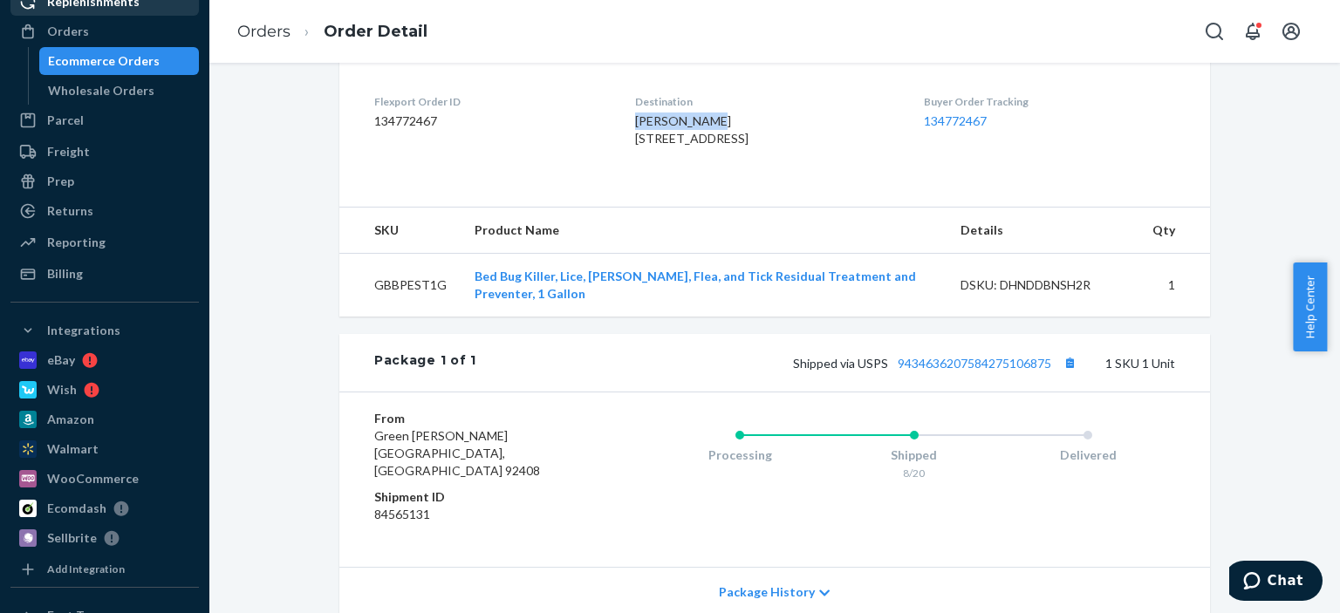
scroll to position [436, 0]
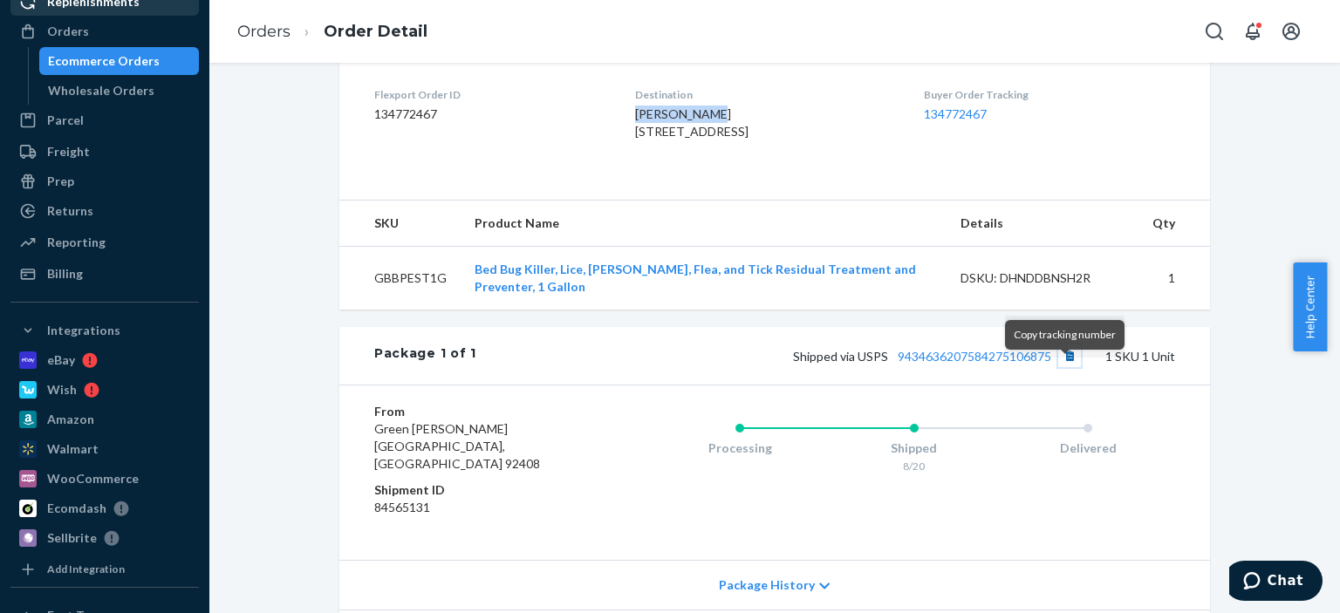
click at [1058, 367] on button "Copy tracking number" at bounding box center [1069, 356] width 23 height 23
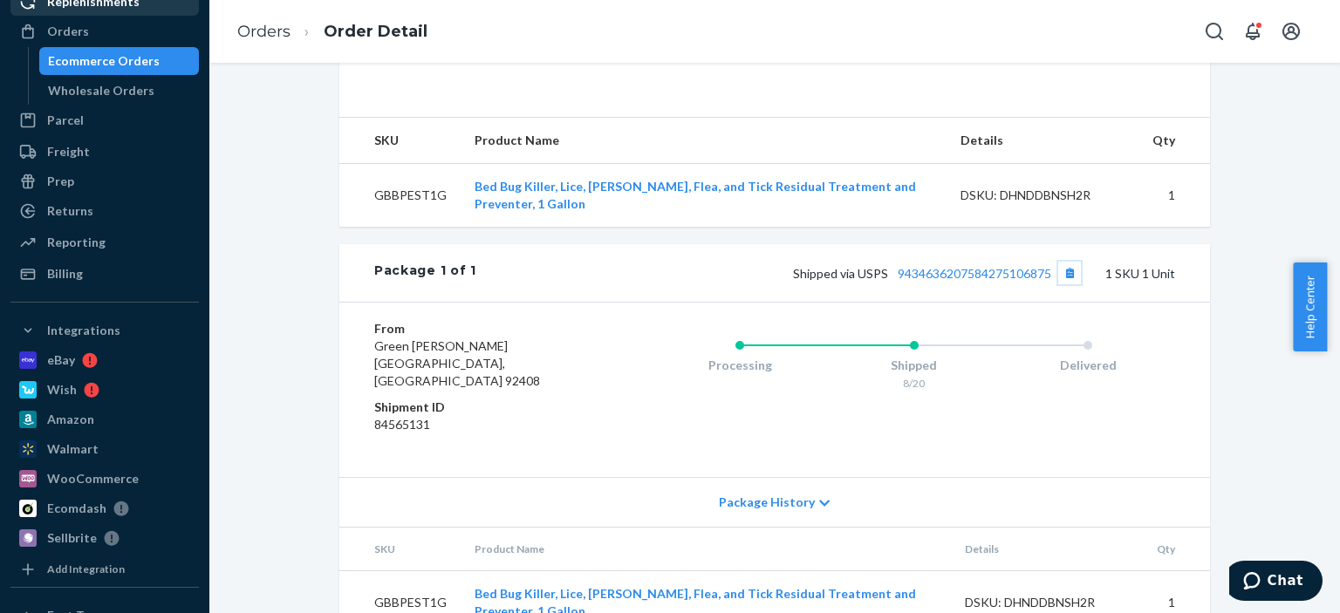
scroll to position [523, 0]
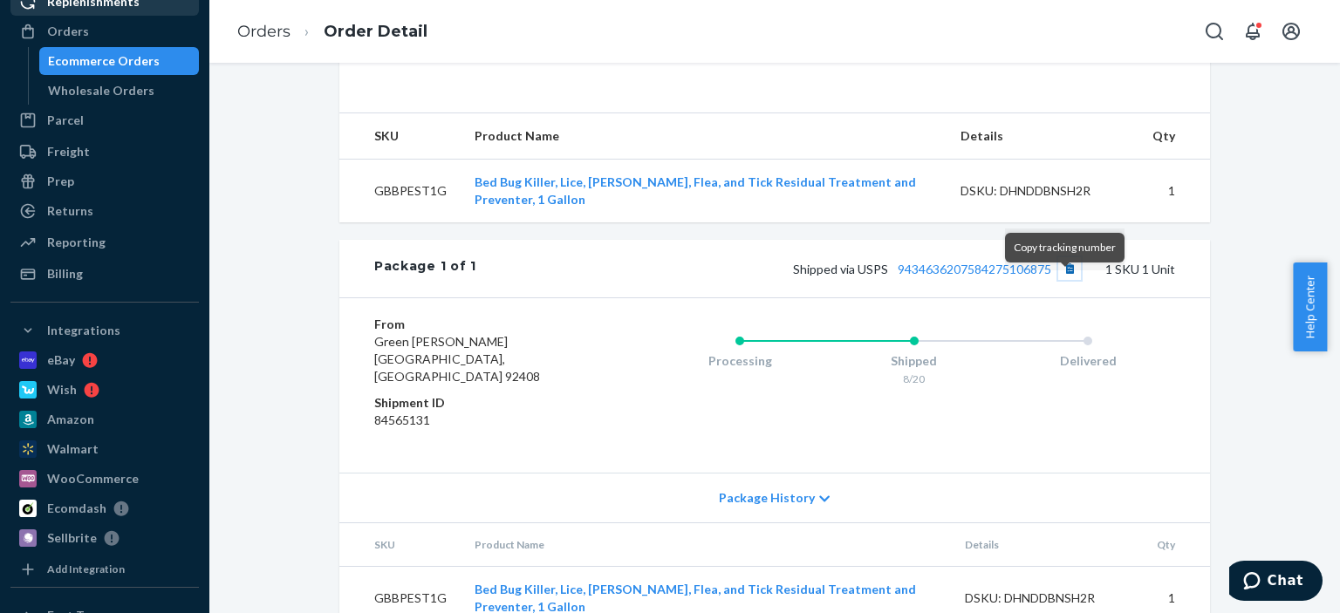
click at [1061, 280] on button "Copy tracking number" at bounding box center [1069, 268] width 23 height 23
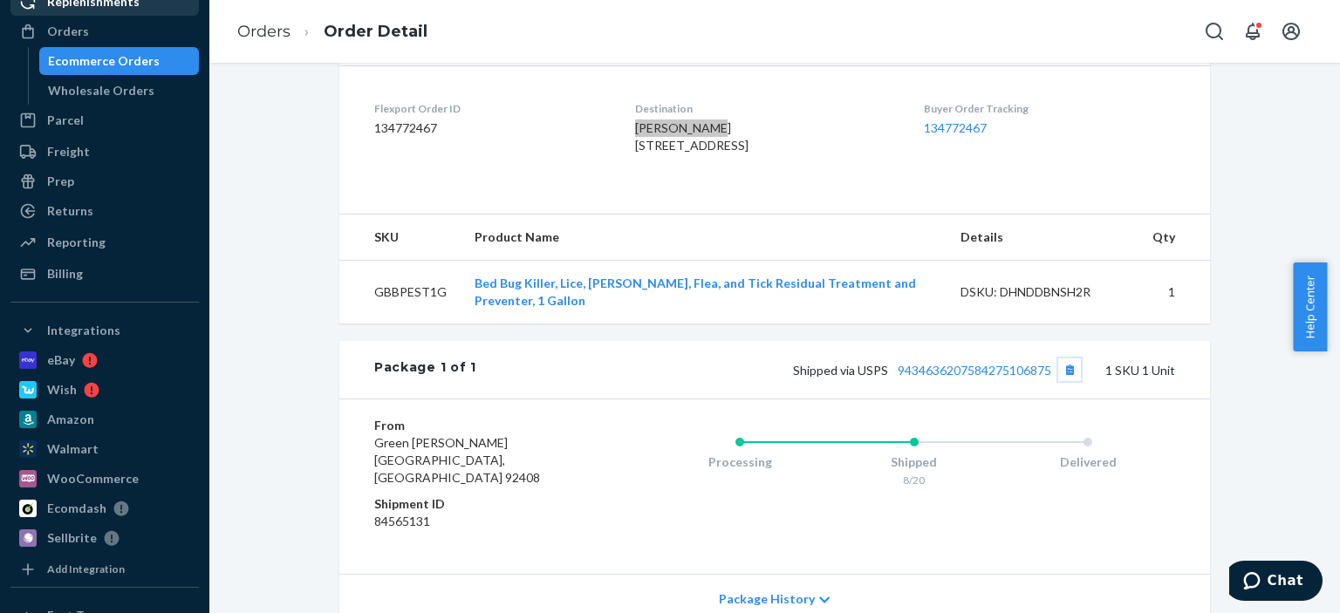
scroll to position [262, 0]
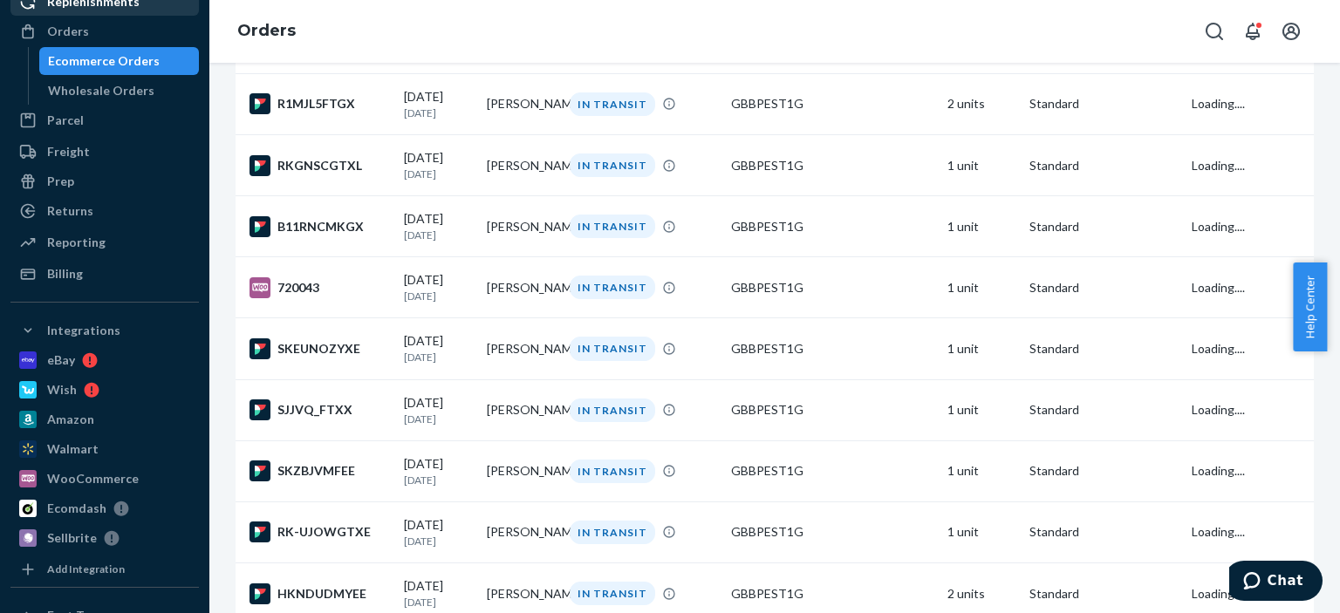
scroll to position [698, 0]
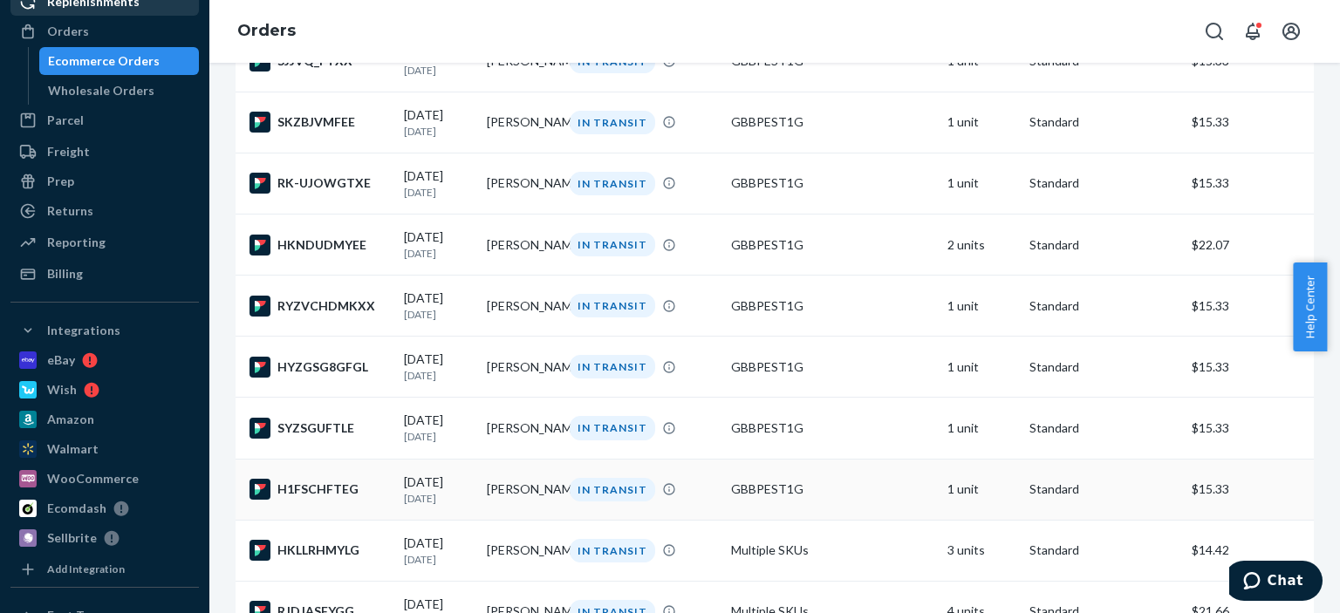
click at [556, 520] on td "Francis Fatokun" at bounding box center [521, 489] width 83 height 61
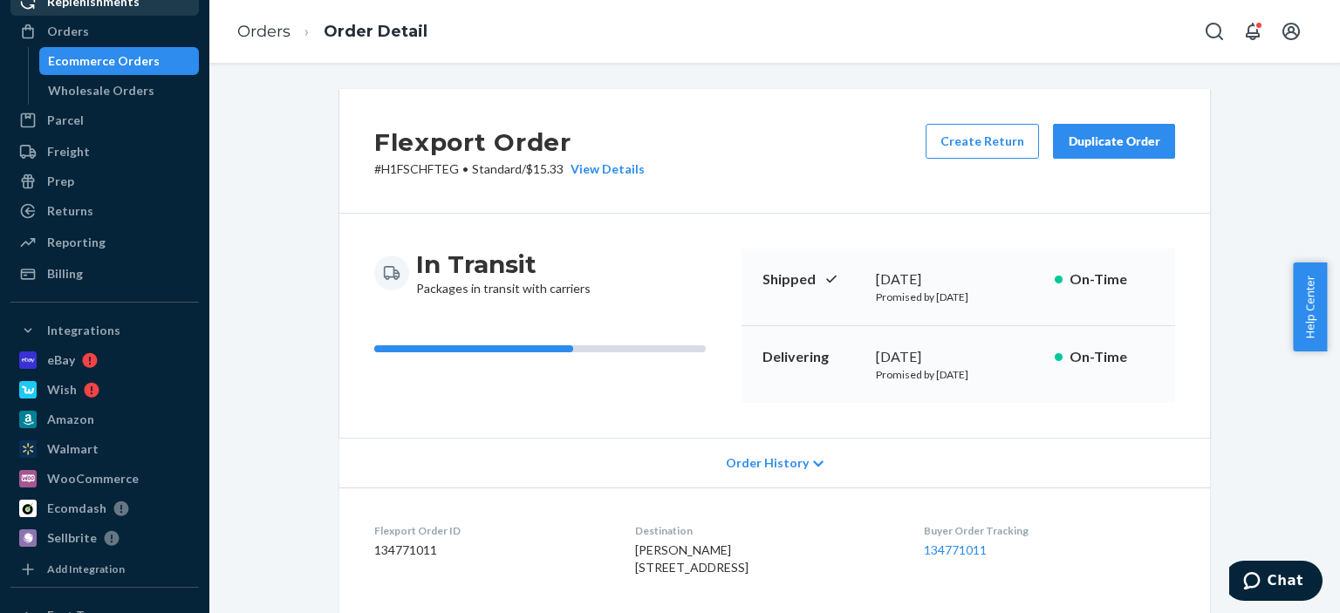
scroll to position [262, 0]
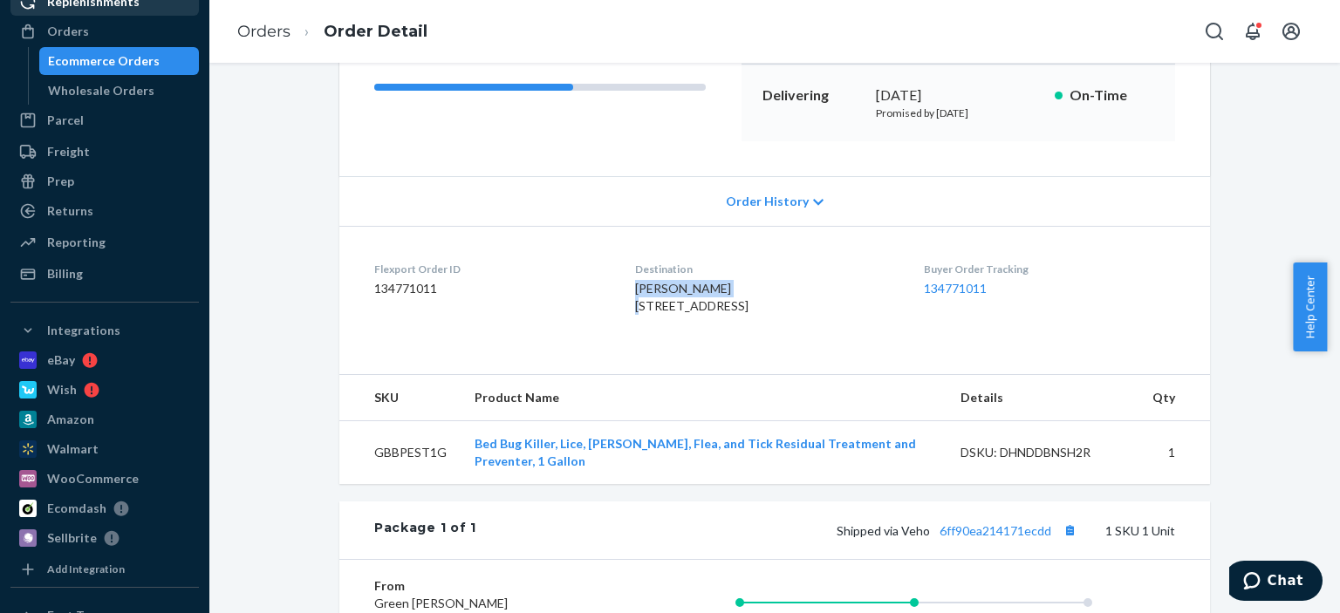
drag, startPoint x: 712, startPoint y: 280, endPoint x: 607, endPoint y: 281, distance: 104.7
click at [607, 281] on dl "Flexport Order ID 134771011 Destination Francis Fatokun 1710 S Cypress Pl Broke…" at bounding box center [774, 291] width 870 height 131
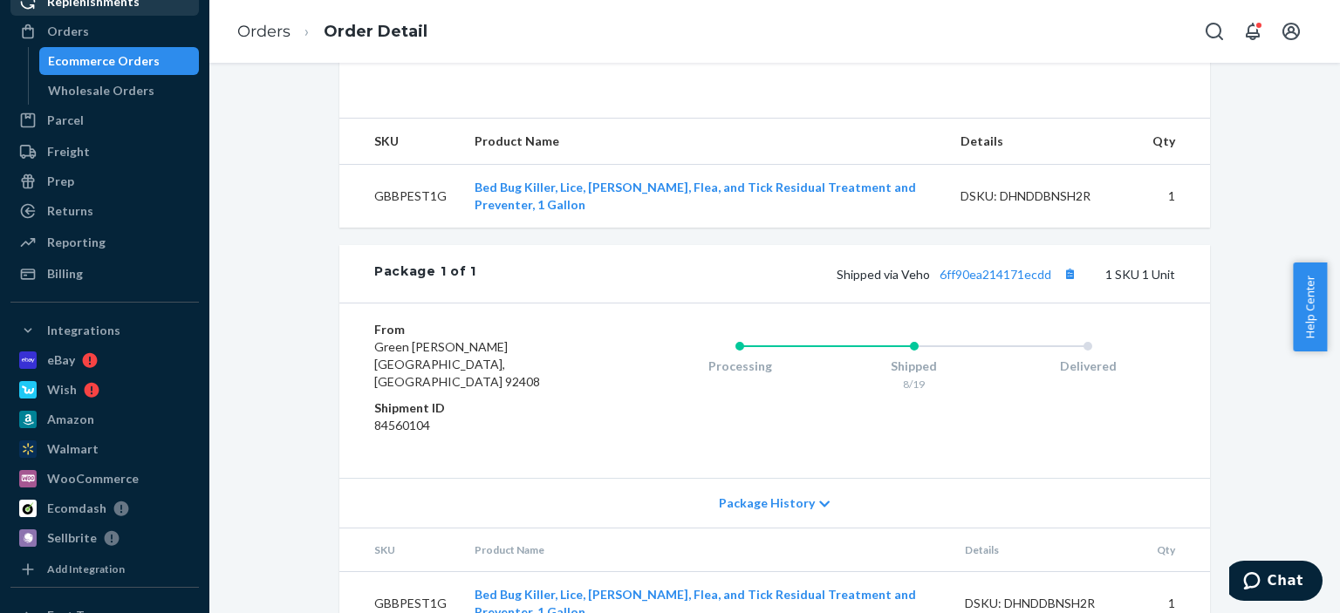
scroll to position [523, 0]
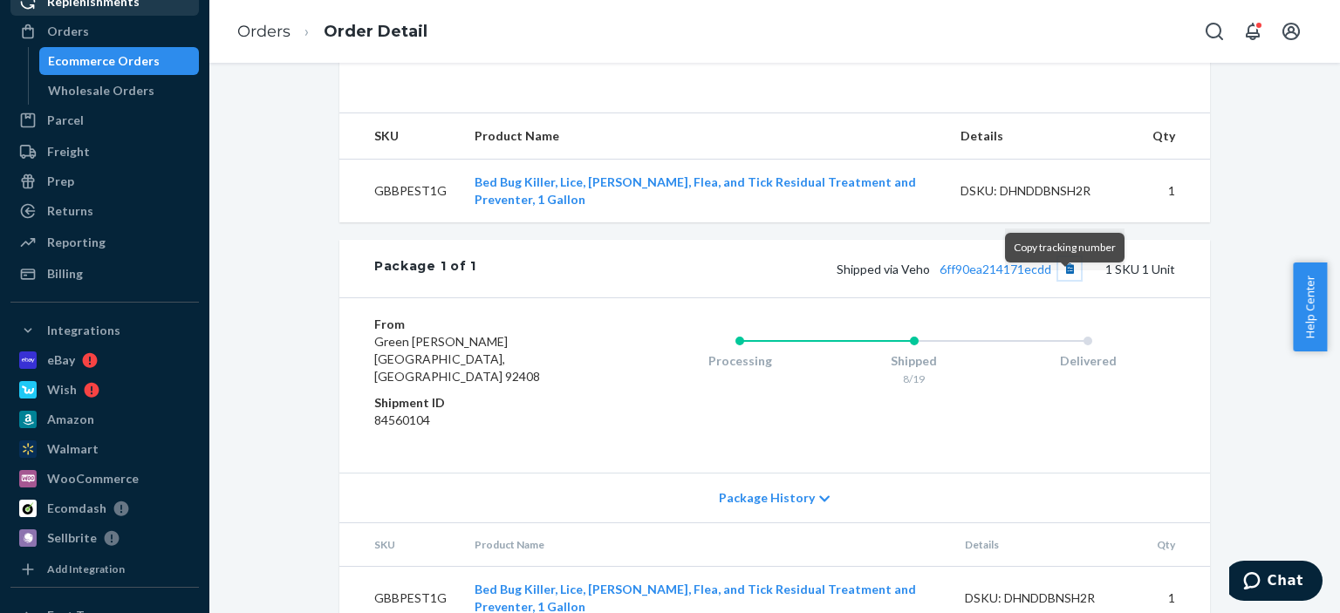
click at [1068, 280] on button "Copy tracking number" at bounding box center [1069, 268] width 23 height 23
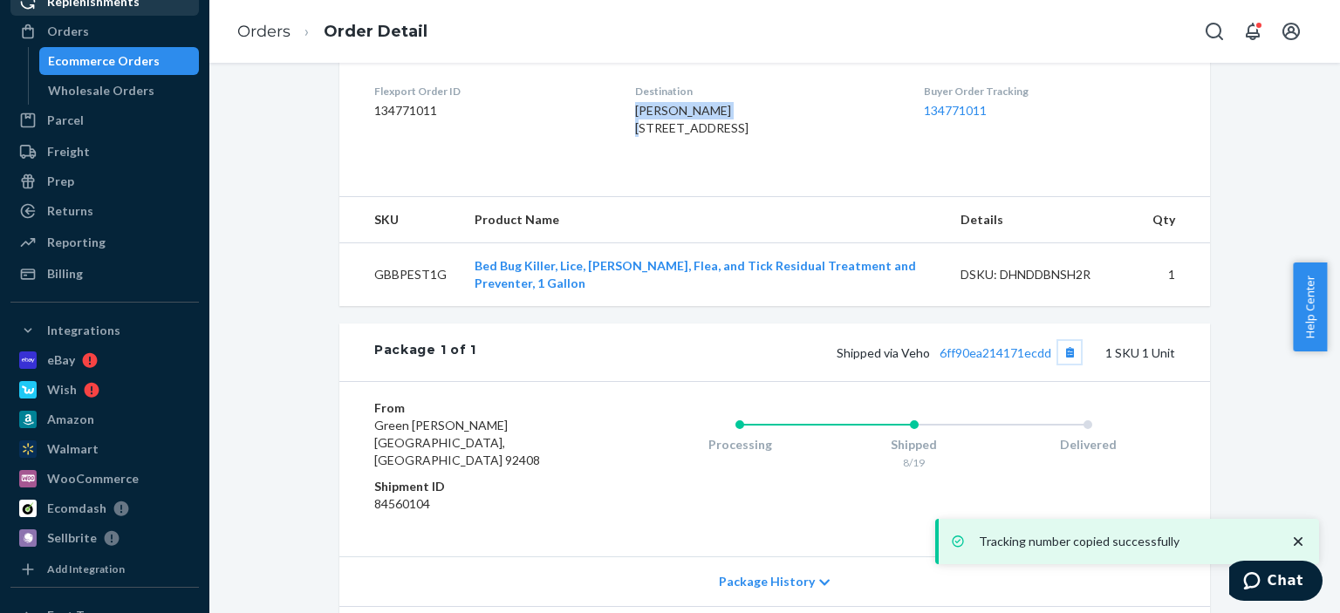
scroll to position [262, 0]
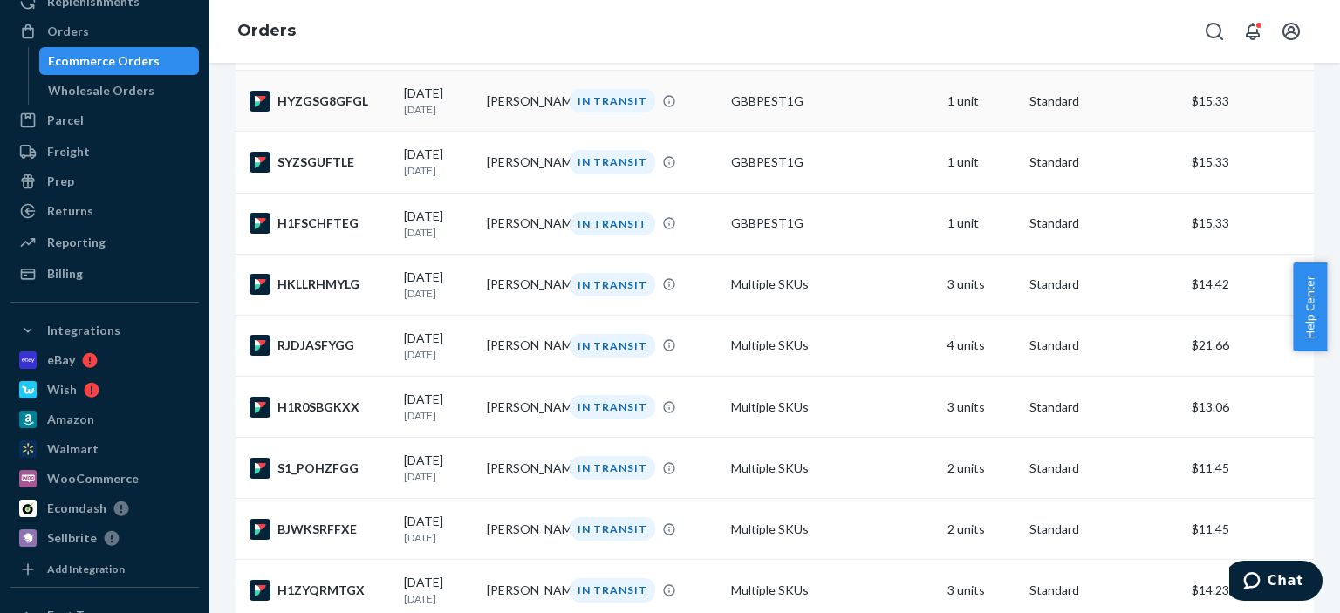
scroll to position [952, 0]
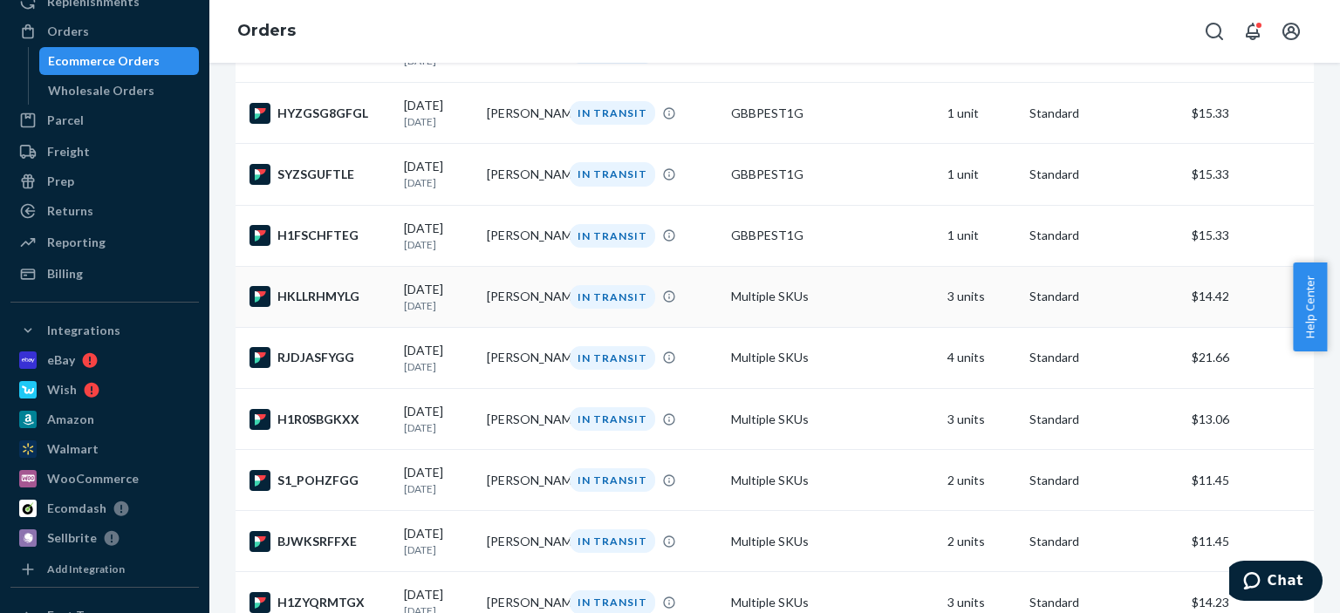
click at [638, 327] on td "IN TRANSIT" at bounding box center [643, 296] width 161 height 61
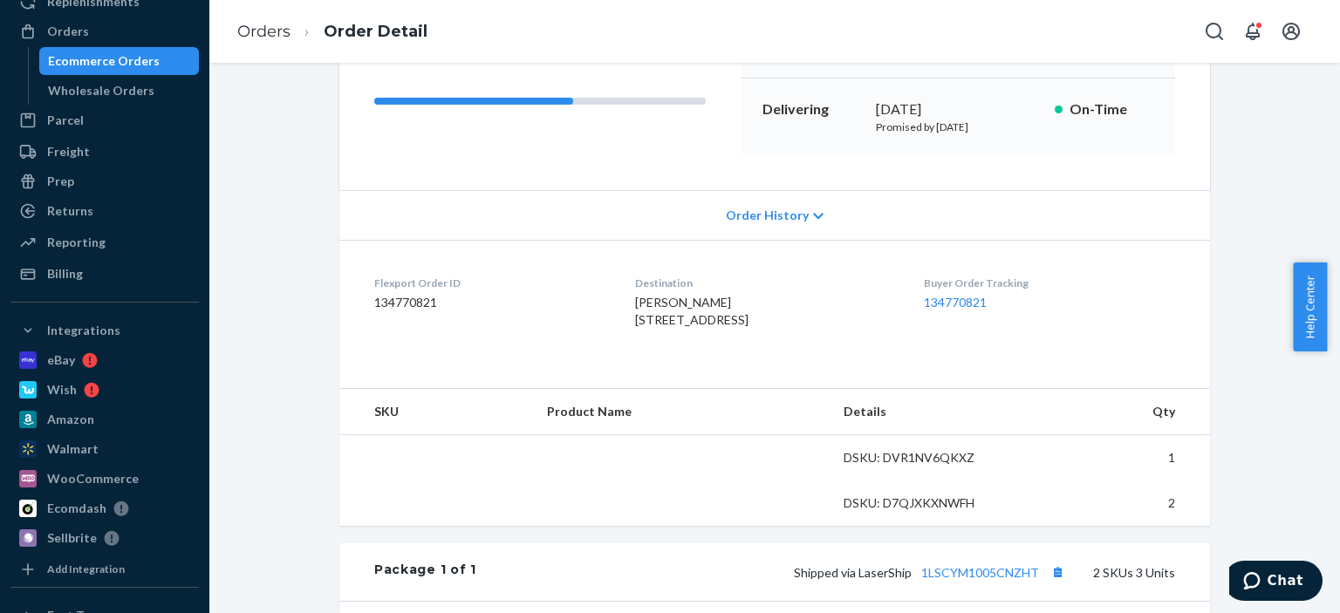
scroll to position [262, 0]
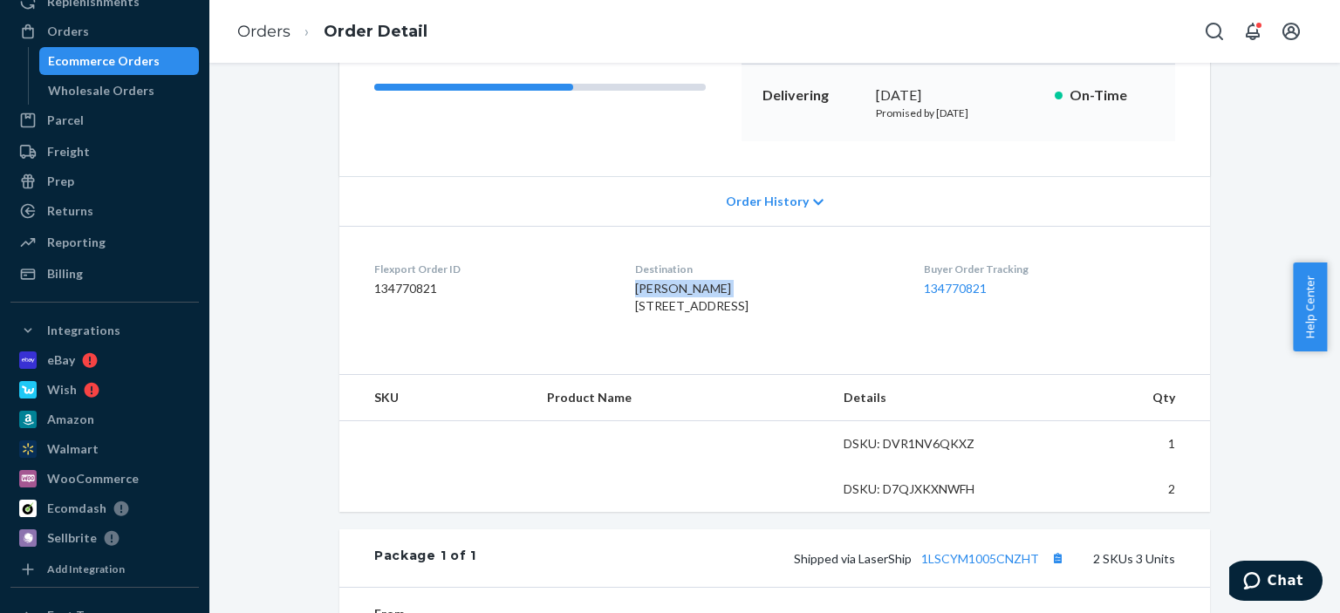
drag, startPoint x: 713, startPoint y: 279, endPoint x: 611, endPoint y: 281, distance: 102.1
click at [635, 281] on div "Malcolm Monroe 6110 Blacksmith Dr District Heights, MD 20747-5905 US" at bounding box center [765, 297] width 260 height 35
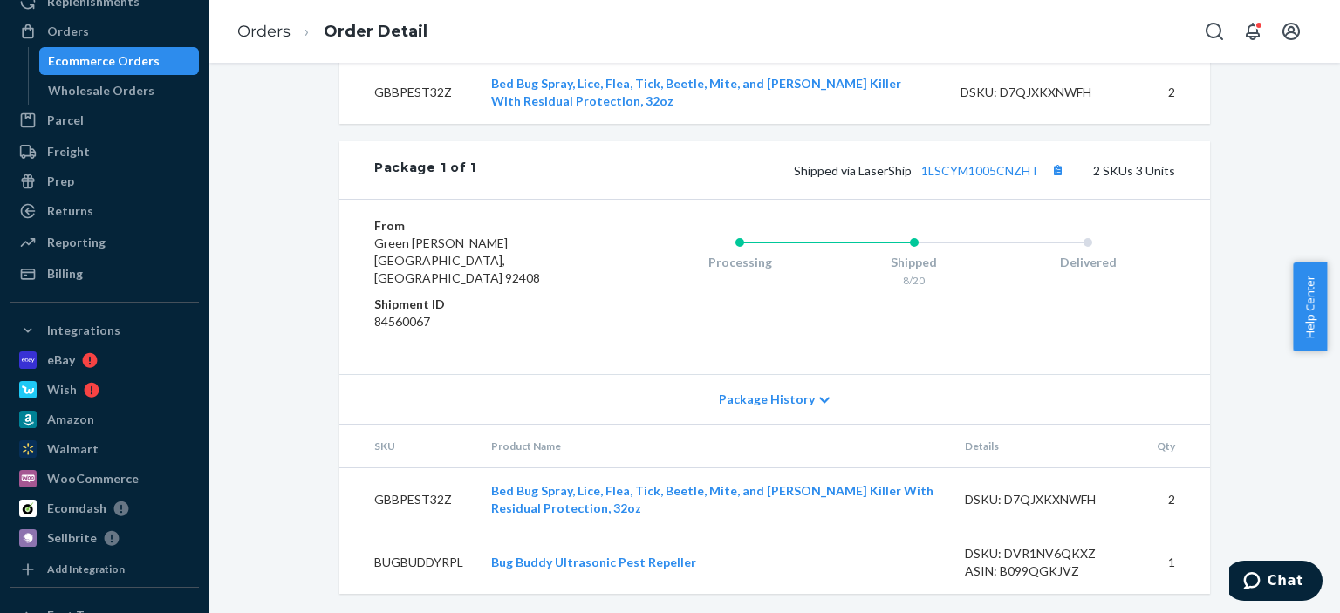
scroll to position [698, 0]
click at [1048, 180] on button "Copy tracking number" at bounding box center [1057, 168] width 23 height 23
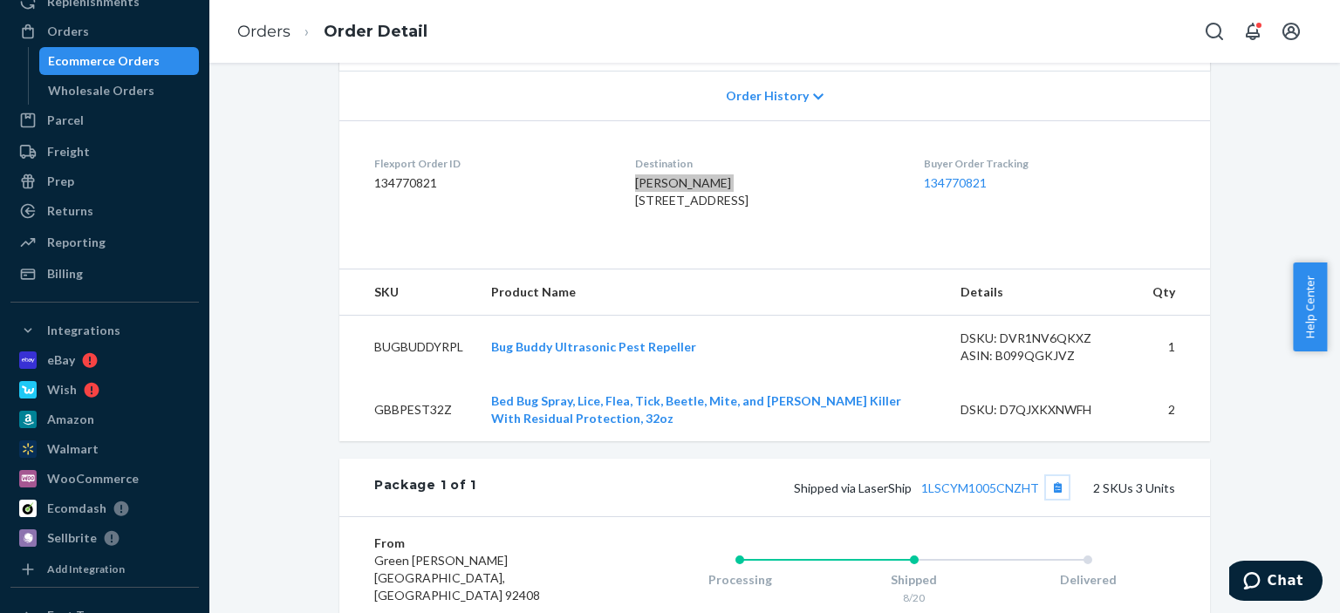
scroll to position [352, 0]
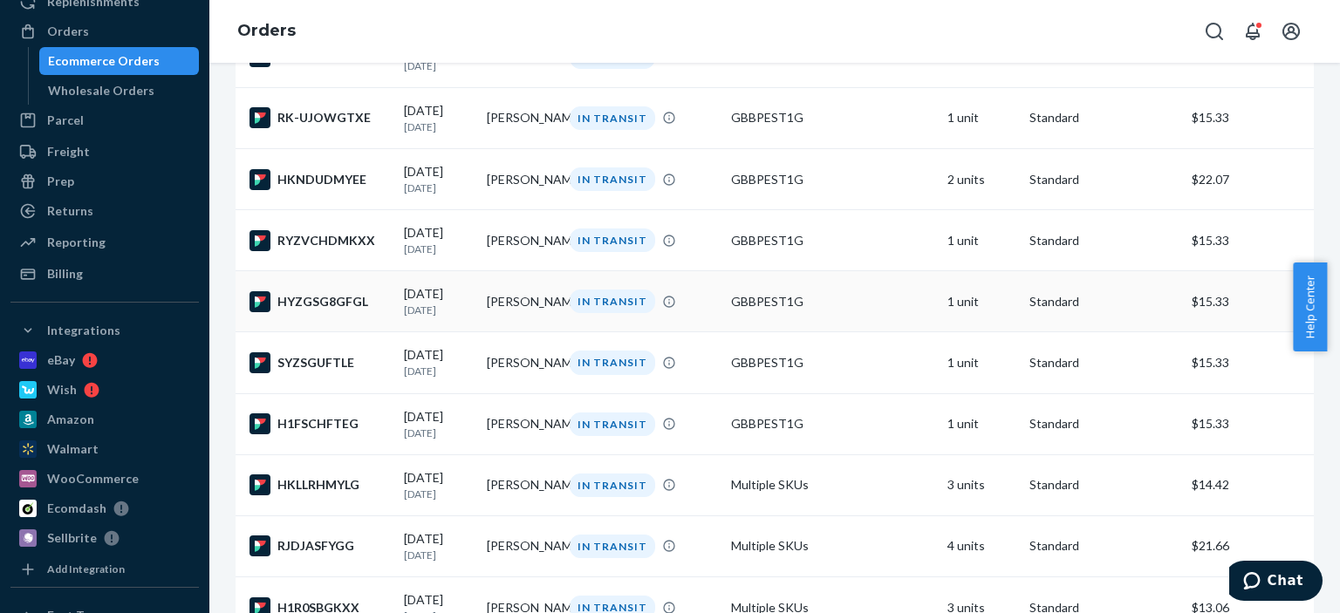
scroll to position [785, 0]
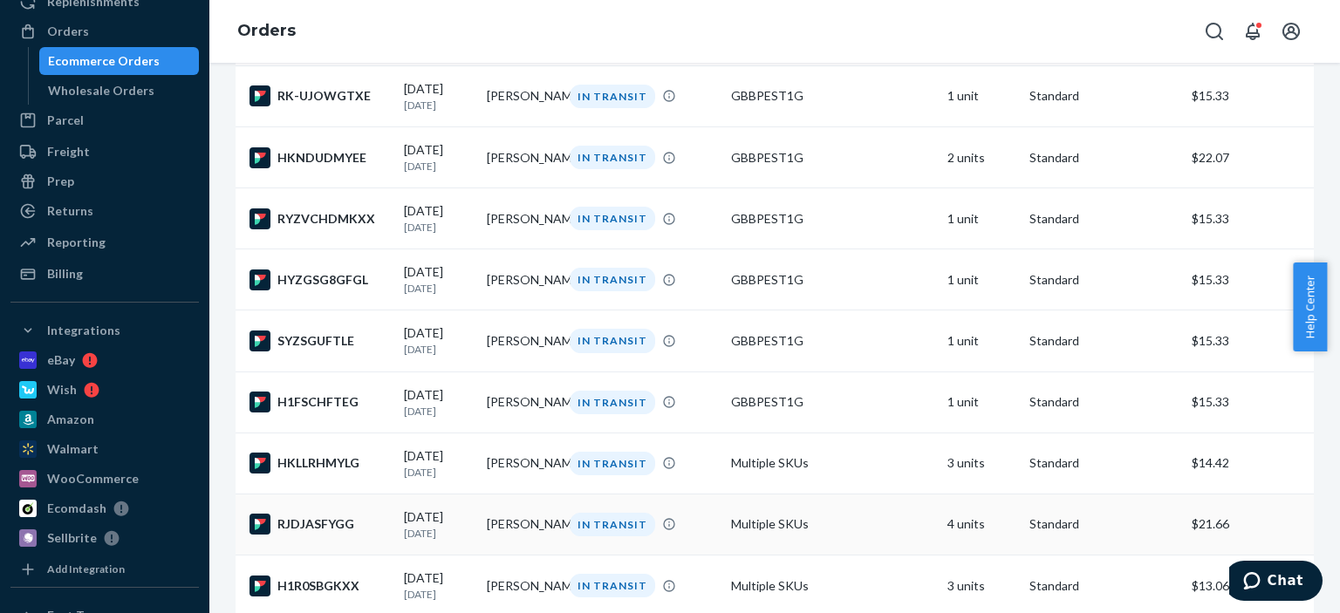
click at [531, 555] on td "Lisa Costello" at bounding box center [521, 524] width 83 height 61
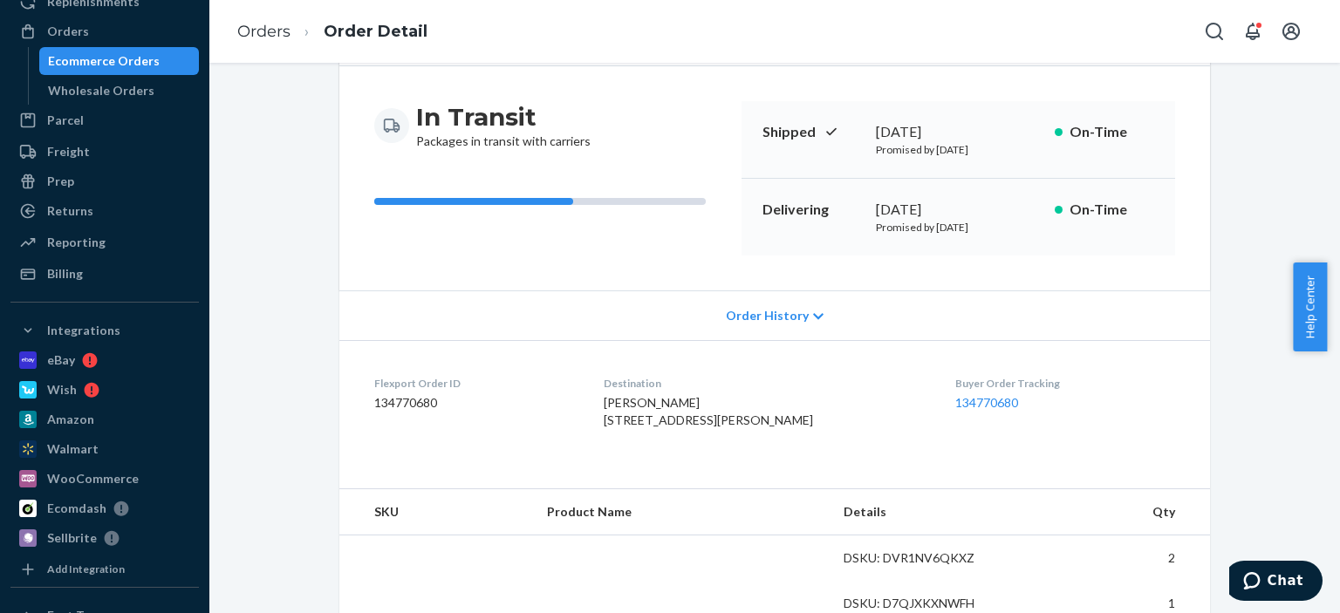
scroll to position [174, 0]
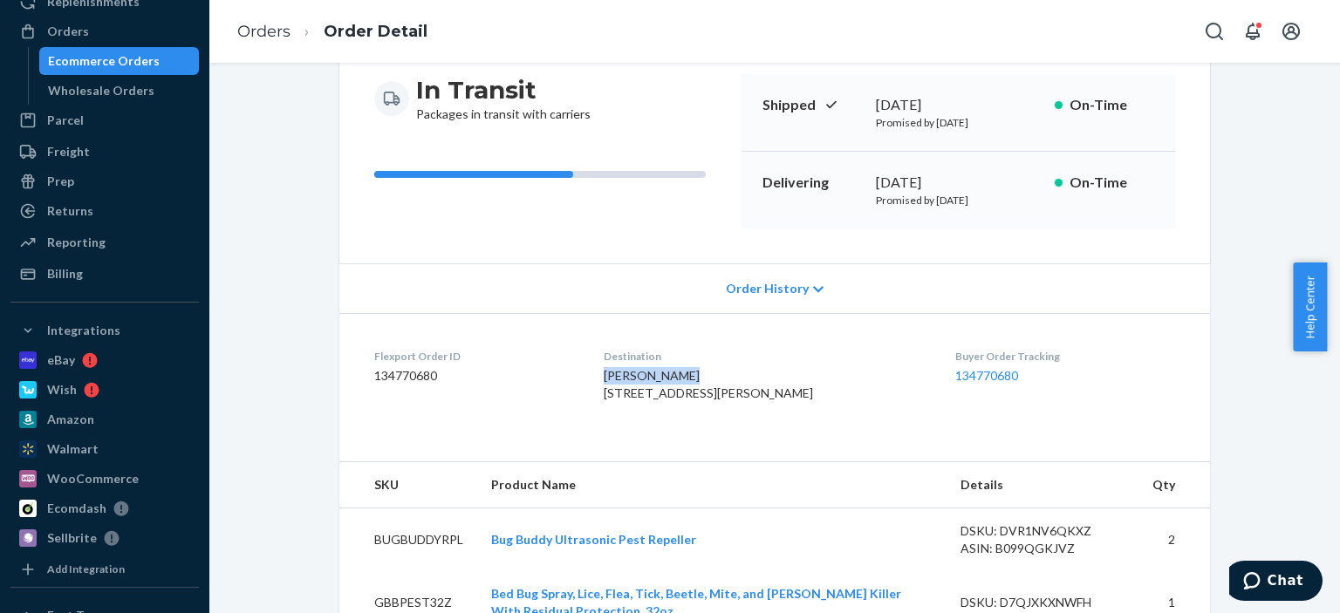
drag, startPoint x: 697, startPoint y: 374, endPoint x: 618, endPoint y: 376, distance: 79.4
click at [618, 376] on dl "Flexport Order ID 134770680 Destination Lisa Costello 568 S 1st Ave Thatcher, A…" at bounding box center [774, 378] width 870 height 131
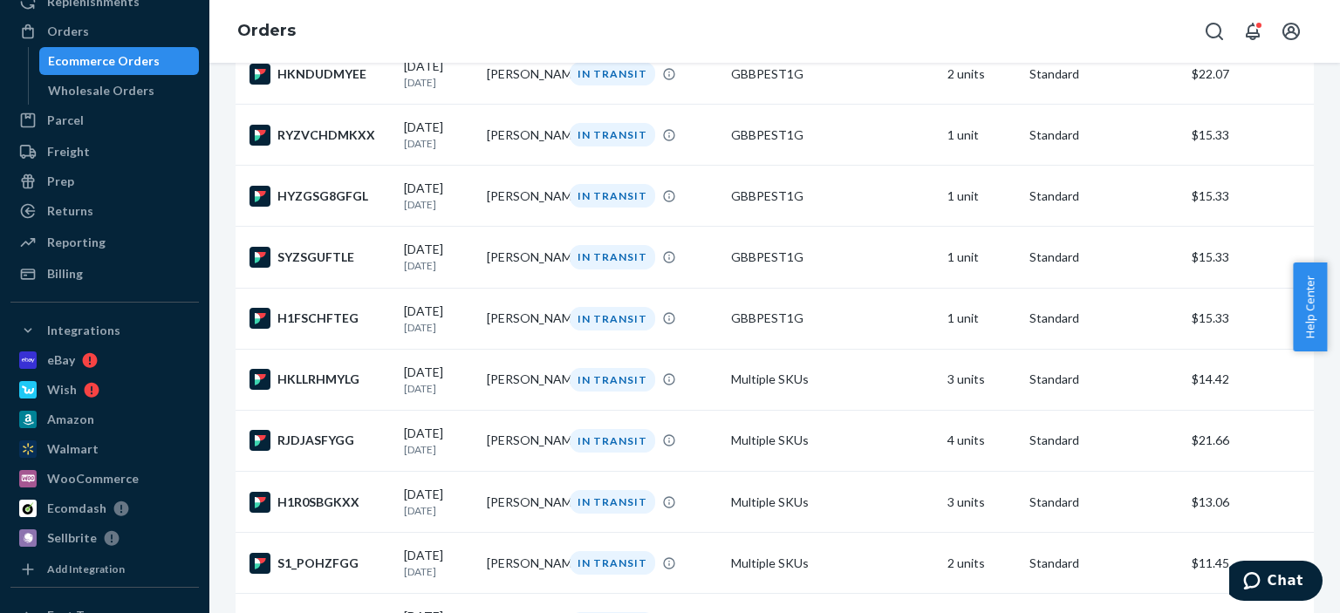
scroll to position [872, 0]
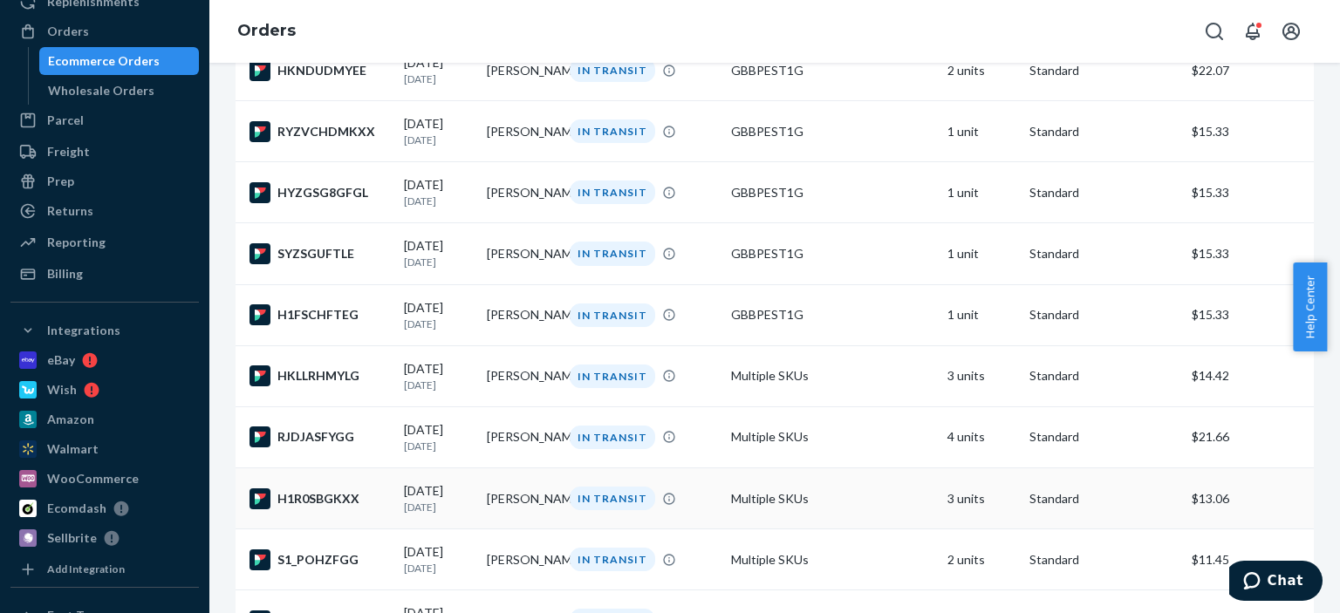
click at [548, 519] on td "Russell Knutsen" at bounding box center [521, 498] width 83 height 61
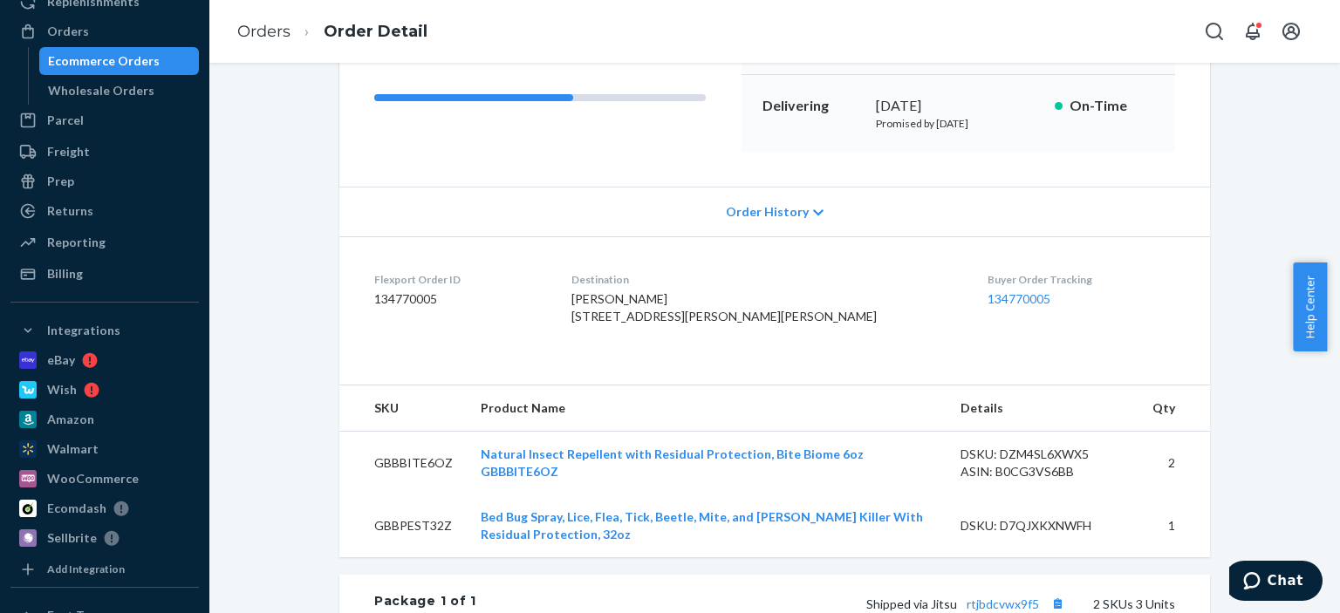
scroll to position [262, 0]
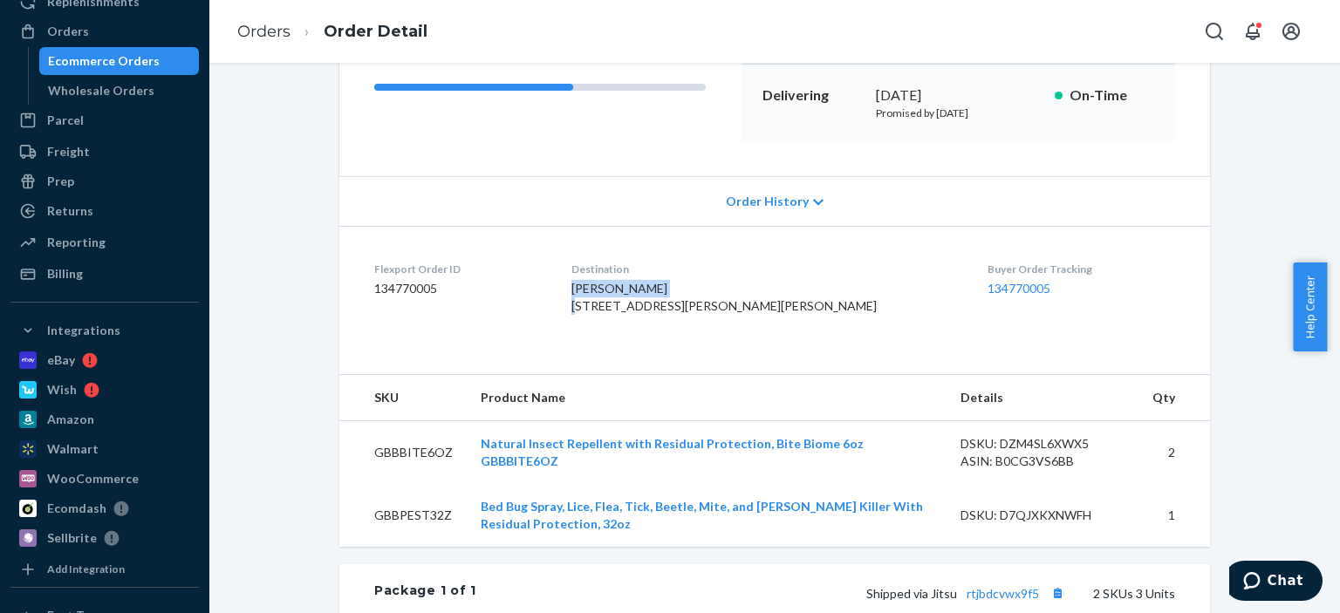
drag, startPoint x: 720, startPoint y: 286, endPoint x: 614, endPoint y: 292, distance: 105.7
click at [614, 292] on dl "Flexport Order ID 134770005 Destination Russell Knutsen 35 Leoson Pkwy Old Tapp…" at bounding box center [774, 291] width 870 height 131
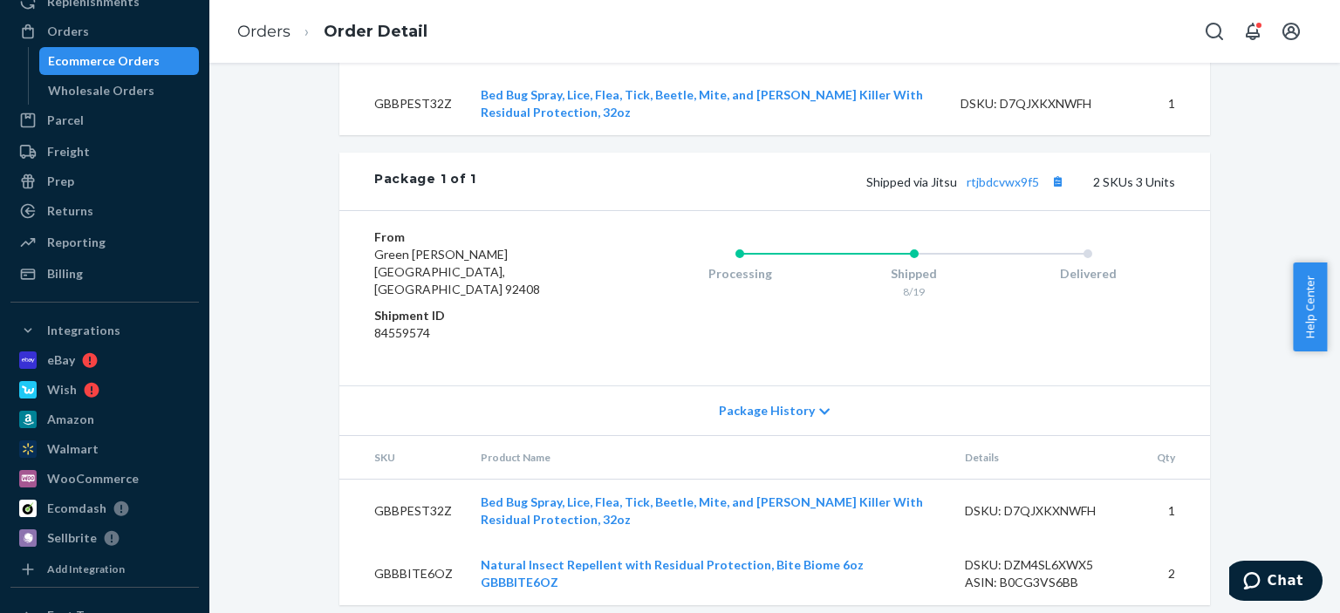
scroll to position [698, 0]
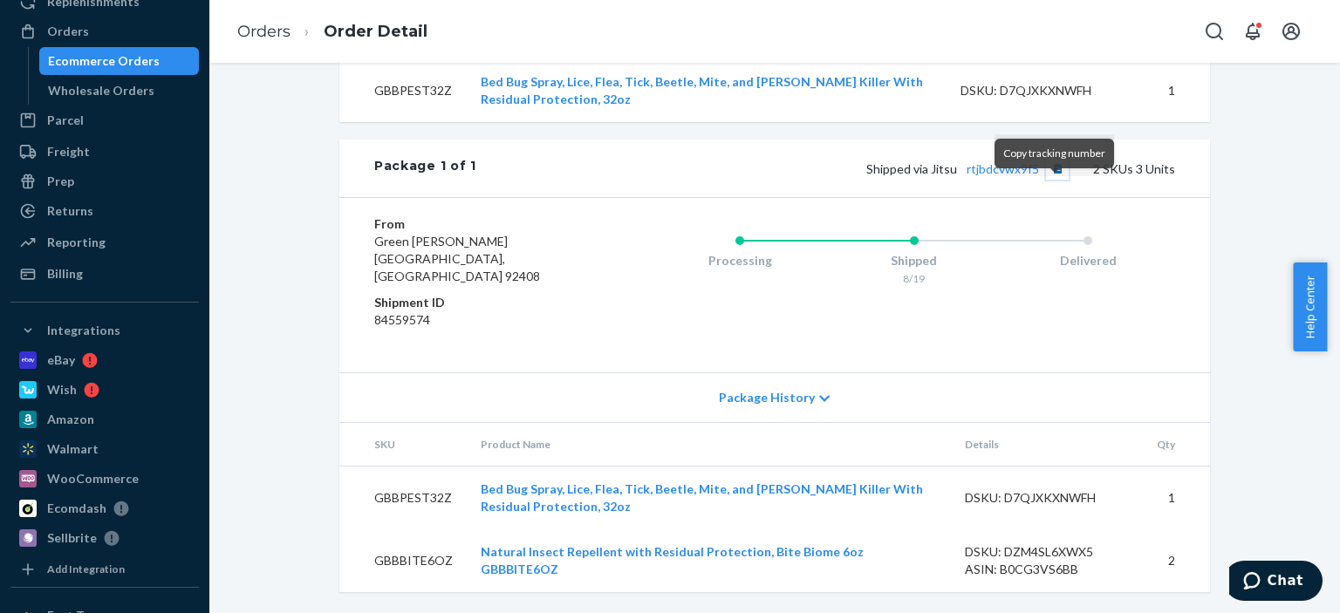
click at [1052, 180] on button "Copy tracking number" at bounding box center [1057, 168] width 23 height 23
click at [1058, 180] on button "Copy tracking number" at bounding box center [1057, 168] width 23 height 23
click at [1053, 180] on button "Copy tracking number" at bounding box center [1057, 168] width 23 height 23
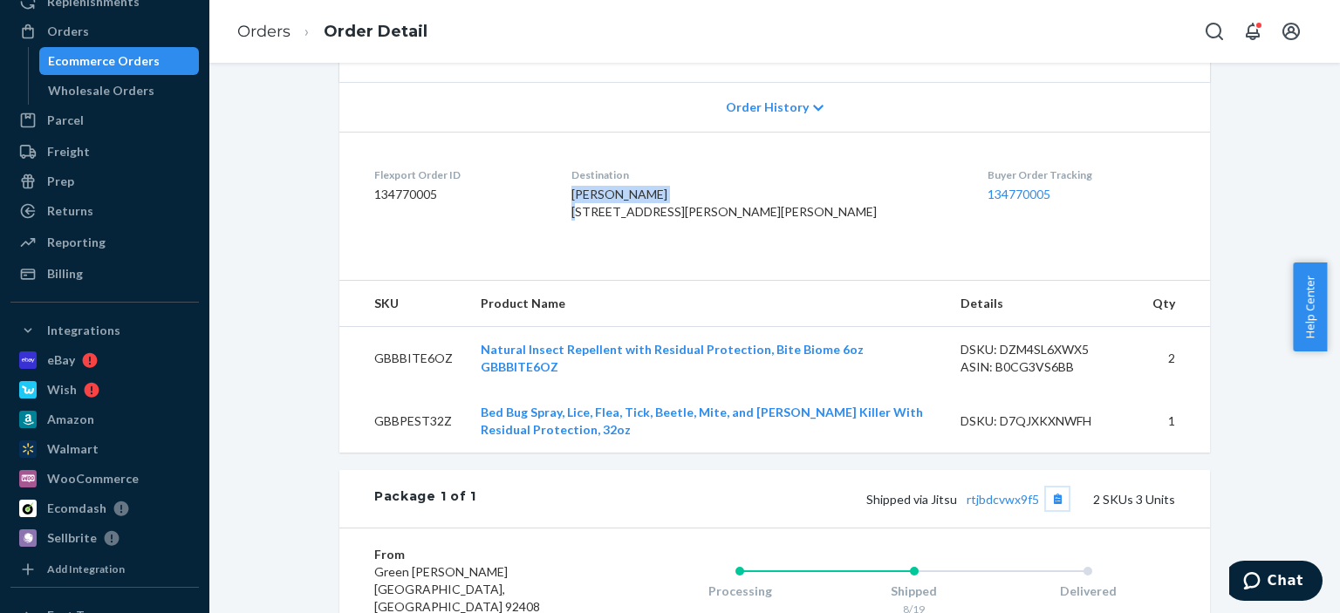
scroll to position [352, 0]
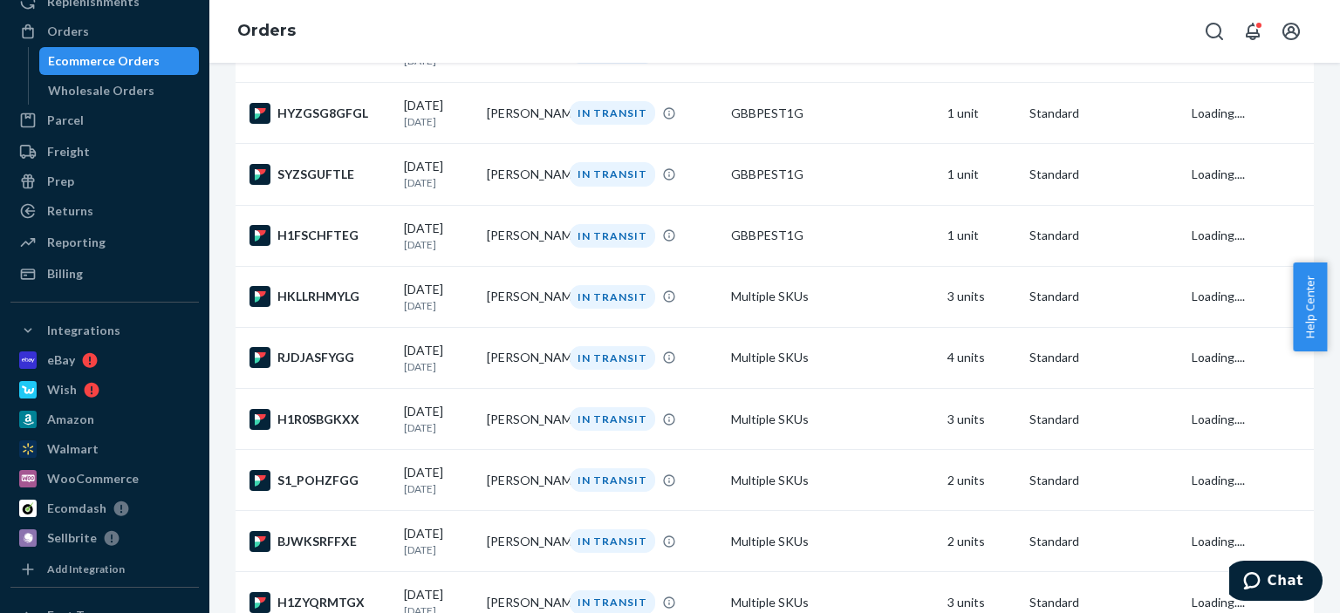
scroll to position [959, 0]
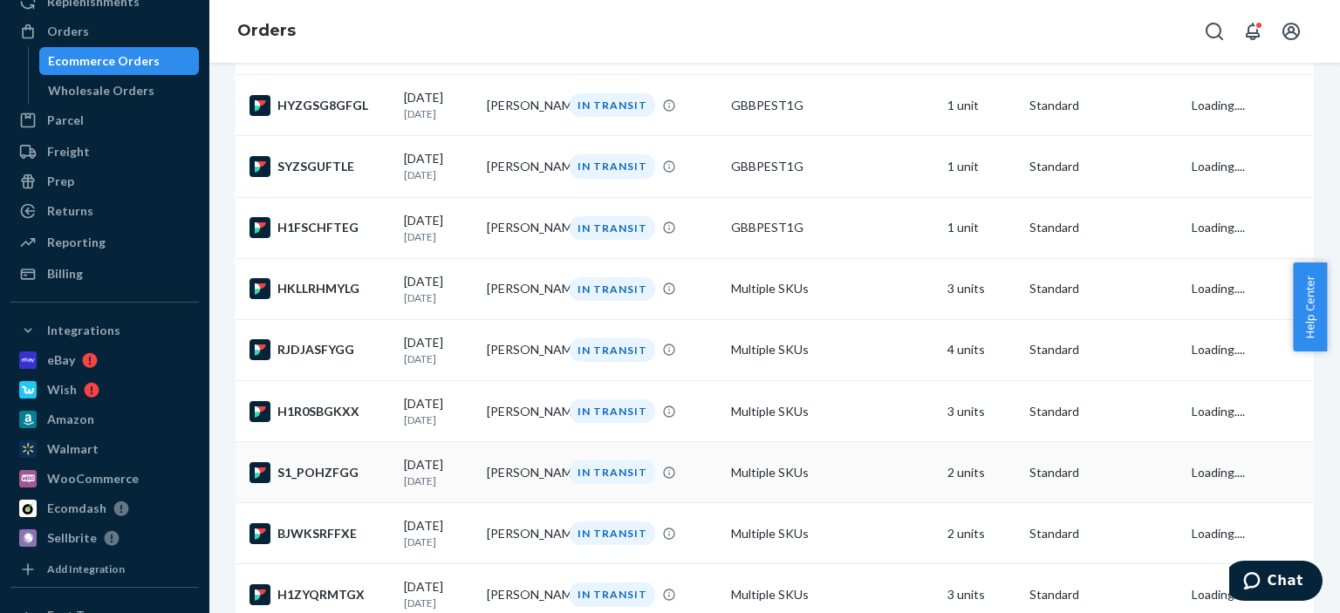
click at [544, 502] on td "Rebecca McClellon" at bounding box center [521, 472] width 83 height 61
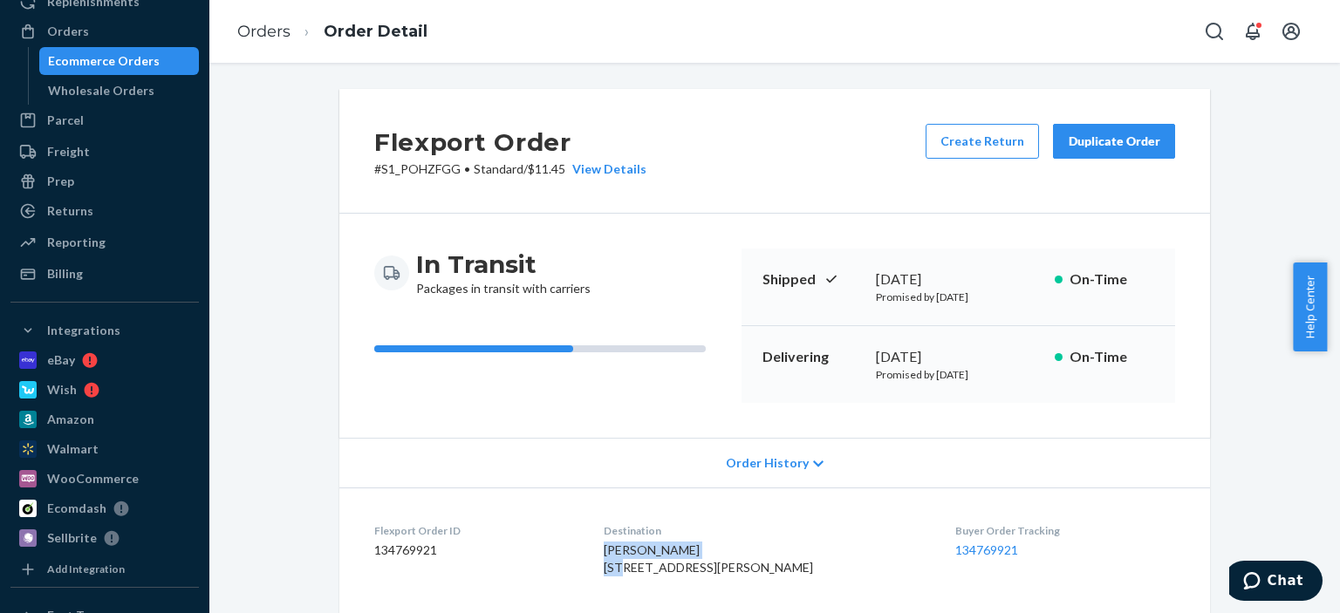
drag, startPoint x: 731, startPoint y: 542, endPoint x: 624, endPoint y: 545, distance: 106.5
click at [624, 545] on div "Rebecca McClellon 102 Moselle Dr Seneca, SC 29672-0662 US" at bounding box center [766, 559] width 324 height 35
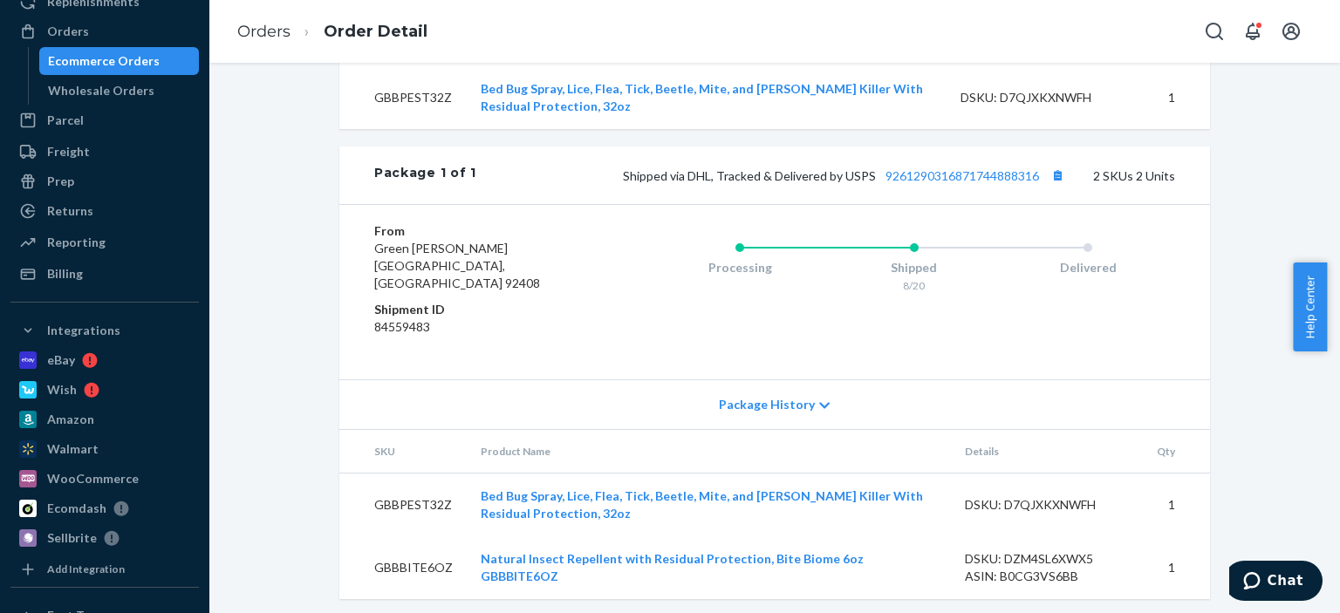
scroll to position [698, 0]
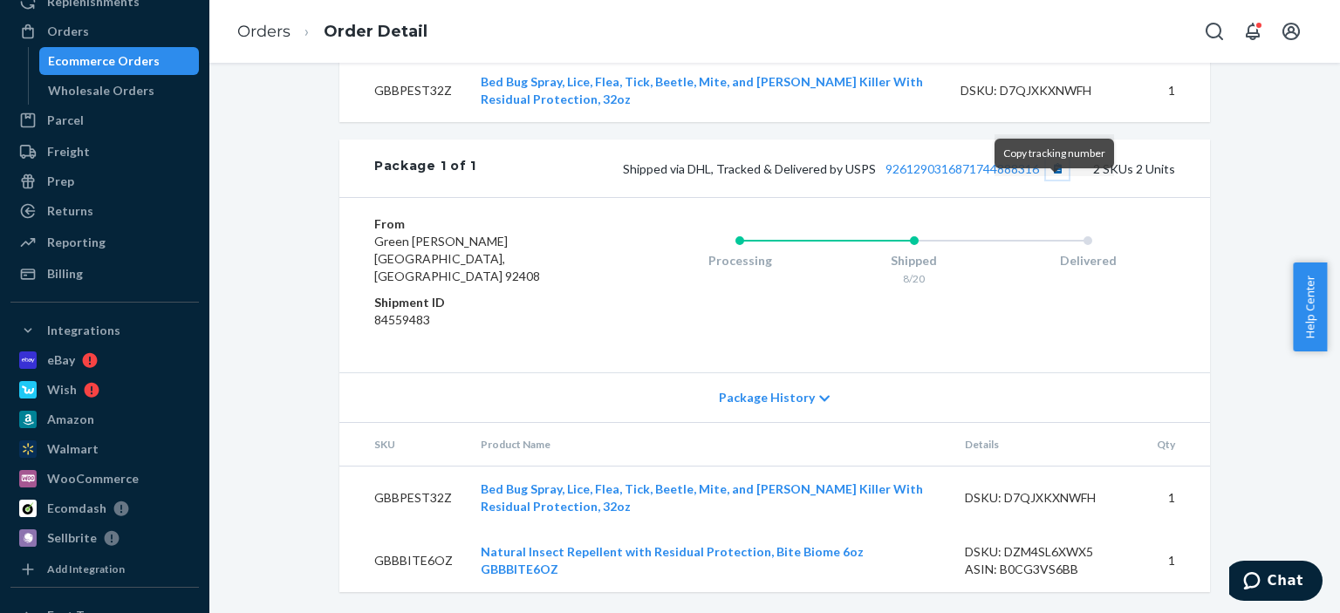
click at [1058, 180] on button "Copy tracking number" at bounding box center [1057, 168] width 23 height 23
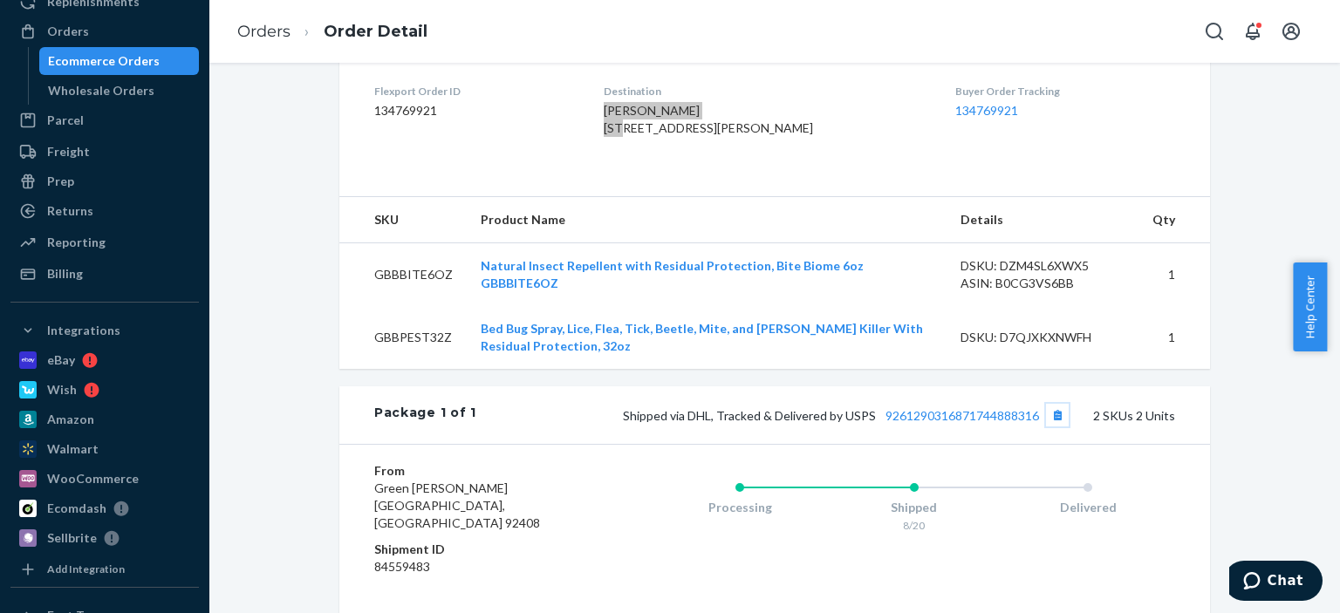
scroll to position [436, 0]
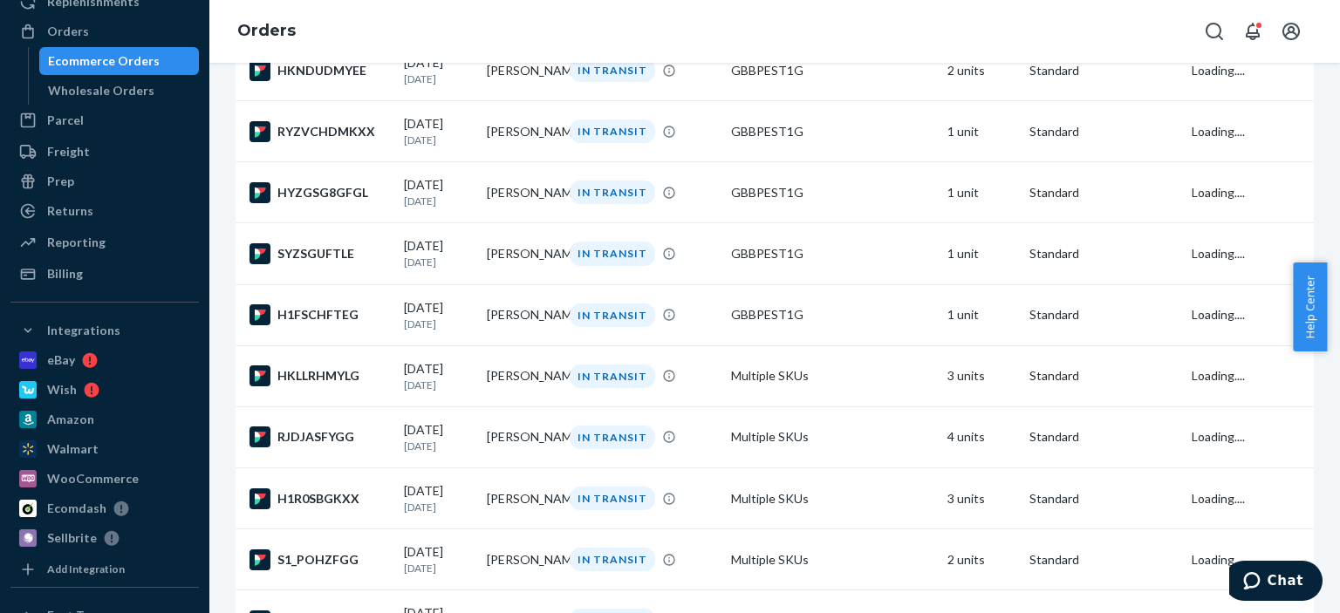
scroll to position [1221, 0]
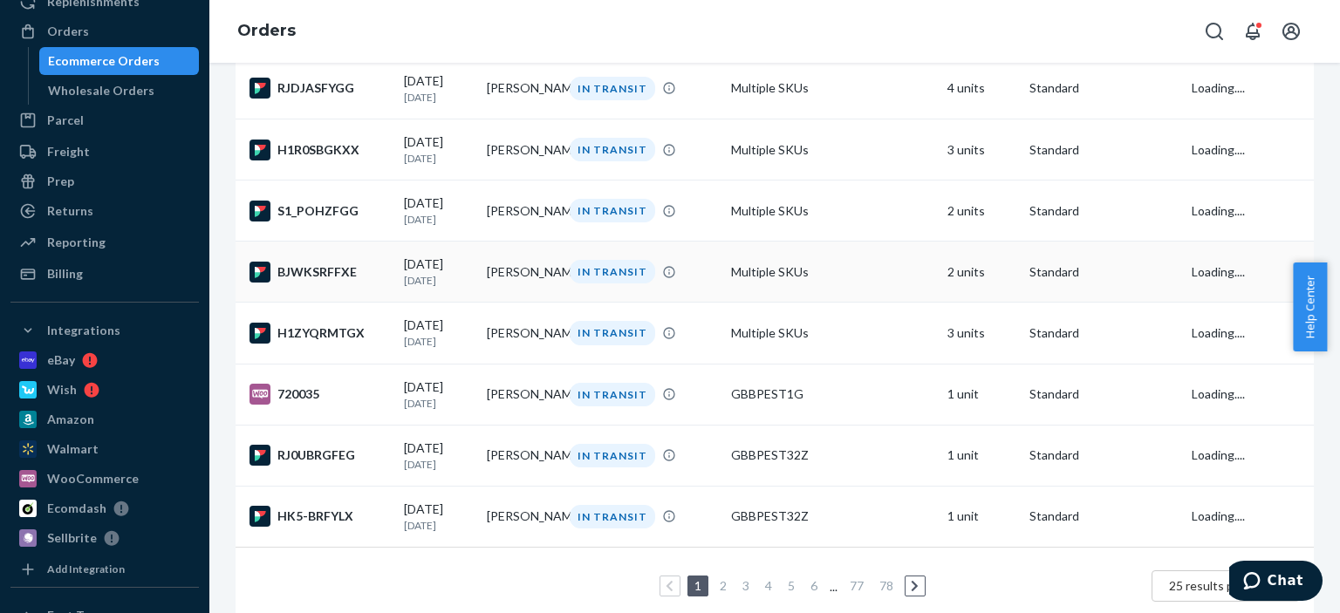
click at [533, 303] on td "karla kovatch" at bounding box center [521, 272] width 83 height 61
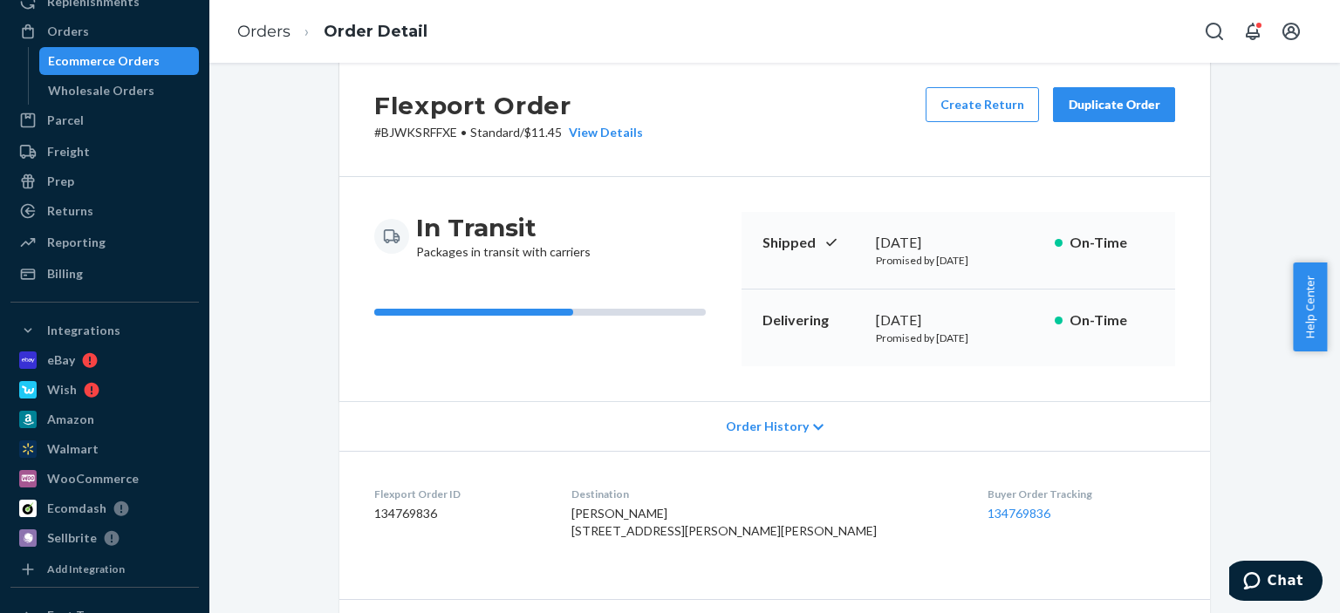
scroll to position [87, 0]
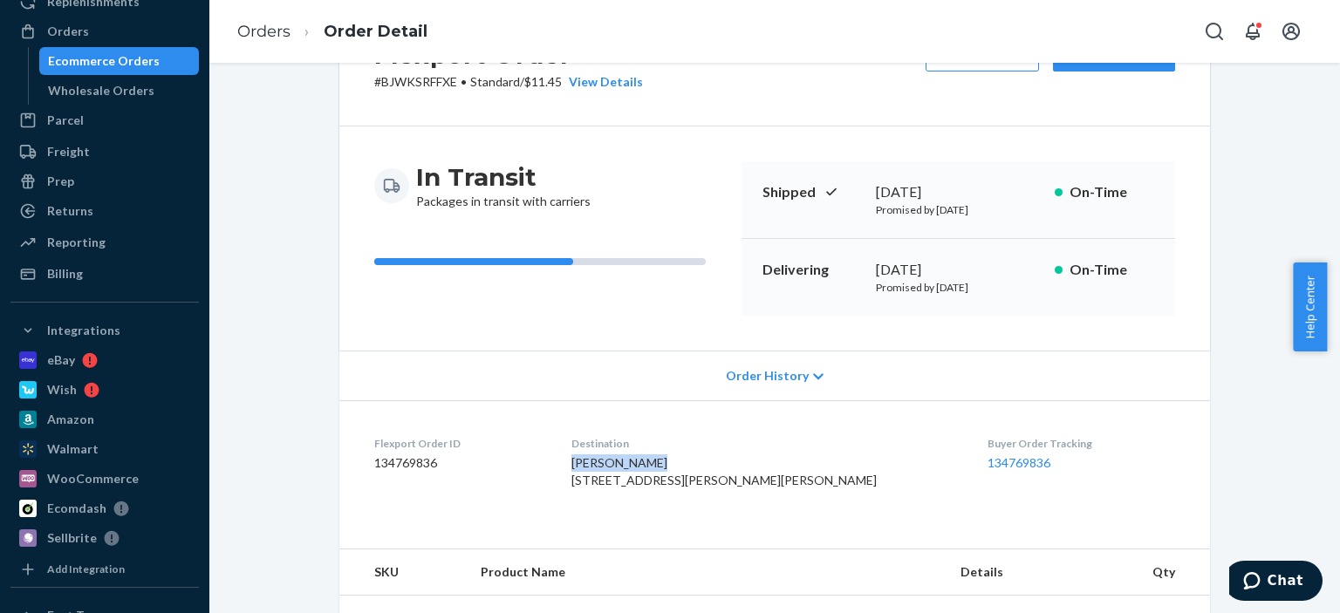
drag, startPoint x: 694, startPoint y: 460, endPoint x: 607, endPoint y: 460, distance: 87.2
click at [607, 460] on dl "Flexport Order ID 134769836 Destination karla kovatch 252 Gilligan St Wilkes Ba…" at bounding box center [774, 465] width 870 height 131
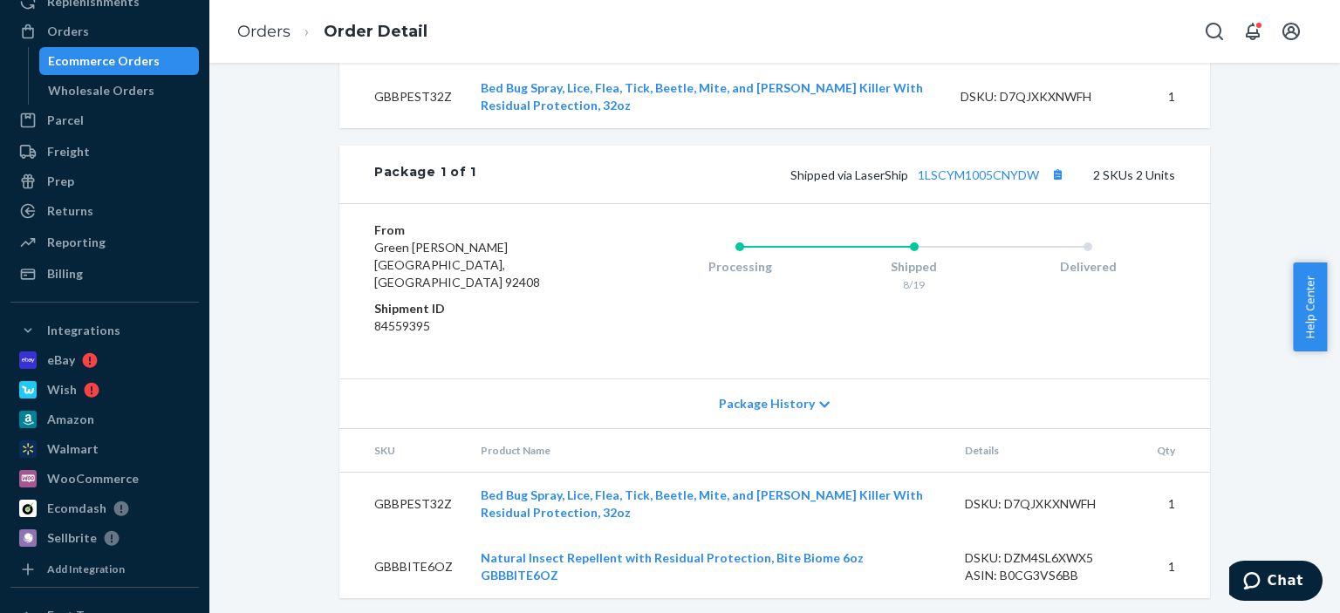
scroll to position [698, 0]
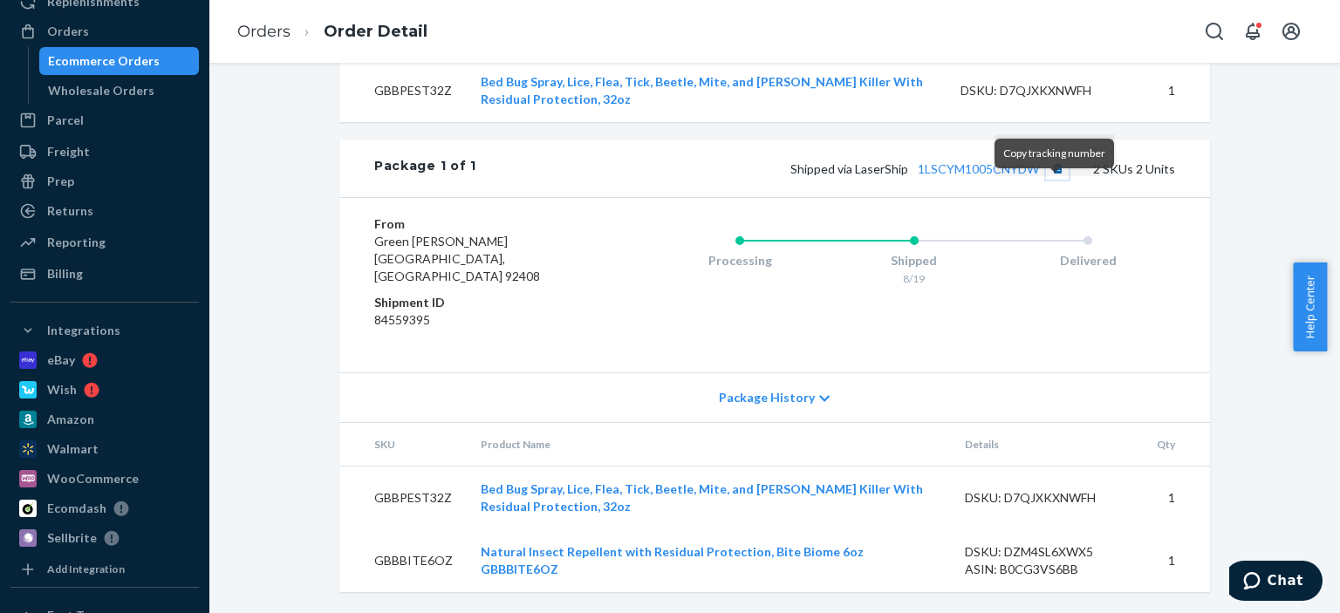
click at [1050, 180] on button "Copy tracking number" at bounding box center [1057, 168] width 23 height 23
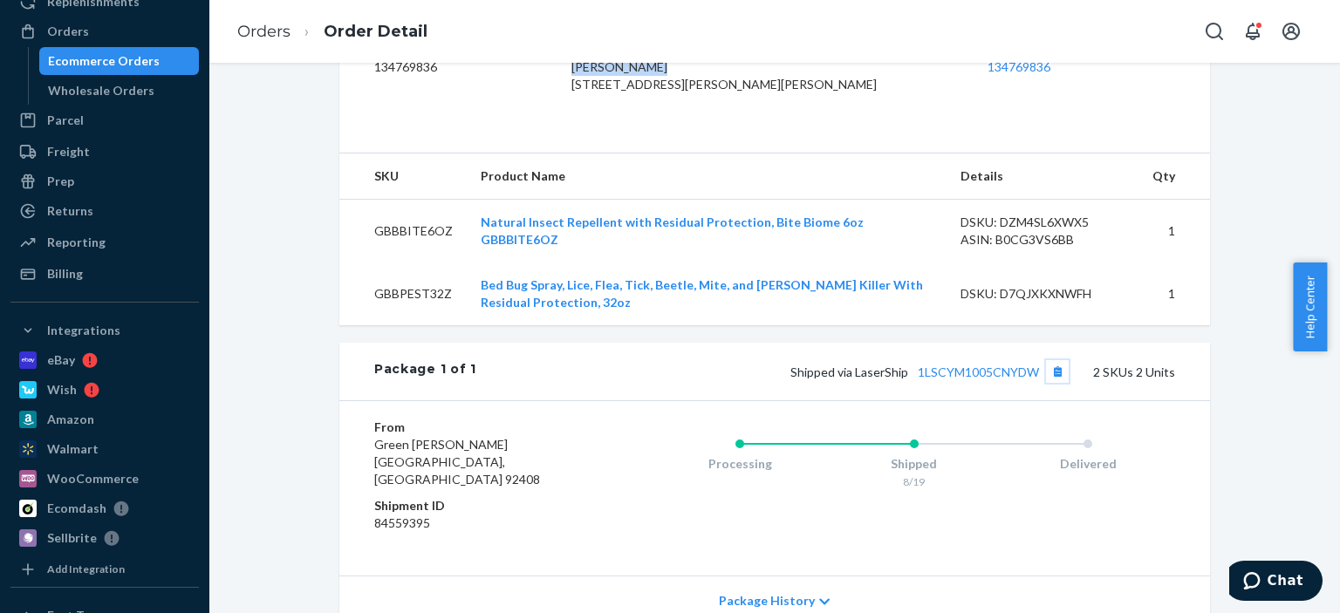
scroll to position [436, 0]
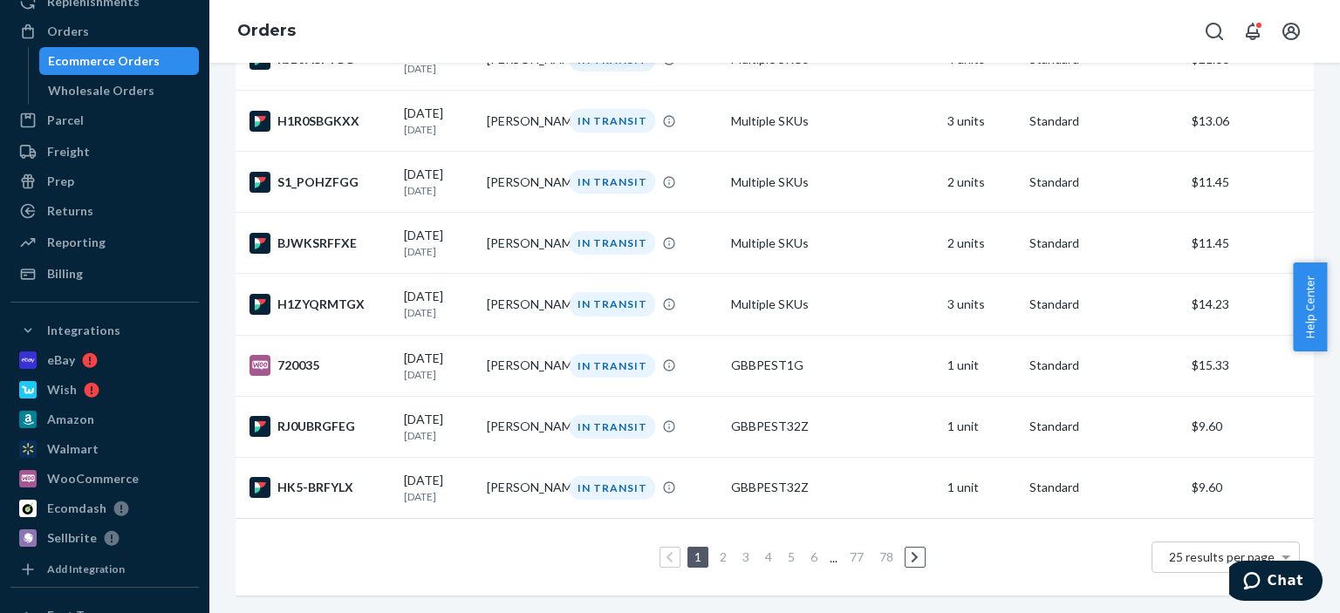
scroll to position [1300, 0]
click at [513, 290] on td "Philip Diotte" at bounding box center [521, 304] width 83 height 61
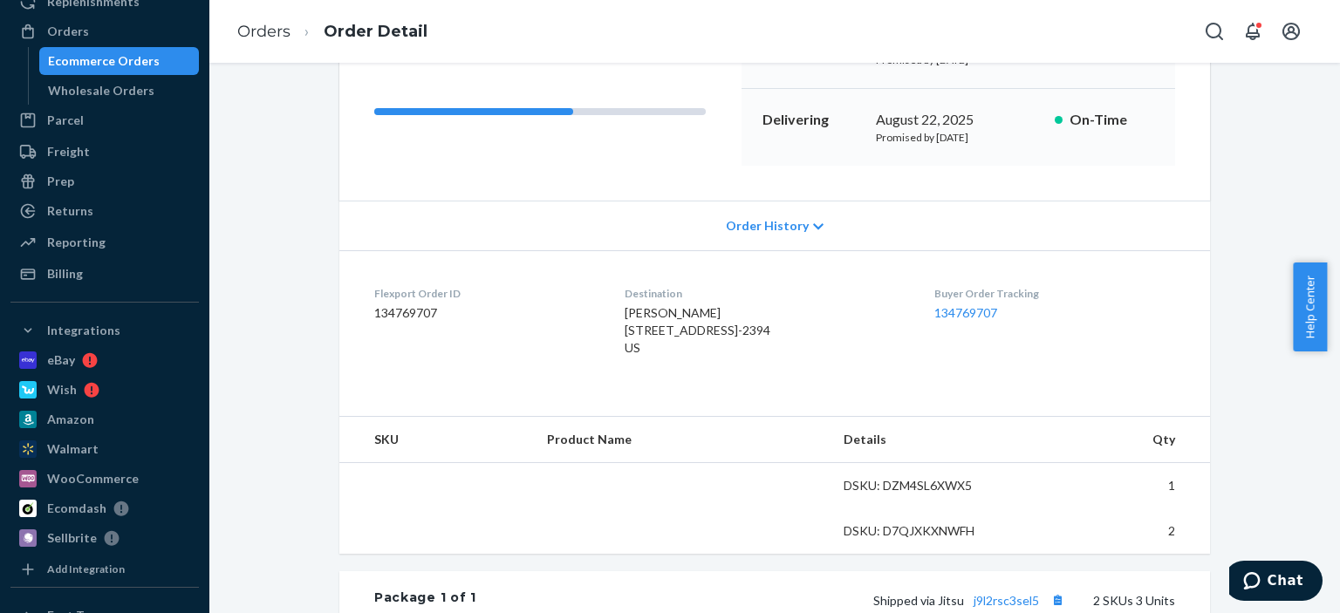
scroll to position [262, 0]
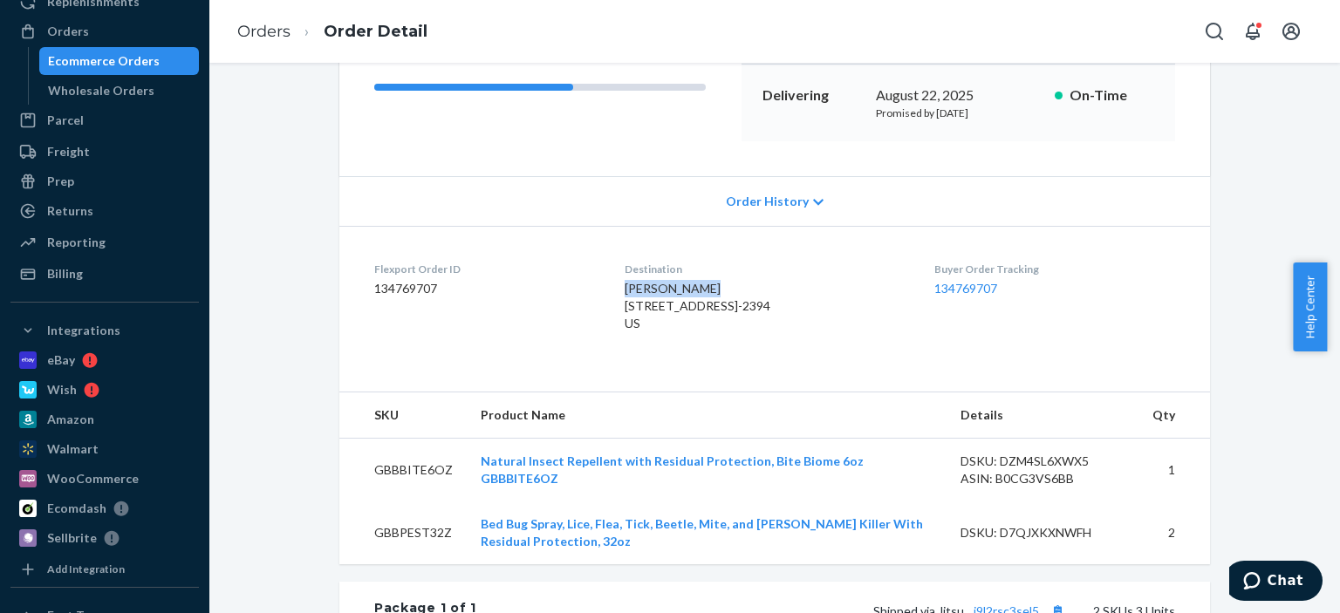
drag, startPoint x: 686, startPoint y: 286, endPoint x: 619, endPoint y: 289, distance: 67.2
click at [624, 289] on div "Philip Diotte 6460 Convoy Ct # SP254 San Diego, CA 92117-2394 US" at bounding box center [765, 306] width 282 height 52
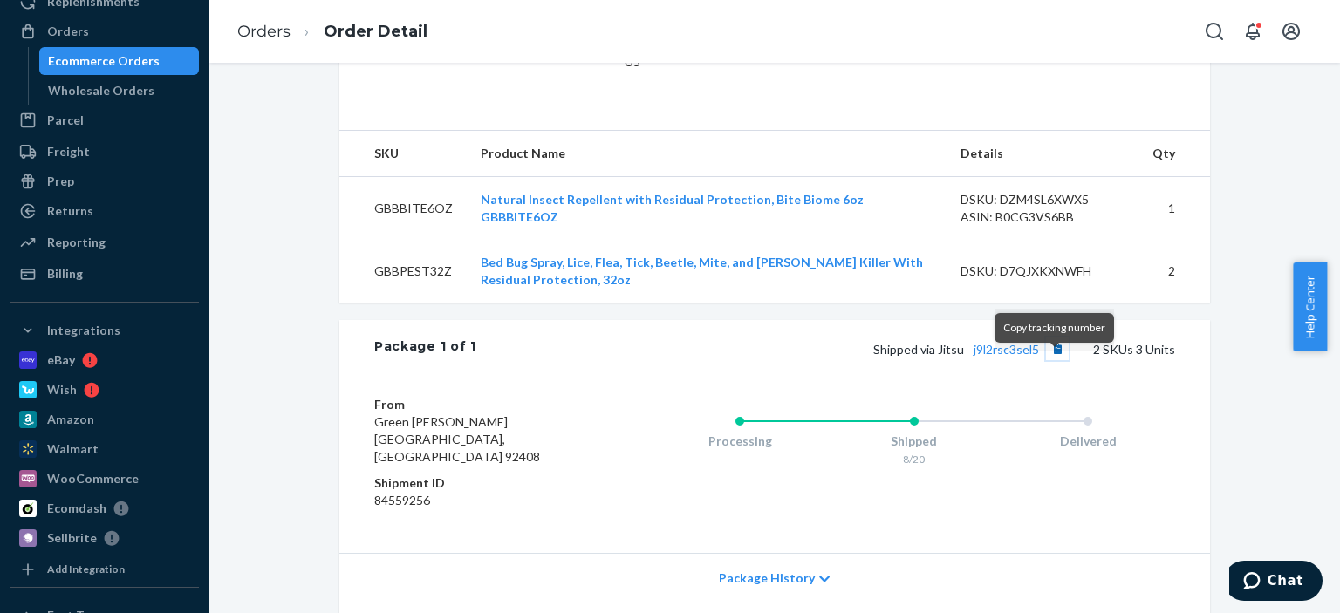
click at [1051, 360] on button "Copy tracking number" at bounding box center [1057, 349] width 23 height 23
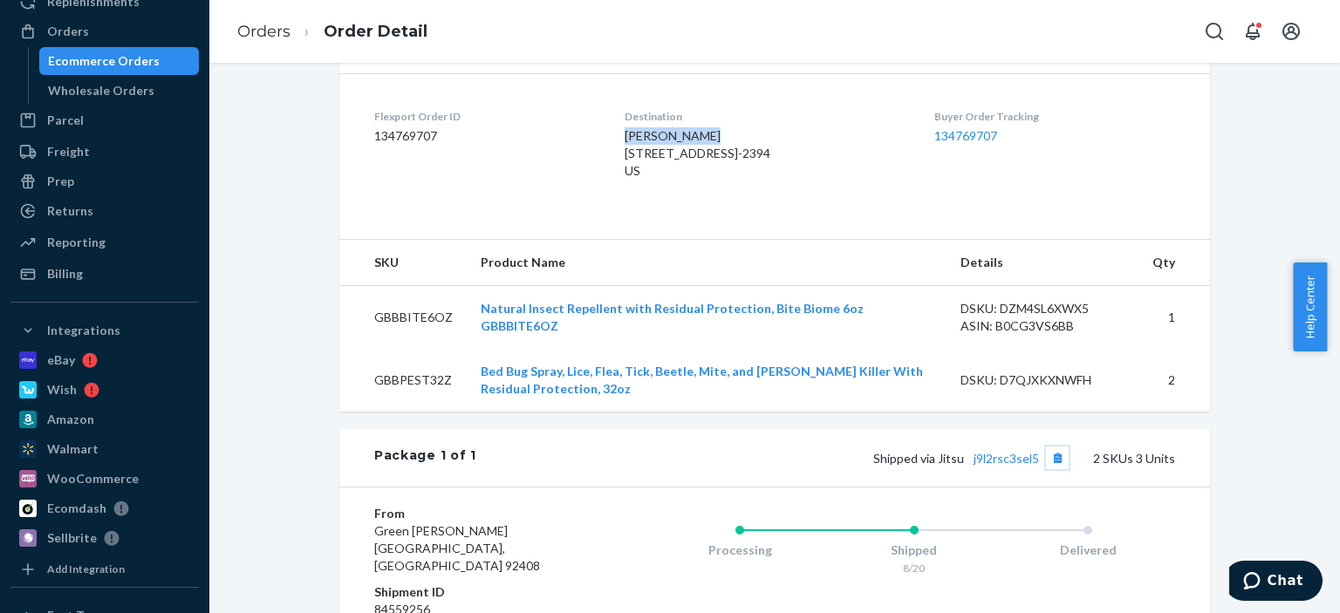
scroll to position [178, 0]
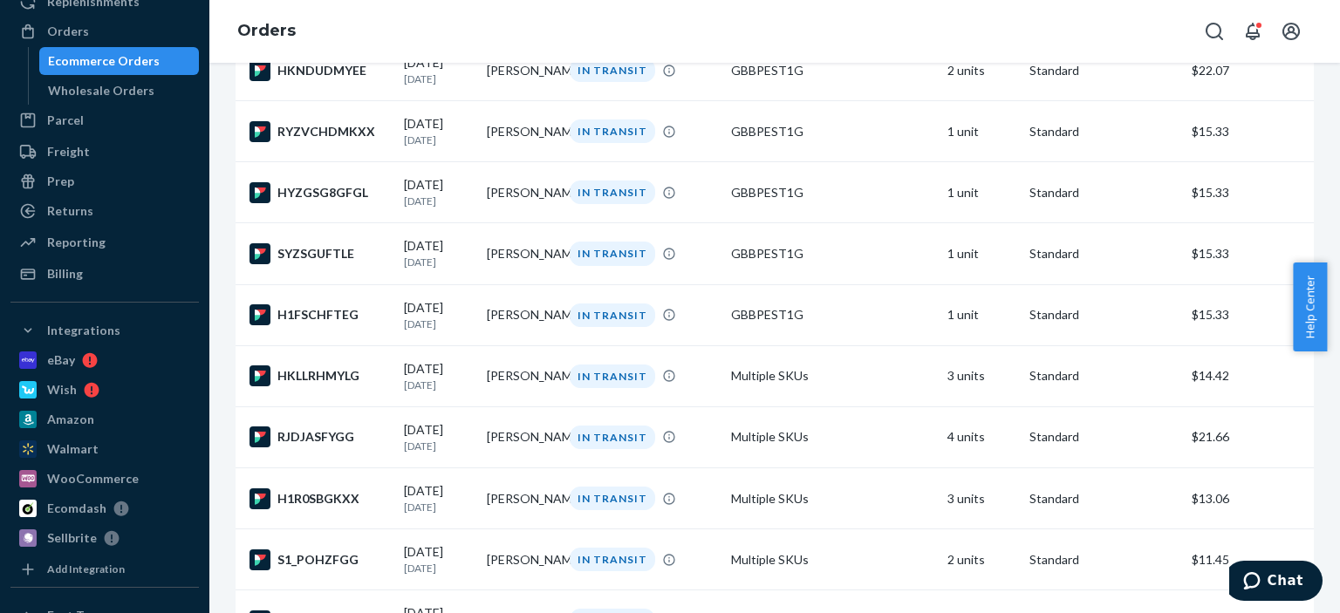
scroll to position [1221, 0]
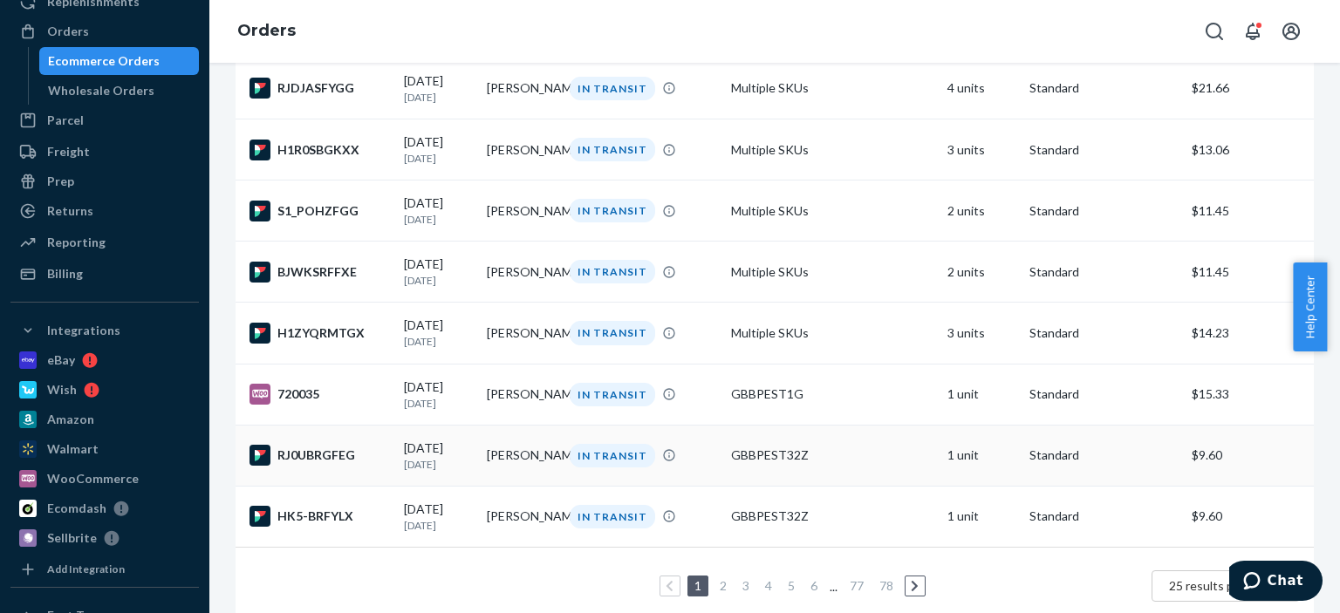
click at [760, 486] on td "GBBPEST32Z" at bounding box center [831, 455] width 215 height 61
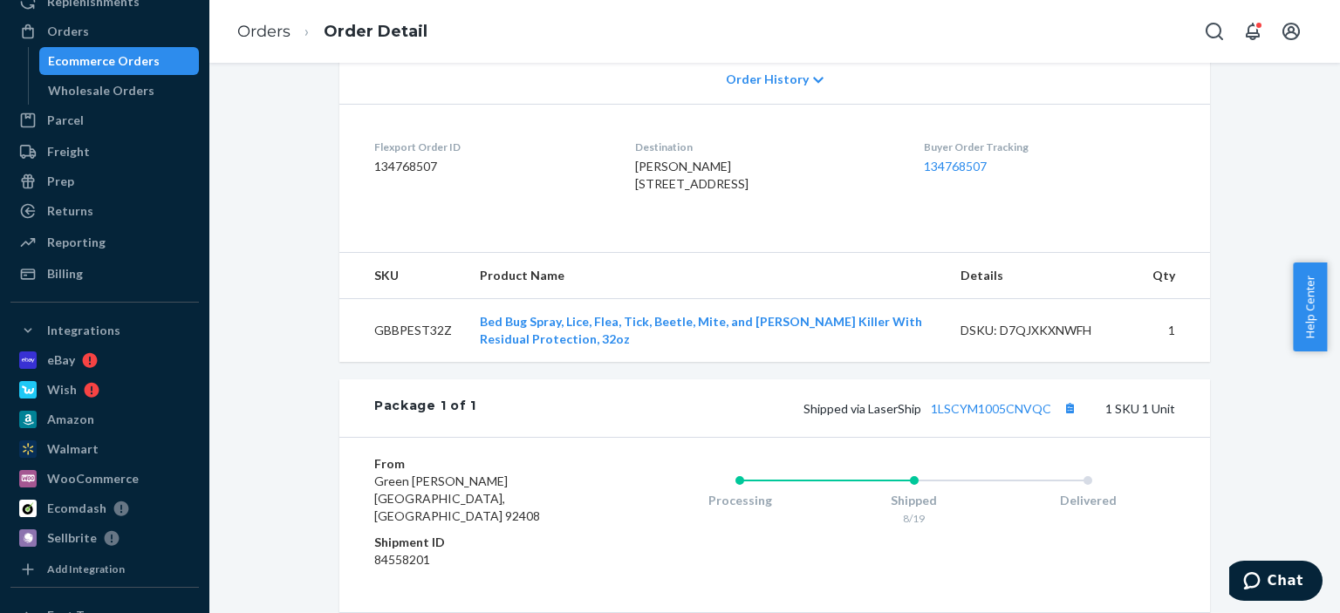
scroll to position [262, 0]
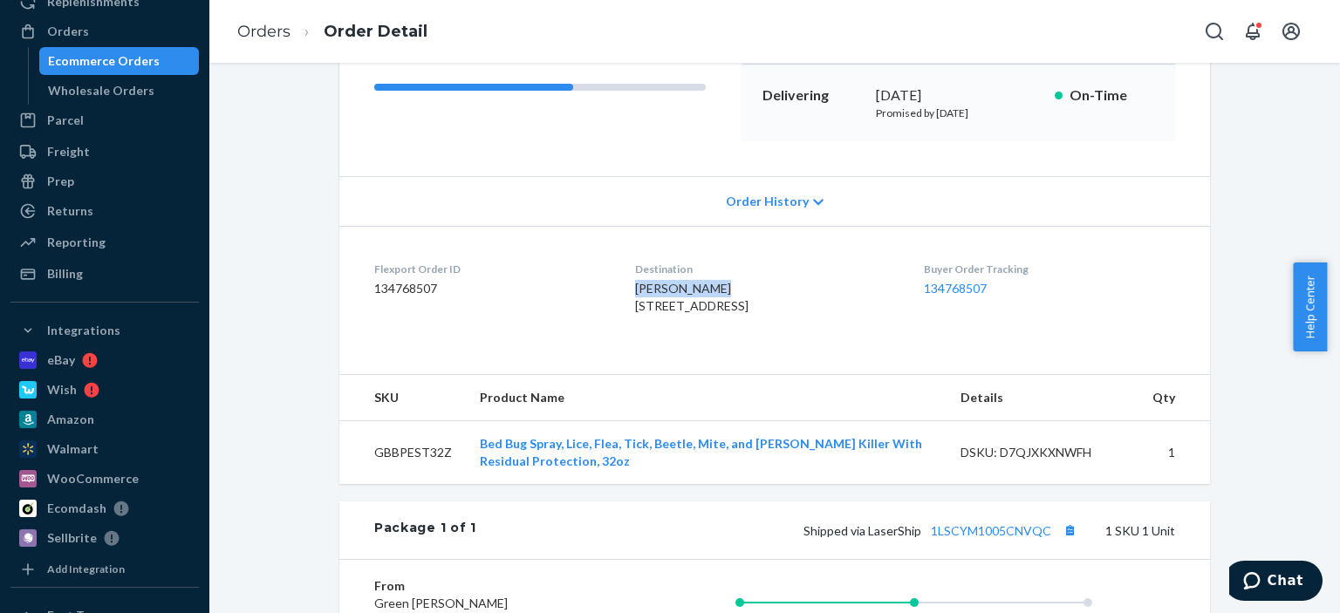
drag, startPoint x: 715, startPoint y: 289, endPoint x: 635, endPoint y: 289, distance: 80.2
click at [635, 289] on div "Oscar Vazquez 13248 E 38TH PL YUMA, AZ 85367 US" at bounding box center [765, 297] width 260 height 35
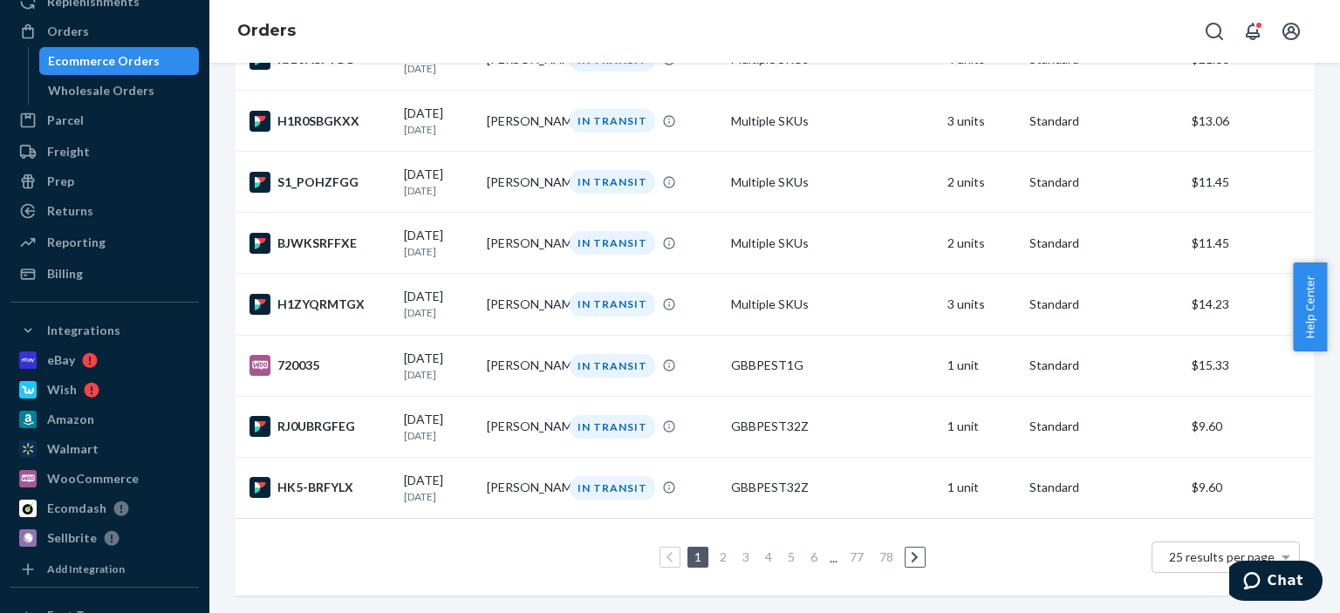
scroll to position [1300, 0]
click at [629, 487] on td "IN TRANSIT" at bounding box center [643, 487] width 161 height 61
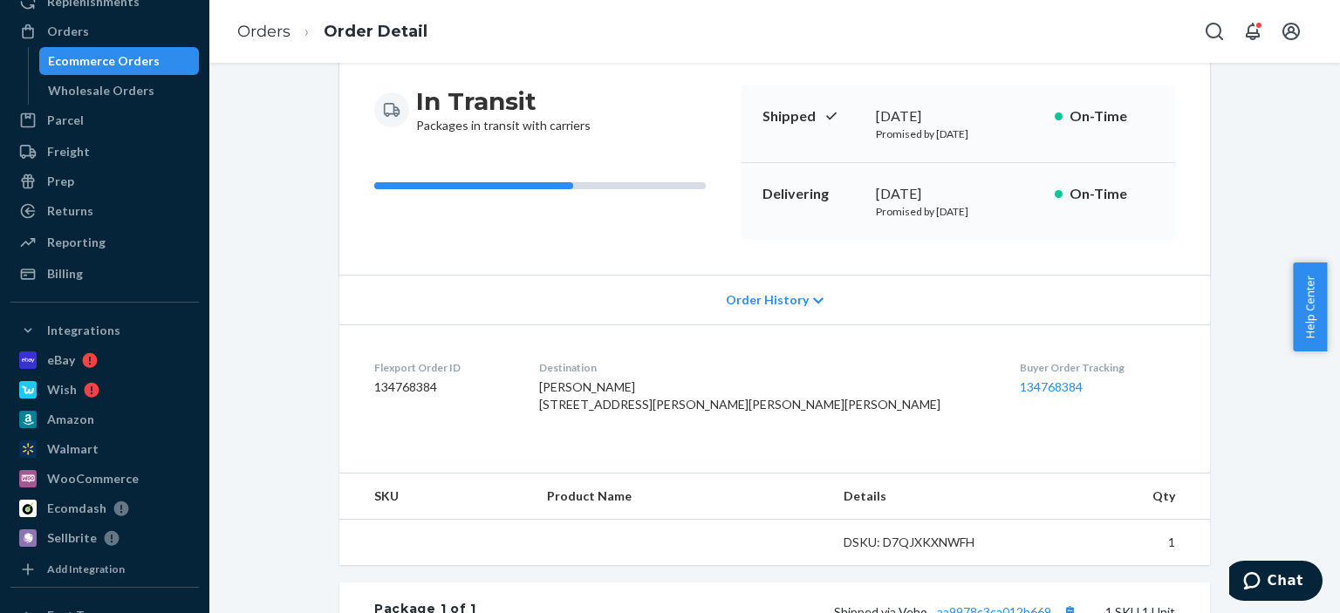
scroll to position [174, 0]
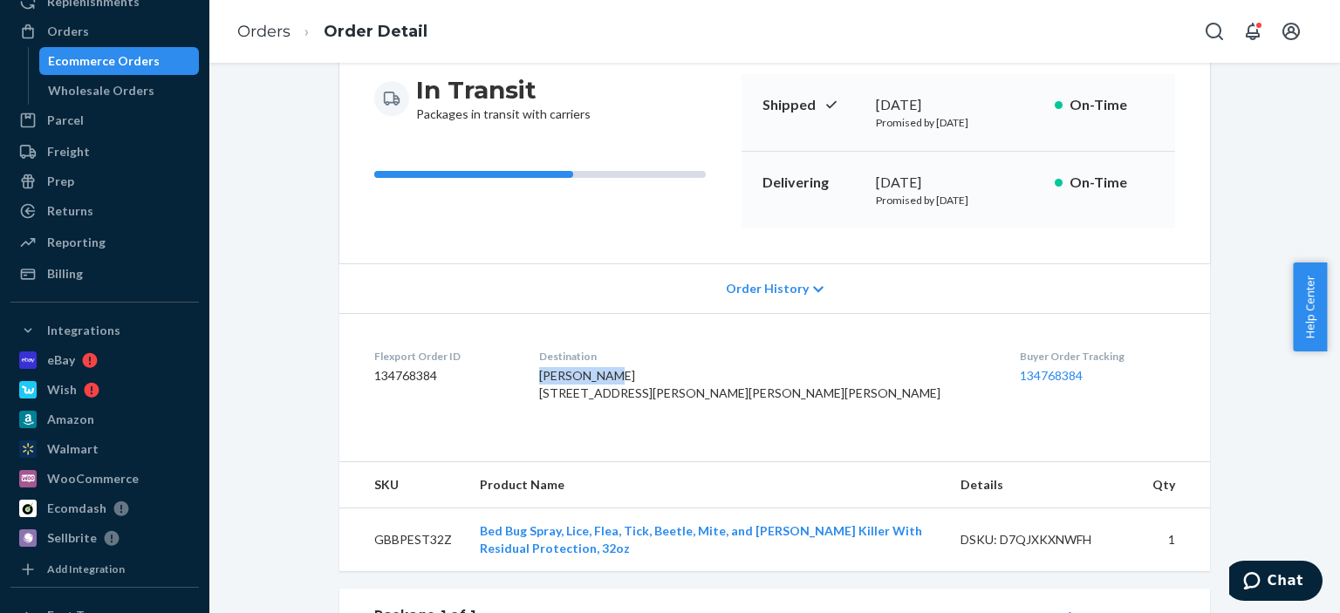
drag, startPoint x: 677, startPoint y: 375, endPoint x: 597, endPoint y: 376, distance: 80.2
click at [597, 376] on dl "Flexport Order ID 134768384 Destination jeff eckles 1050 Fox Chase Rd Bloomfiel…" at bounding box center [774, 378] width 870 height 131
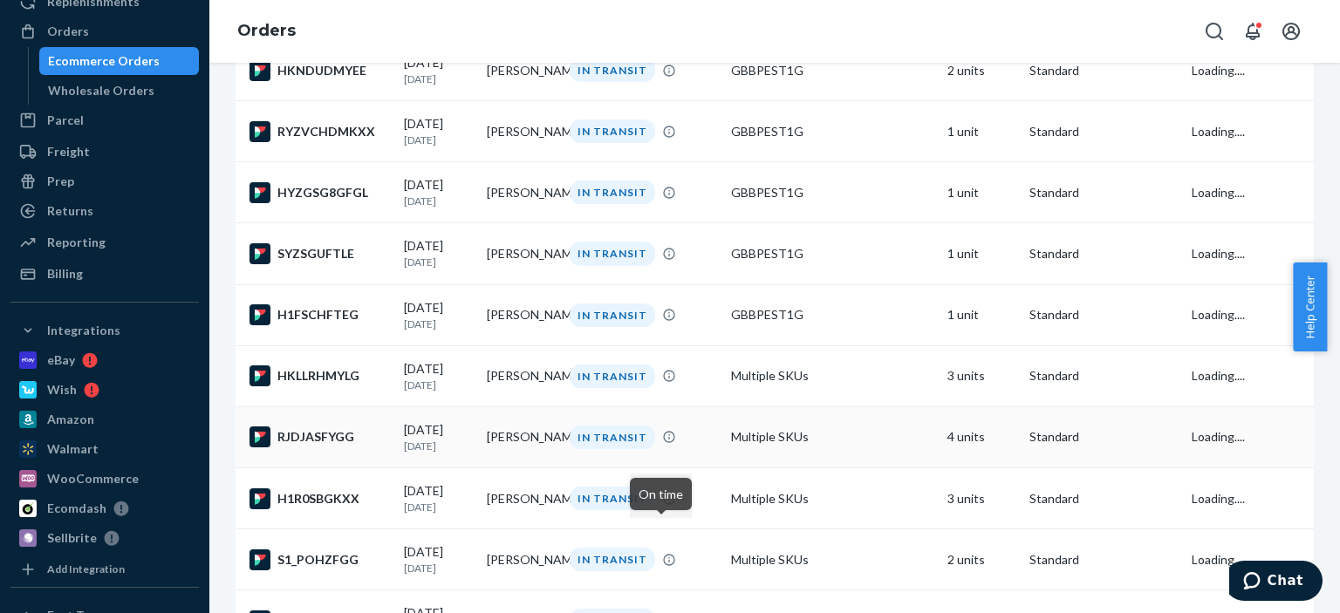
scroll to position [1300, 0]
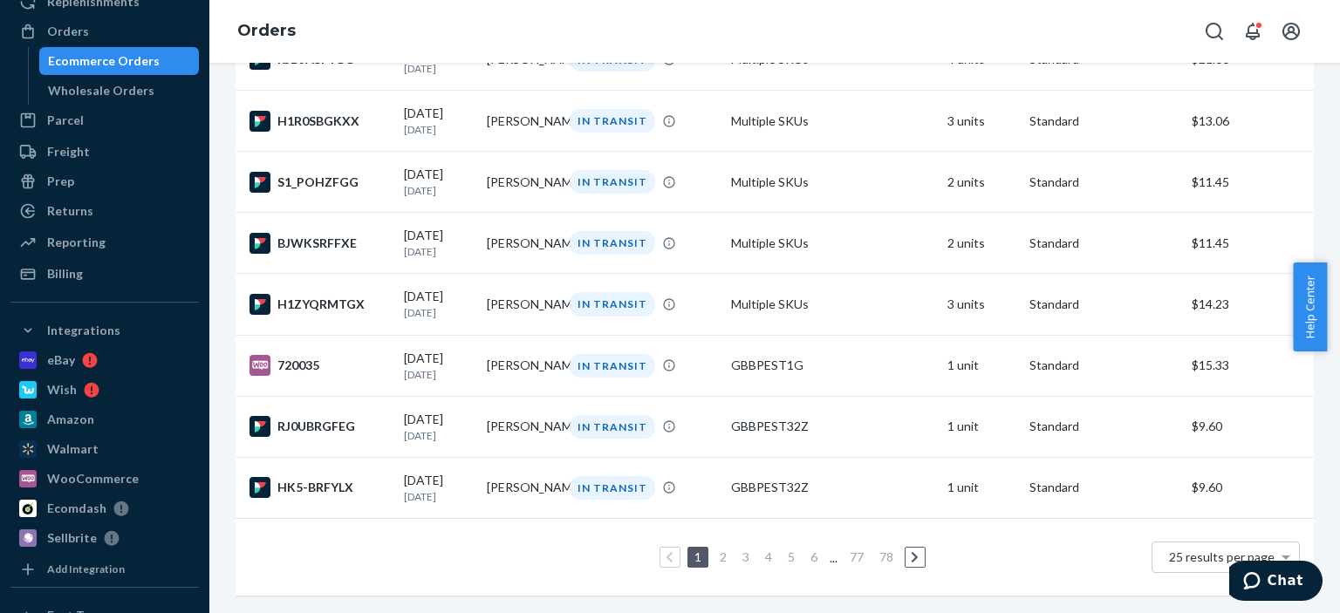
click at [720, 549] on link "2" at bounding box center [723, 556] width 14 height 15
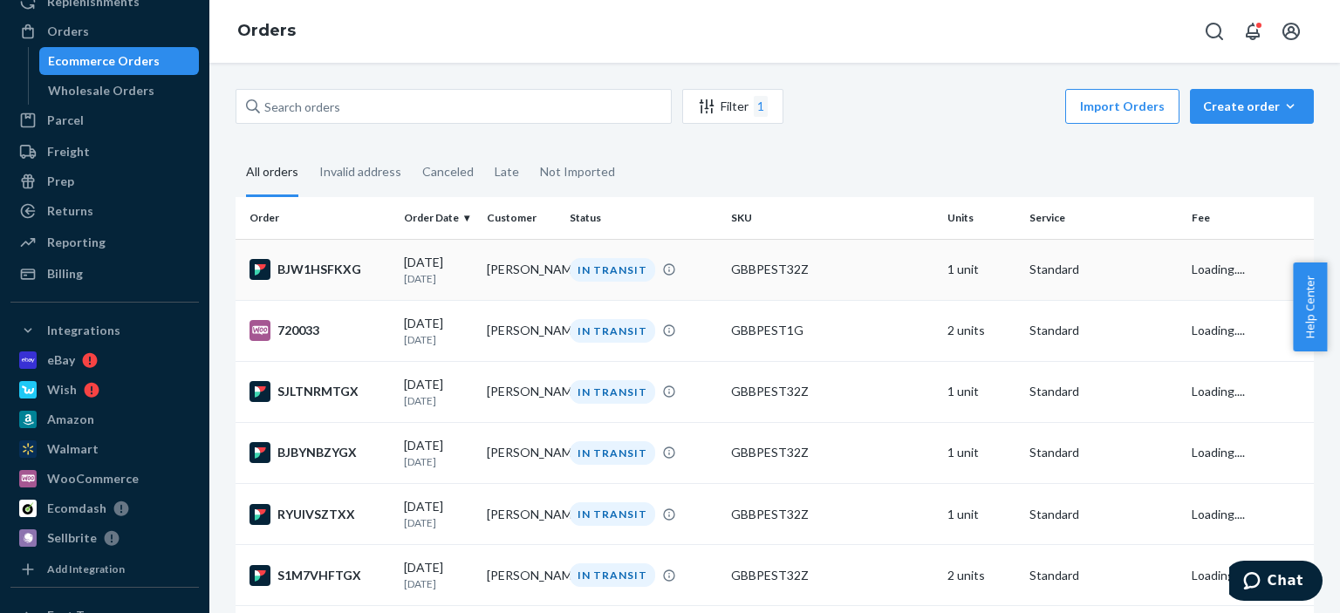
click at [589, 264] on div "IN TRANSIT" at bounding box center [612, 270] width 85 height 24
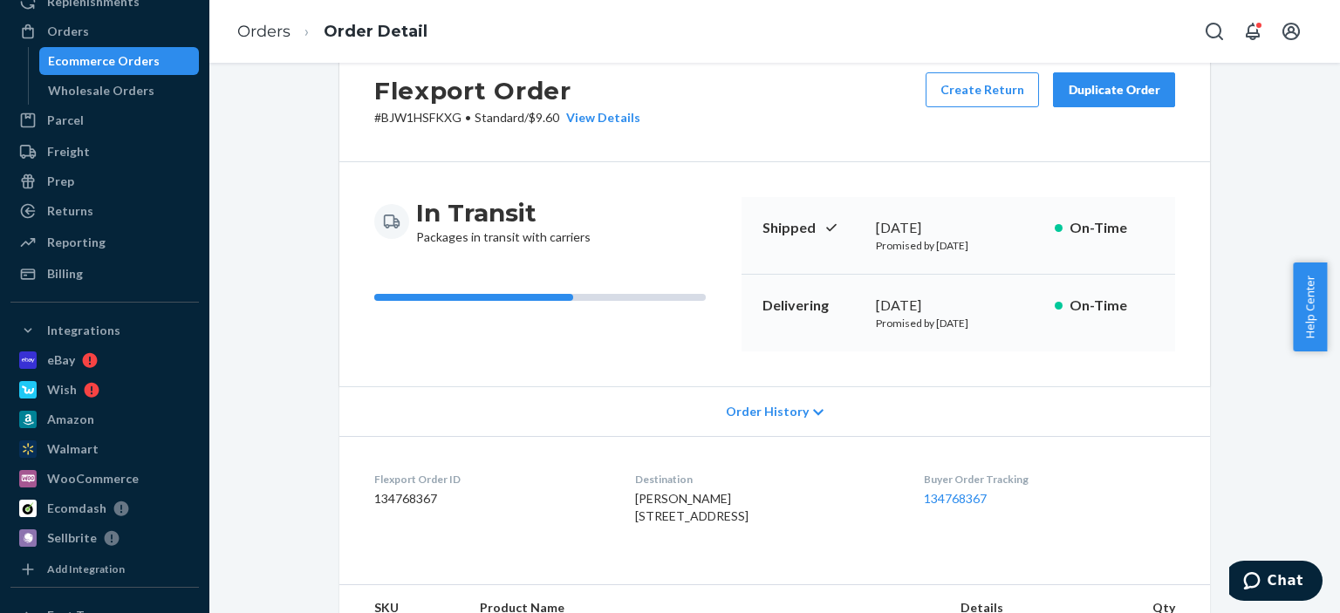
scroll to position [262, 0]
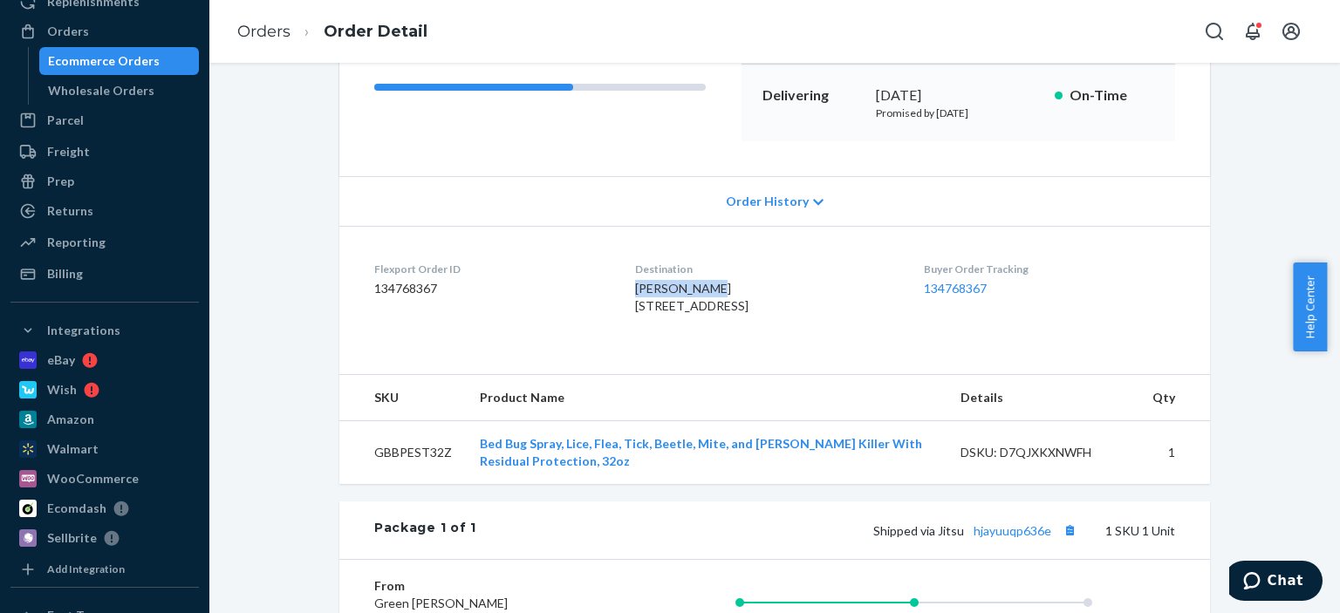
drag, startPoint x: 697, startPoint y: 288, endPoint x: 615, endPoint y: 288, distance: 82.0
click at [635, 288] on div "Carol Sinski 625 Orange St New Haven, CT 06511-3800 US" at bounding box center [765, 297] width 260 height 35
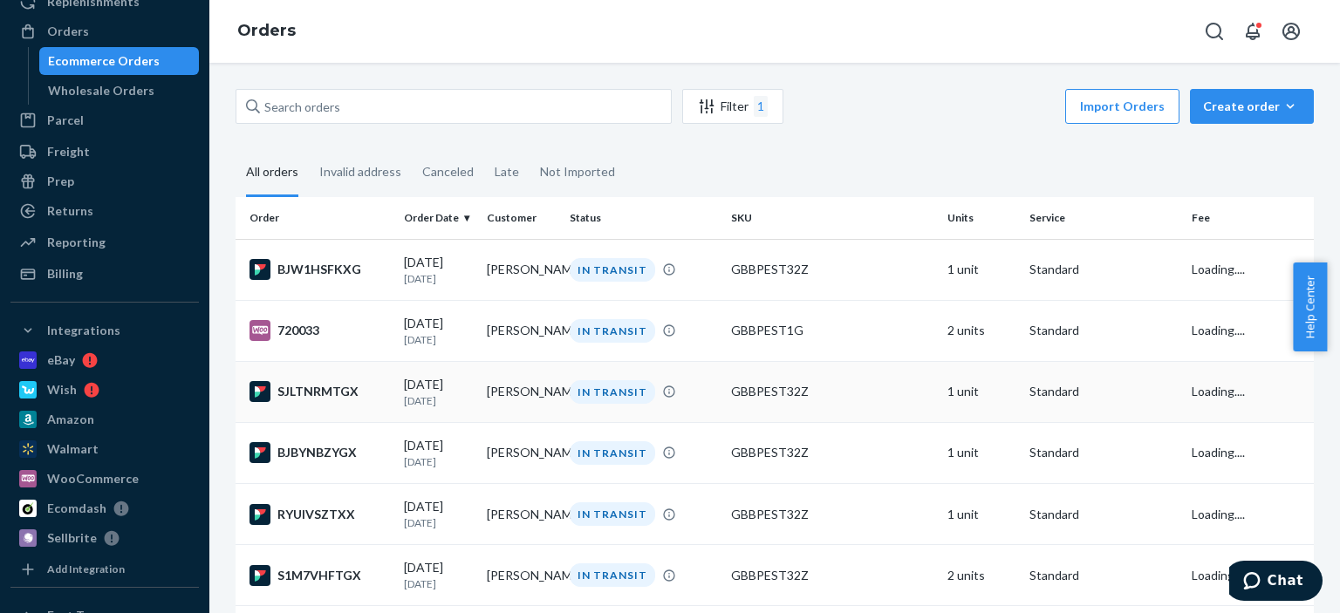
click at [614, 398] on div "IN TRANSIT" at bounding box center [612, 392] width 85 height 24
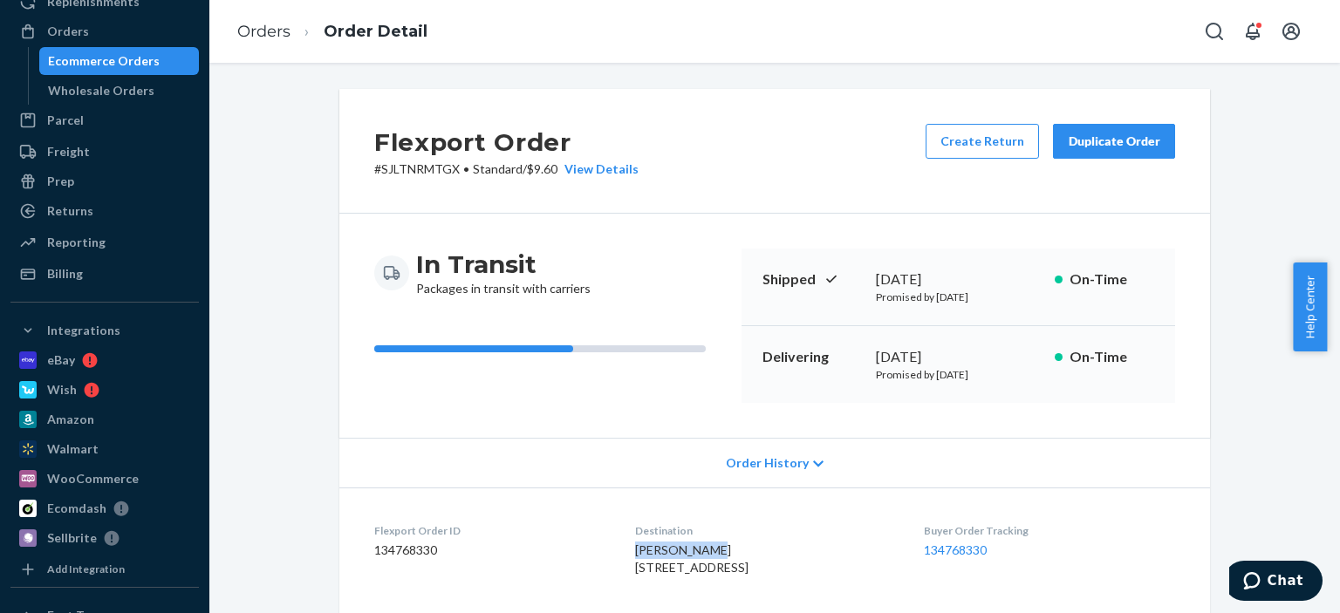
drag, startPoint x: 688, startPoint y: 543, endPoint x: 624, endPoint y: 551, distance: 64.2
click at [635, 551] on div "Allison Cole 2212 SW 14th St Lincoln, NE 68522-1912 US" at bounding box center [765, 559] width 260 height 35
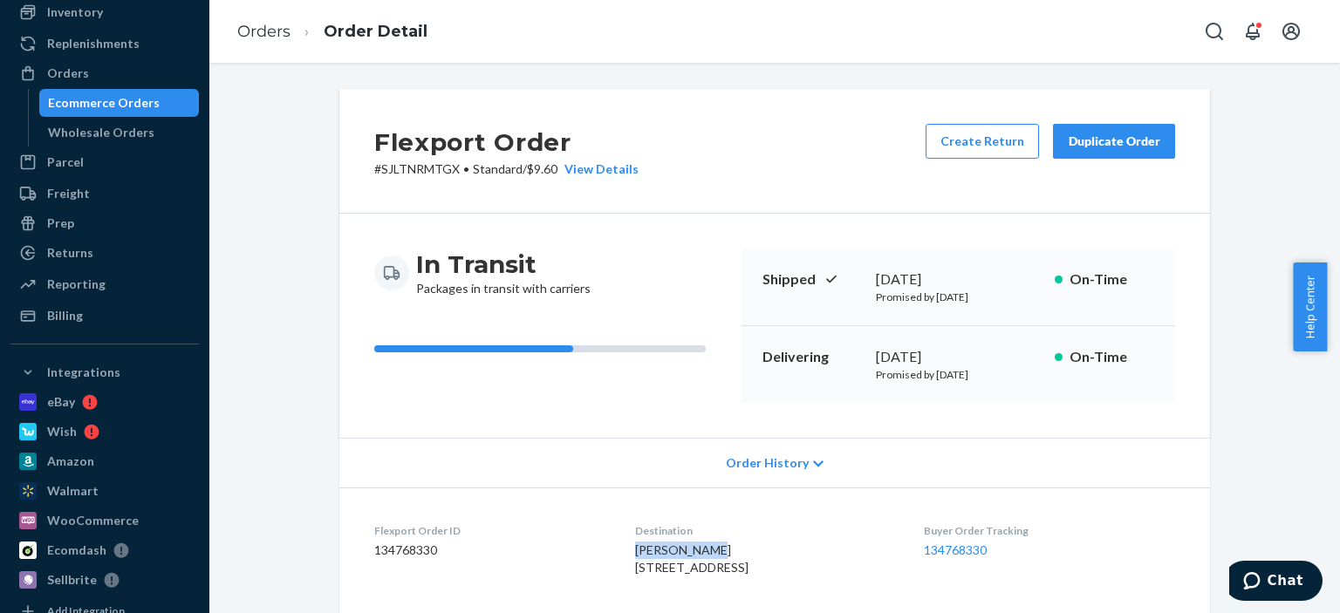
scroll to position [87, 0]
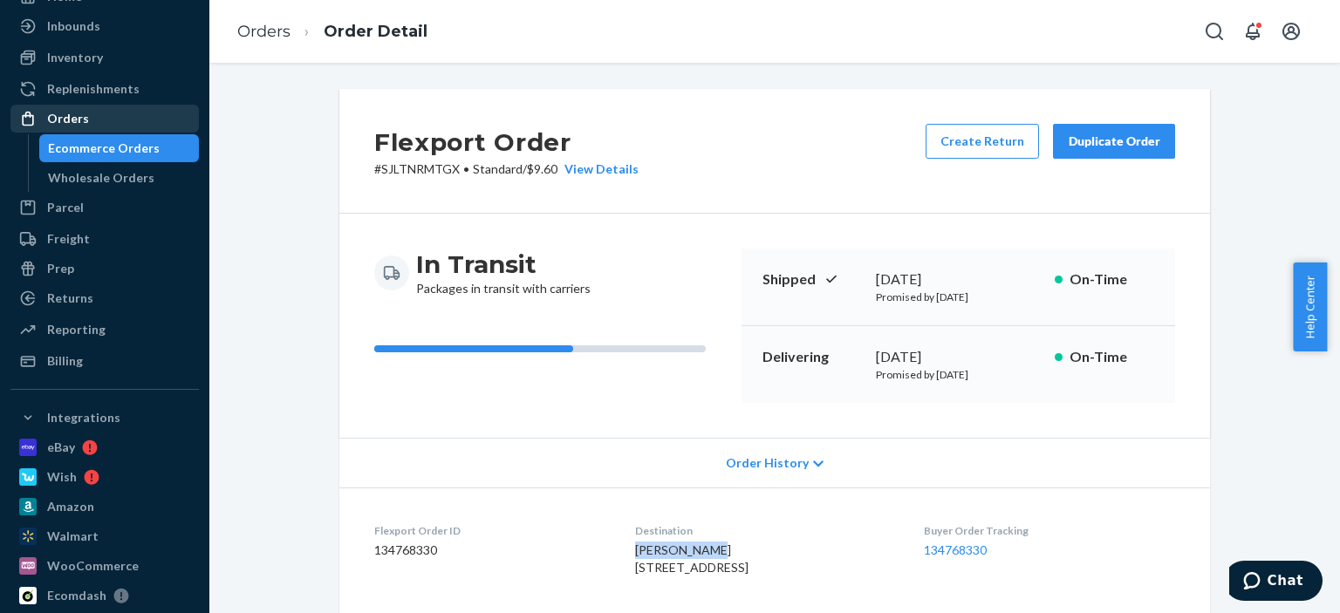
click at [69, 120] on div "Orders" at bounding box center [68, 118] width 42 height 17
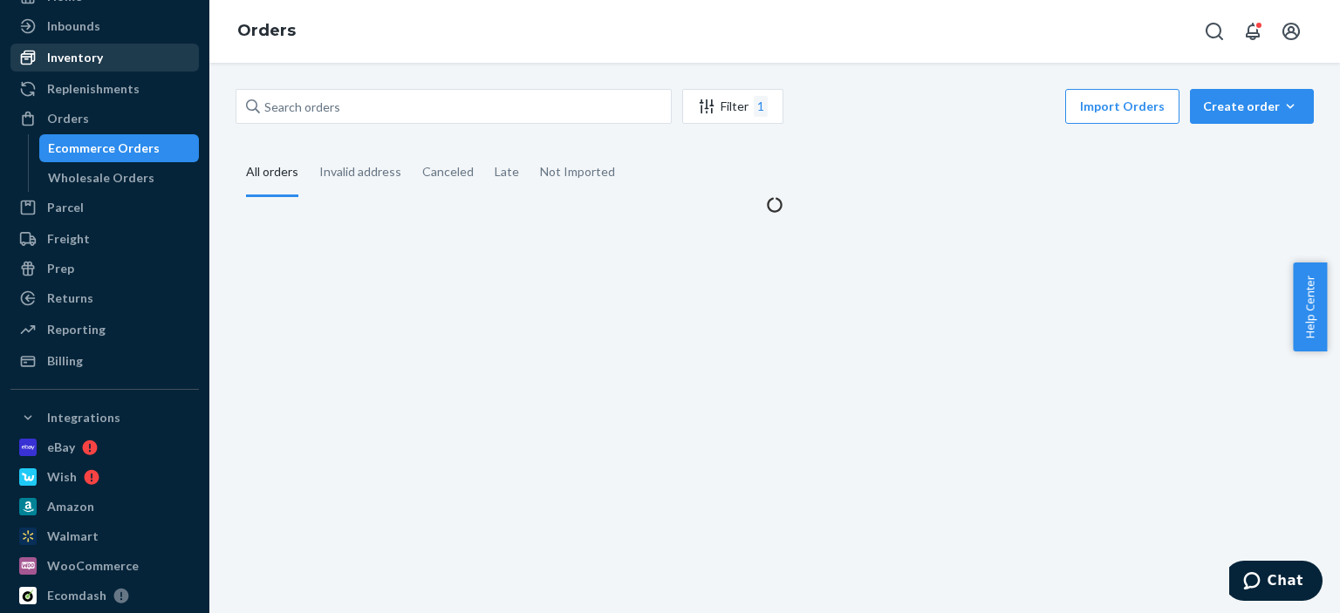
click at [112, 59] on div "Inventory" at bounding box center [104, 57] width 185 height 24
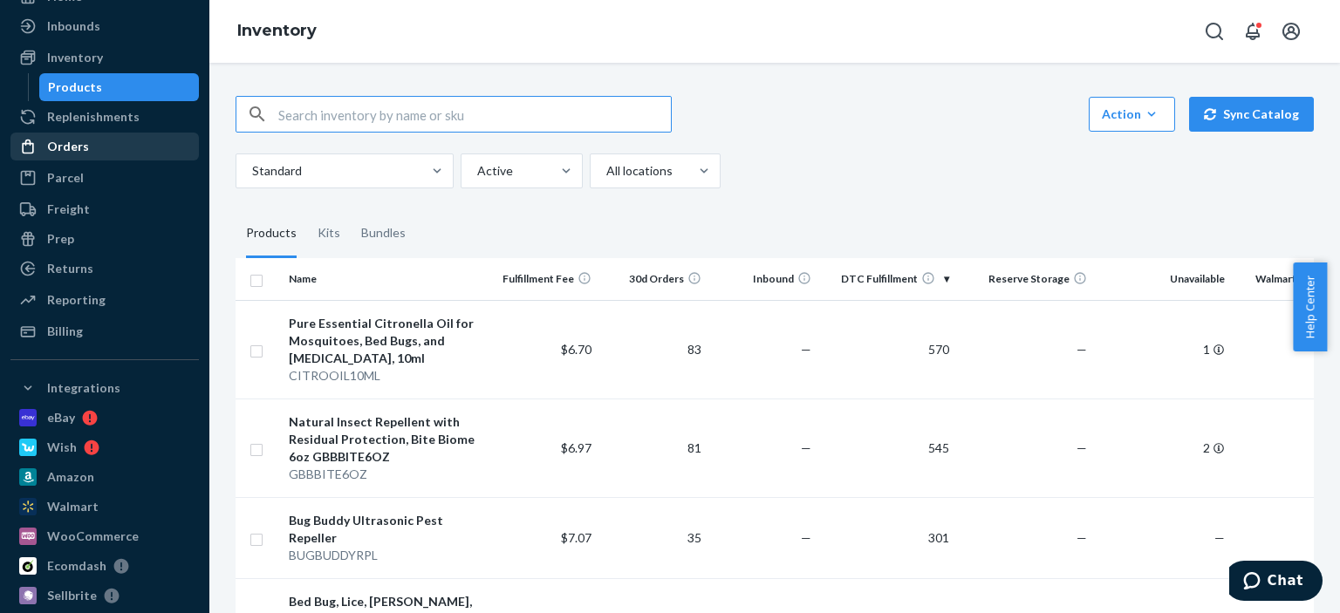
click at [89, 151] on div "Orders" at bounding box center [104, 146] width 185 height 24
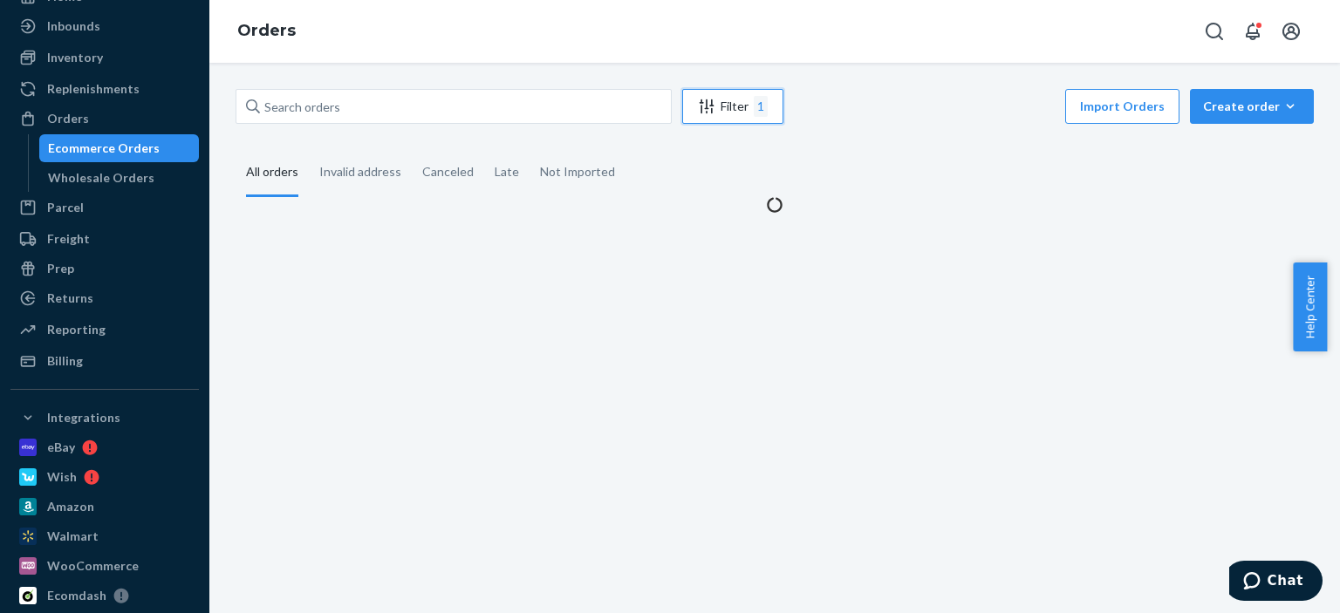
click at [750, 96] on div "Filter 1" at bounding box center [732, 106] width 99 height 21
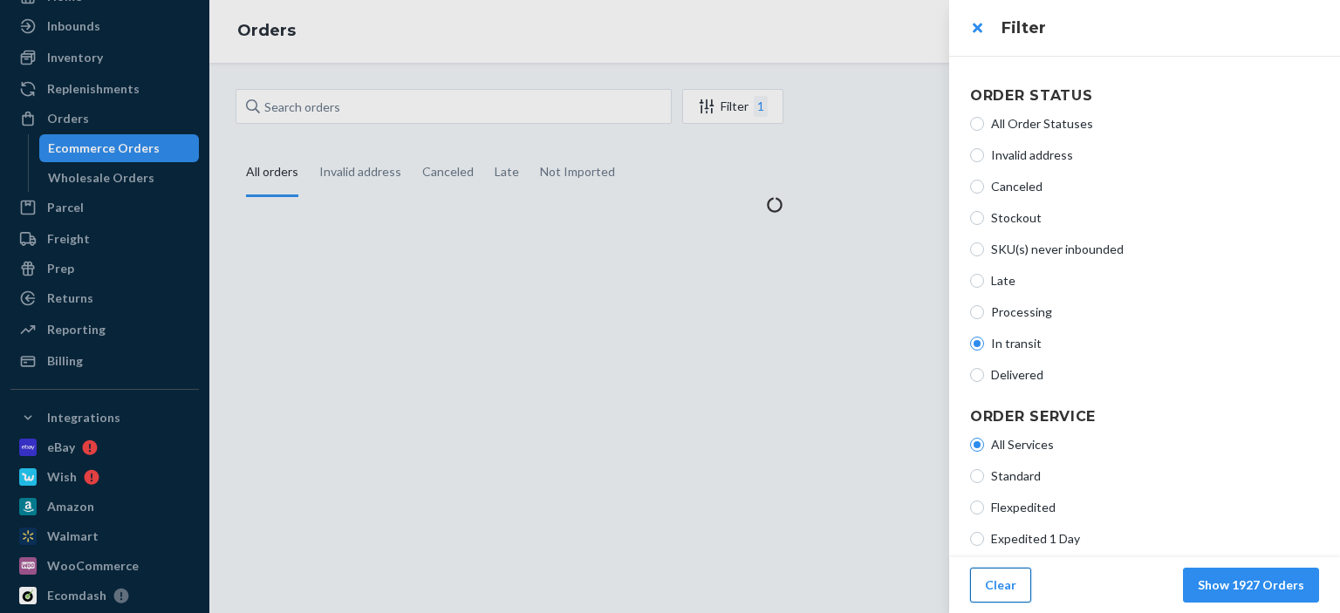
click at [994, 580] on button "Clear" at bounding box center [1000, 585] width 61 height 35
radio input "true"
radio input "false"
click at [1273, 589] on button "Show 5000+ Orders" at bounding box center [1247, 585] width 144 height 35
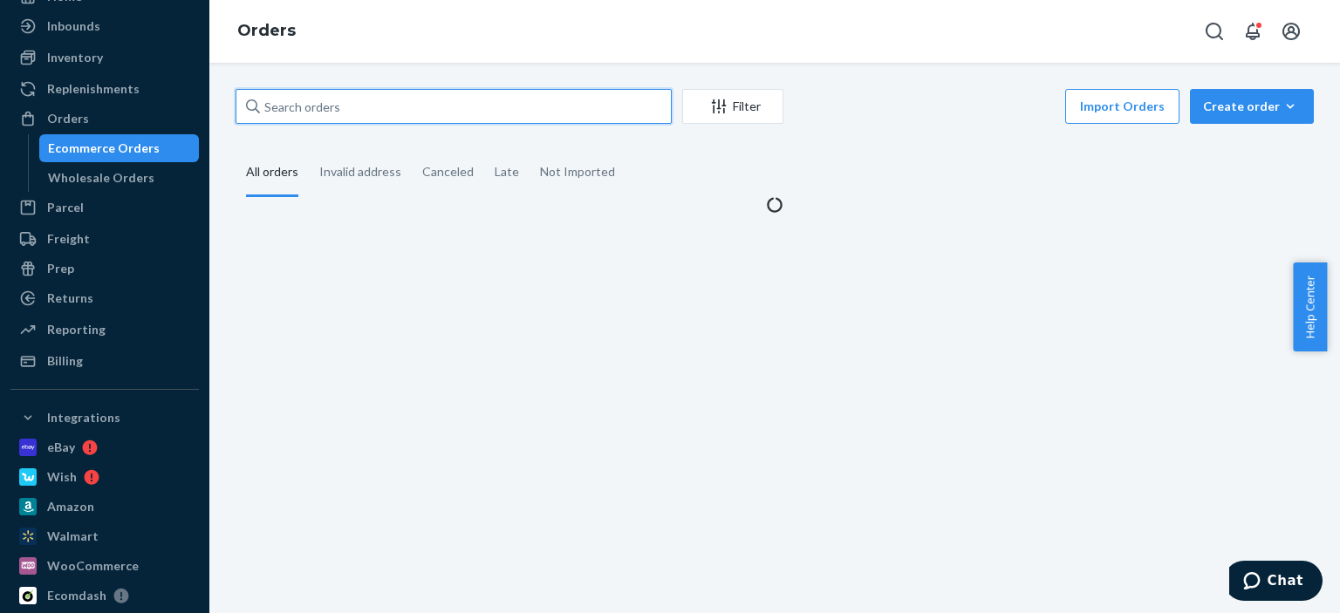
click at [431, 101] on input "text" at bounding box center [453, 106] width 436 height 35
paste input "[PERSON_NAME]"
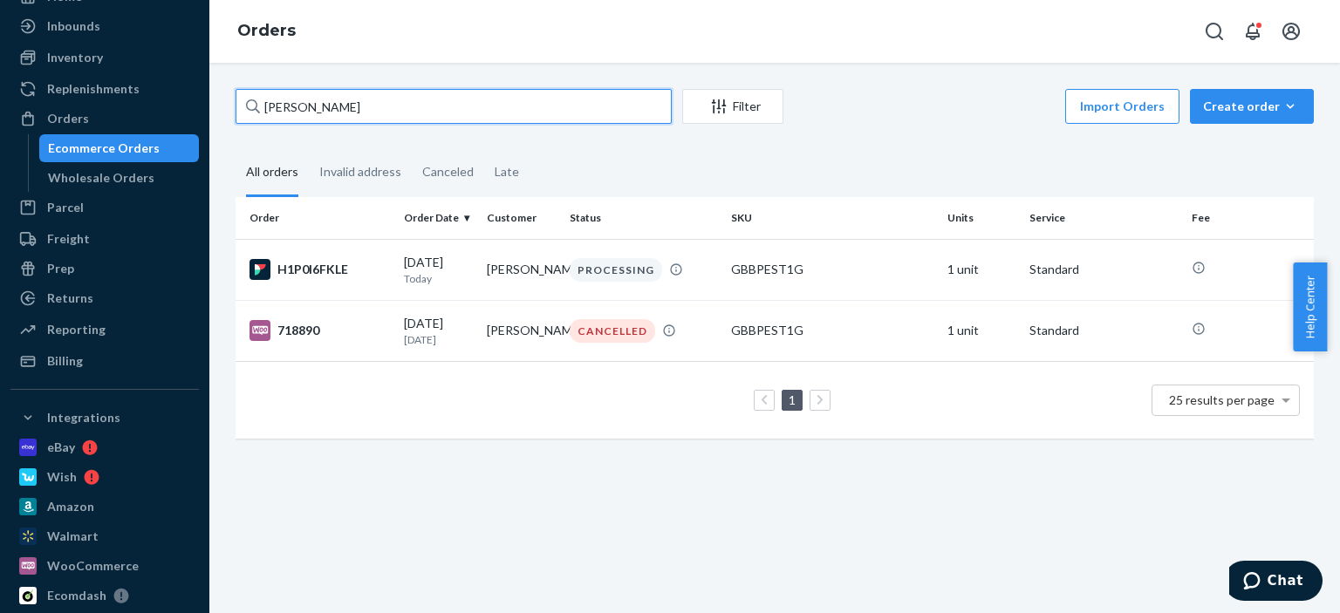
type input "[PERSON_NAME]"
